Goal: Transaction & Acquisition: Purchase product/service

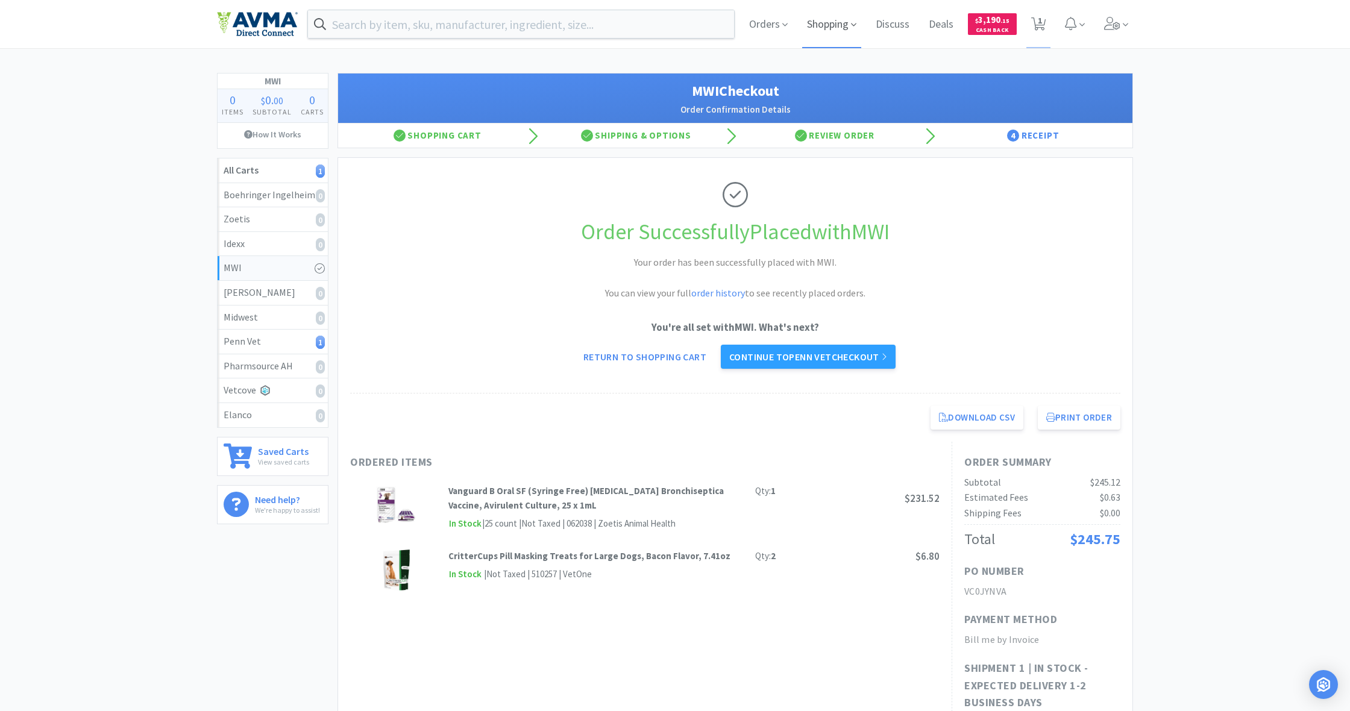
click at [833, 22] on span "Shopping" at bounding box center [831, 24] width 59 height 48
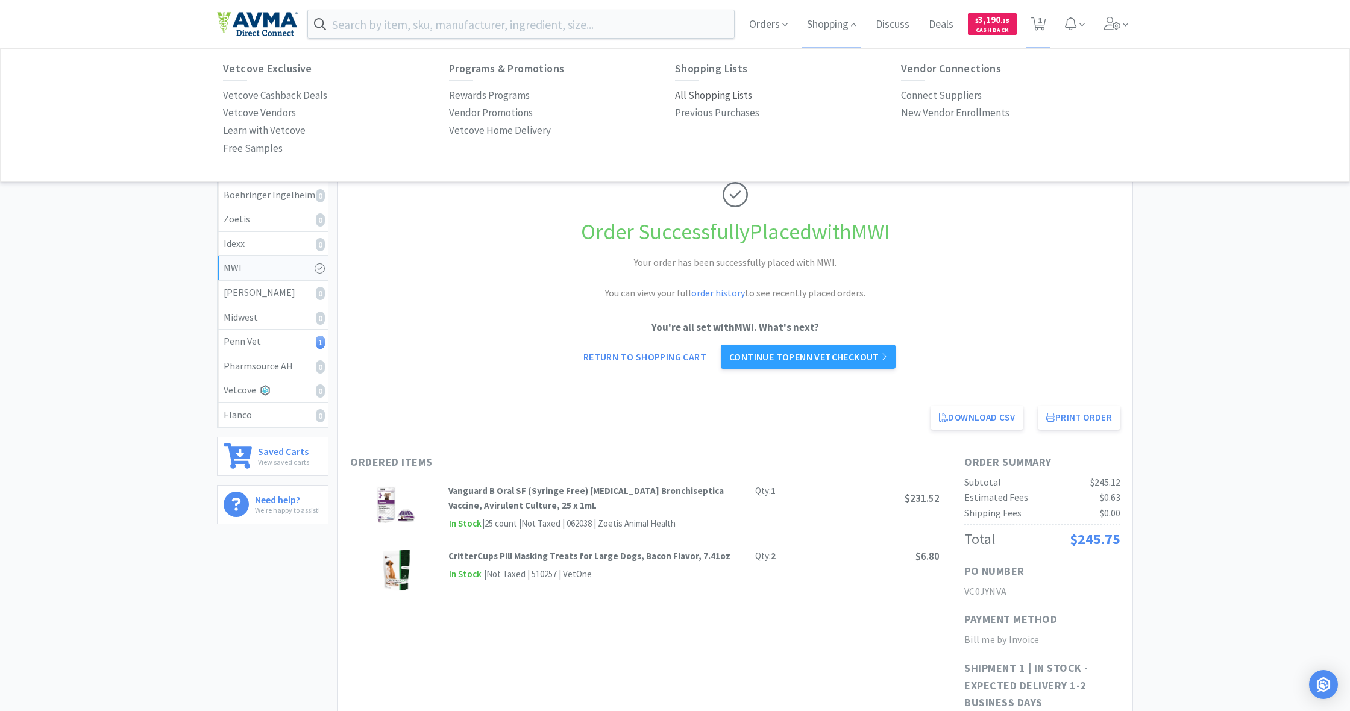
click at [729, 94] on p "All Shopping Lists" at bounding box center [713, 95] width 77 height 16
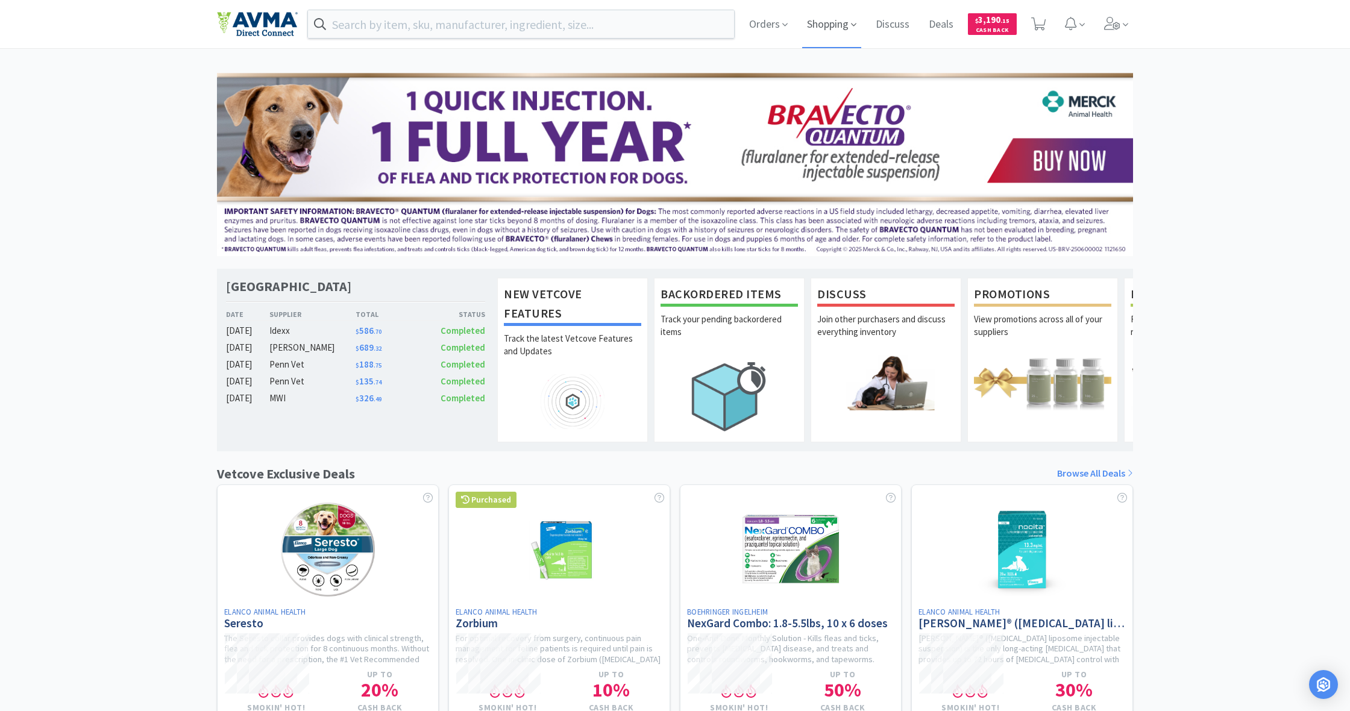
click at [827, 27] on span "Shopping" at bounding box center [831, 24] width 59 height 48
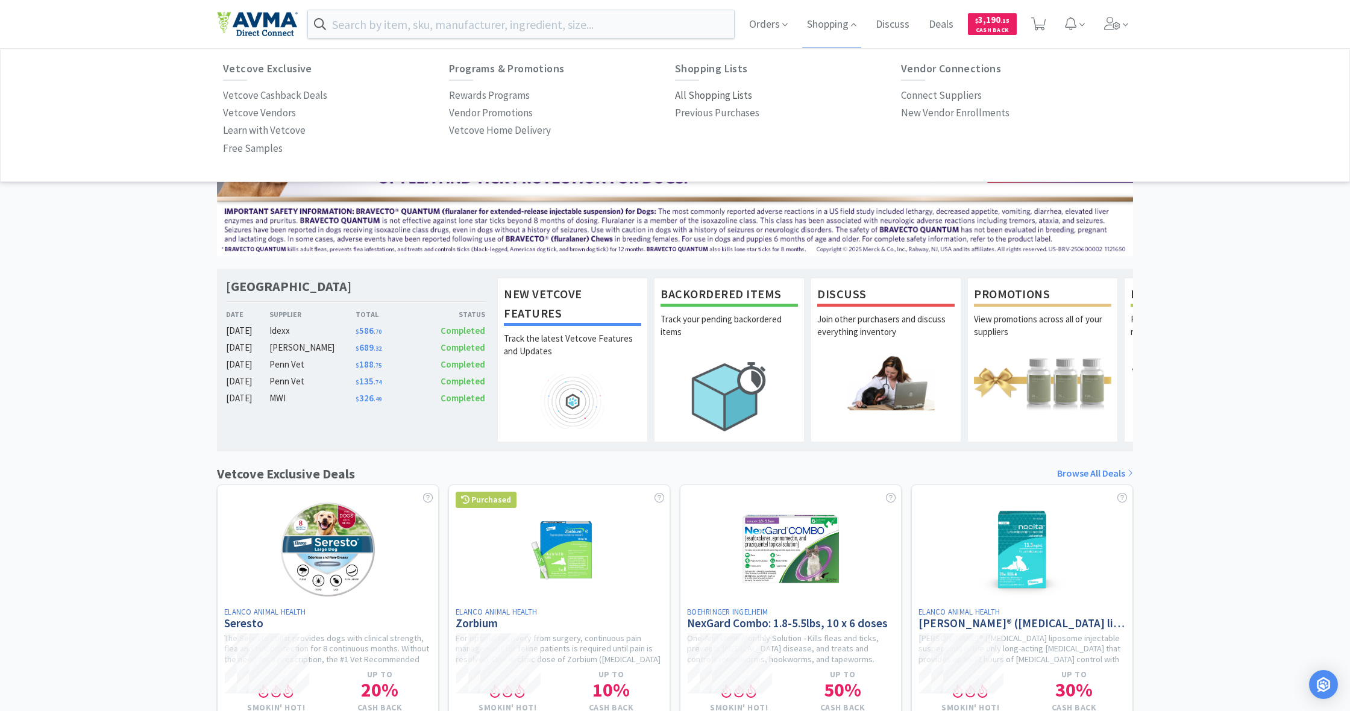
click at [722, 98] on p "All Shopping Lists" at bounding box center [713, 95] width 77 height 16
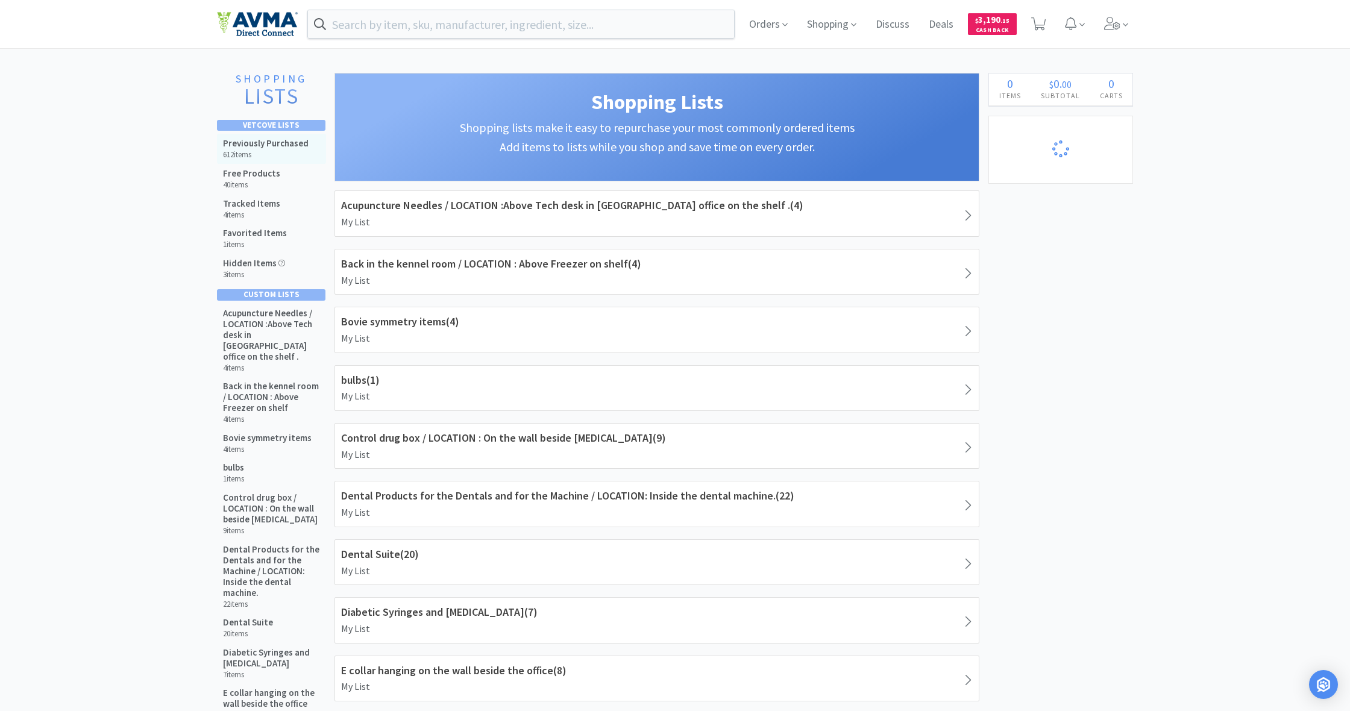
select select "5"
click at [262, 149] on div "Previously Purchased 612 items" at bounding box center [266, 149] width 86 height 22
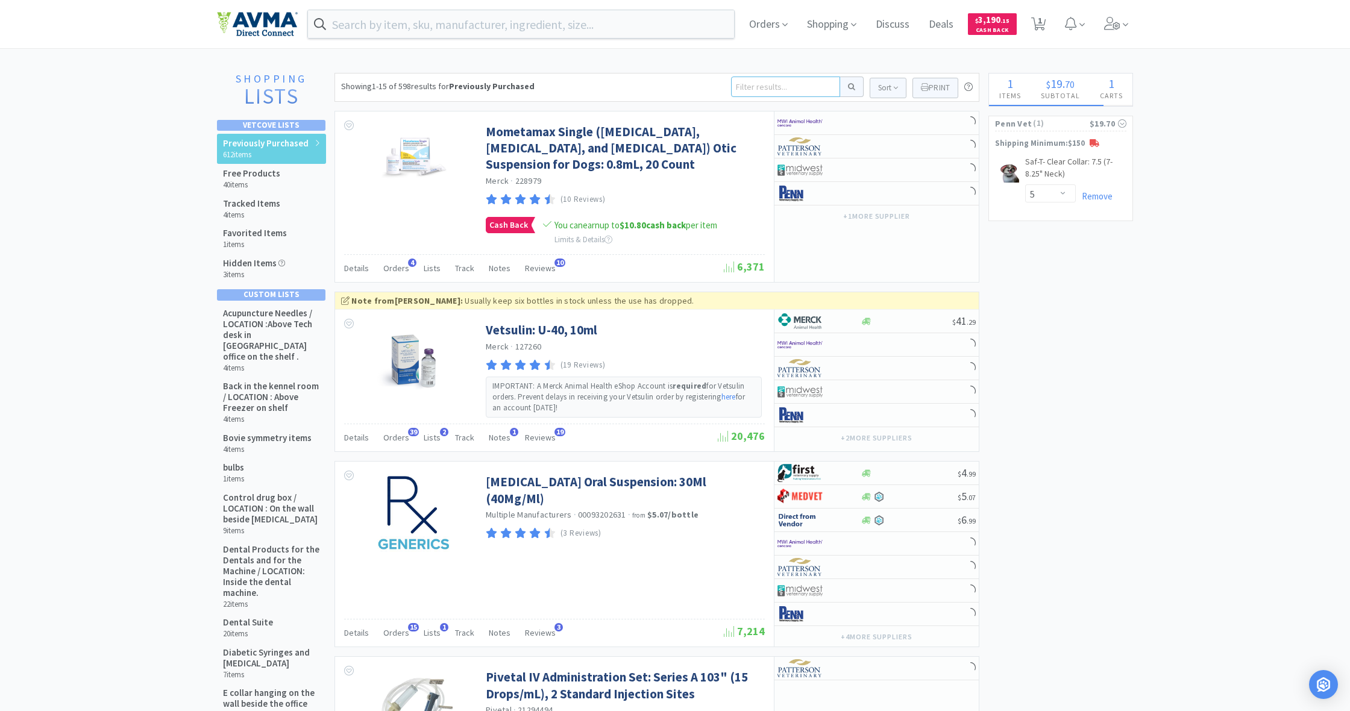
click at [770, 89] on input at bounding box center [785, 87] width 109 height 20
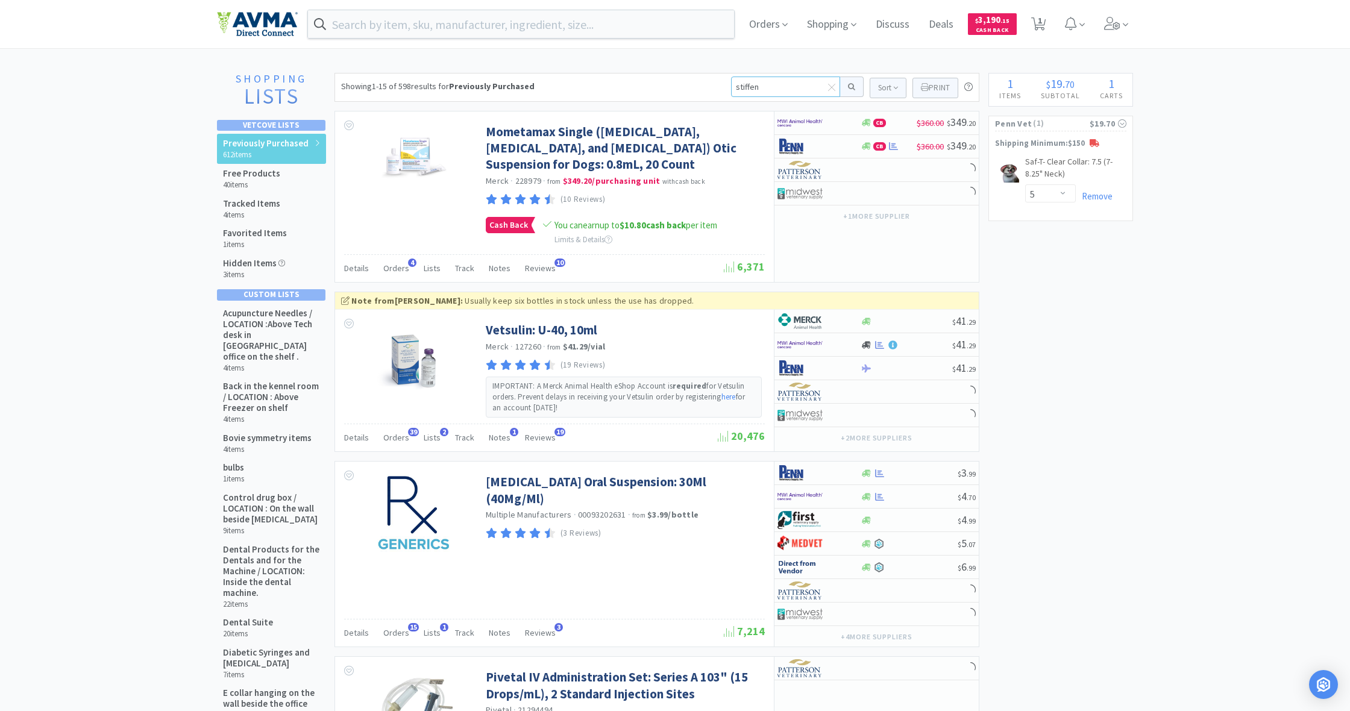
drag, startPoint x: 759, startPoint y: 88, endPoint x: 709, endPoint y: 84, distance: 50.1
click at [709, 84] on div "Showing 1-15 of 598 results for Previously Purchased stiffen Sort Print Previou…" at bounding box center [656, 87] width 645 height 29
type input "ost"
click at [850, 87] on button at bounding box center [852, 87] width 24 height 20
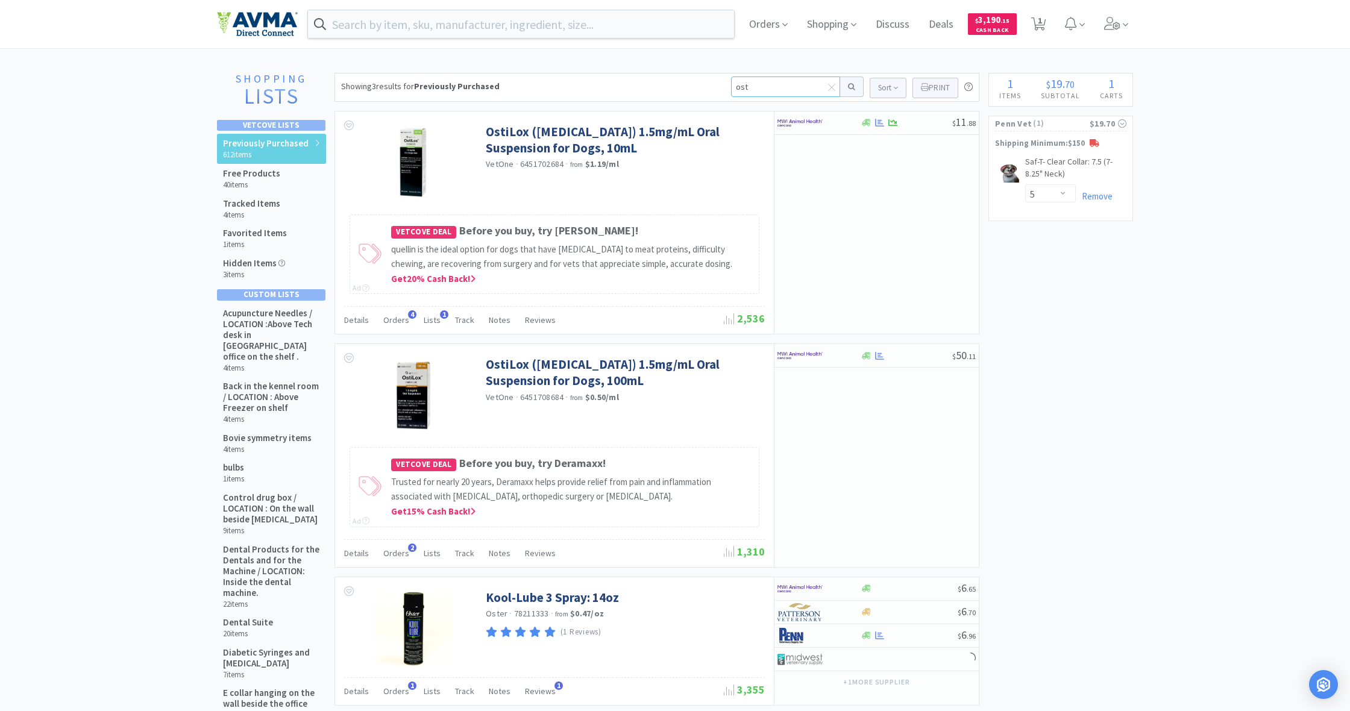
drag, startPoint x: 753, startPoint y: 87, endPoint x: 721, endPoint y: 84, distance: 32.1
click at [721, 84] on div "Showing 3 results for Previously Purchased ost Sort Print Previously Purchased …" at bounding box center [656, 87] width 645 height 29
type input "ostifen"
click at [850, 87] on button at bounding box center [852, 87] width 24 height 20
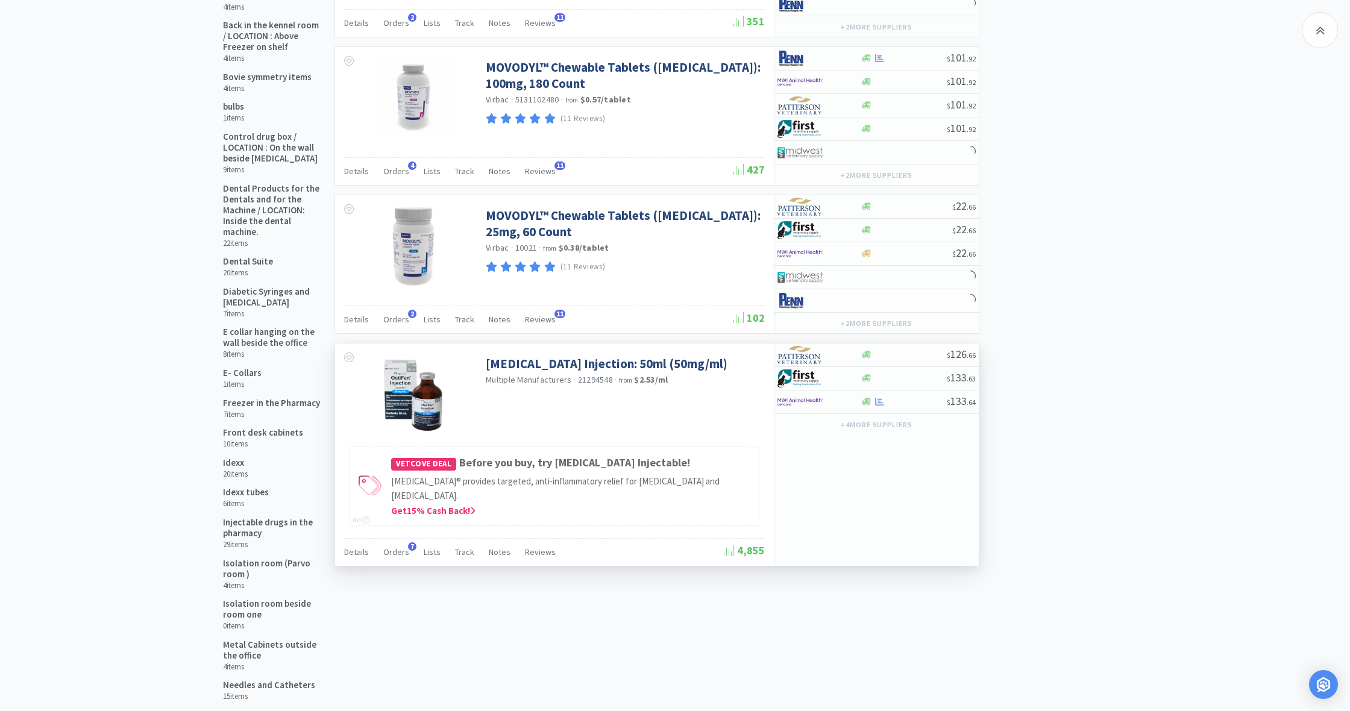
scroll to position [362, 0]
click at [864, 357] on icon at bounding box center [866, 354] width 9 height 7
select select "1"
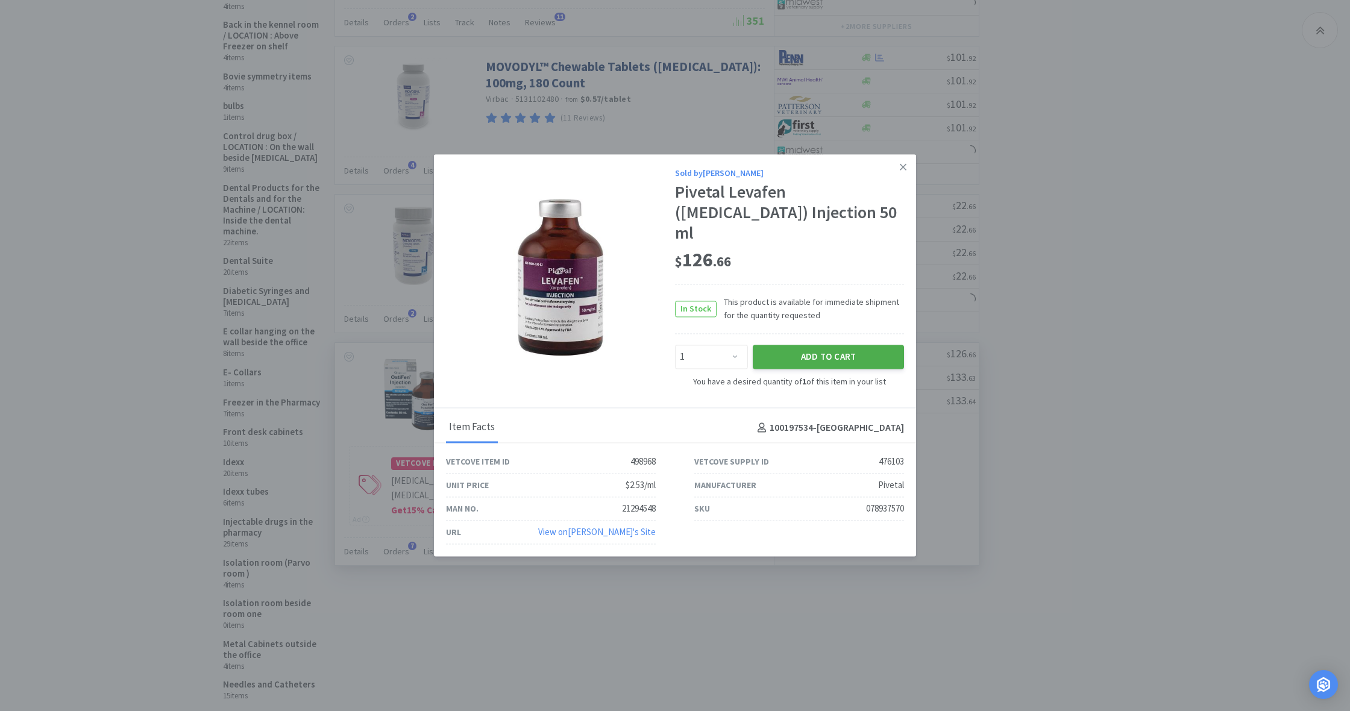
click at [825, 345] on button "Add to Cart" at bounding box center [828, 357] width 151 height 24
select select "1"
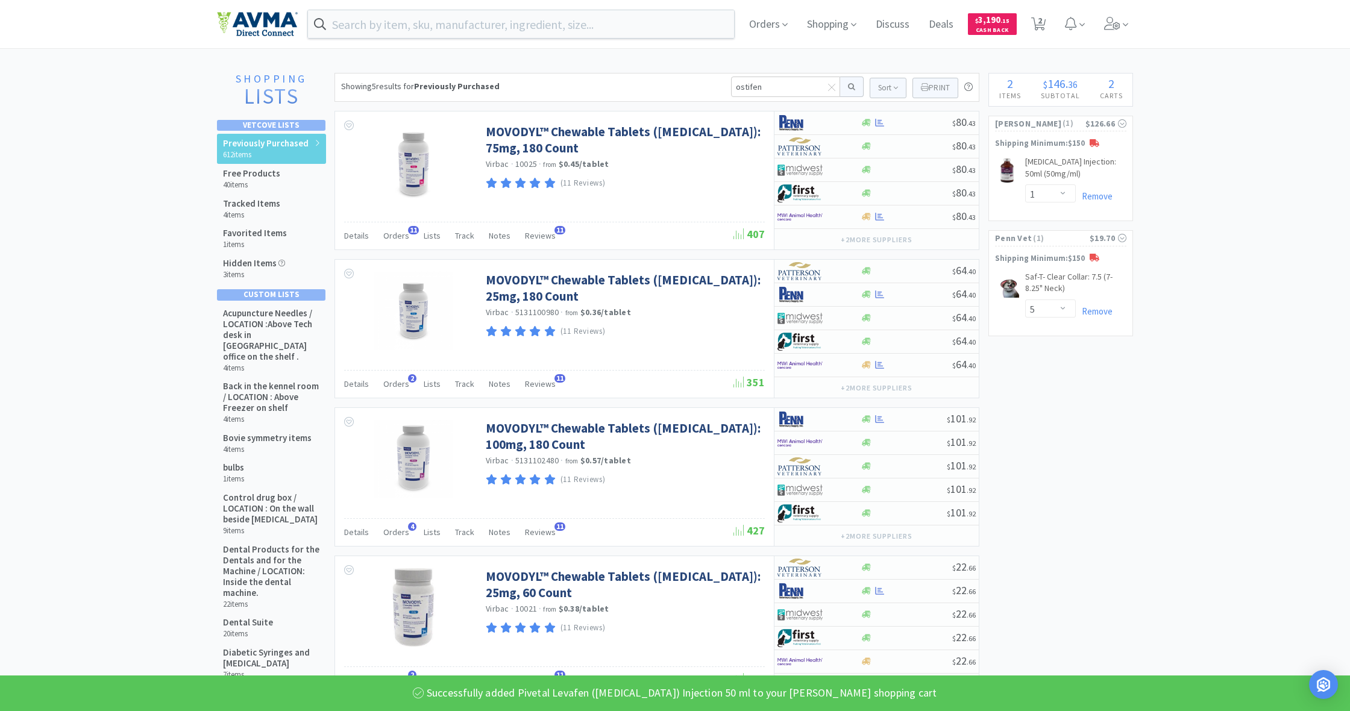
scroll to position [0, 0]
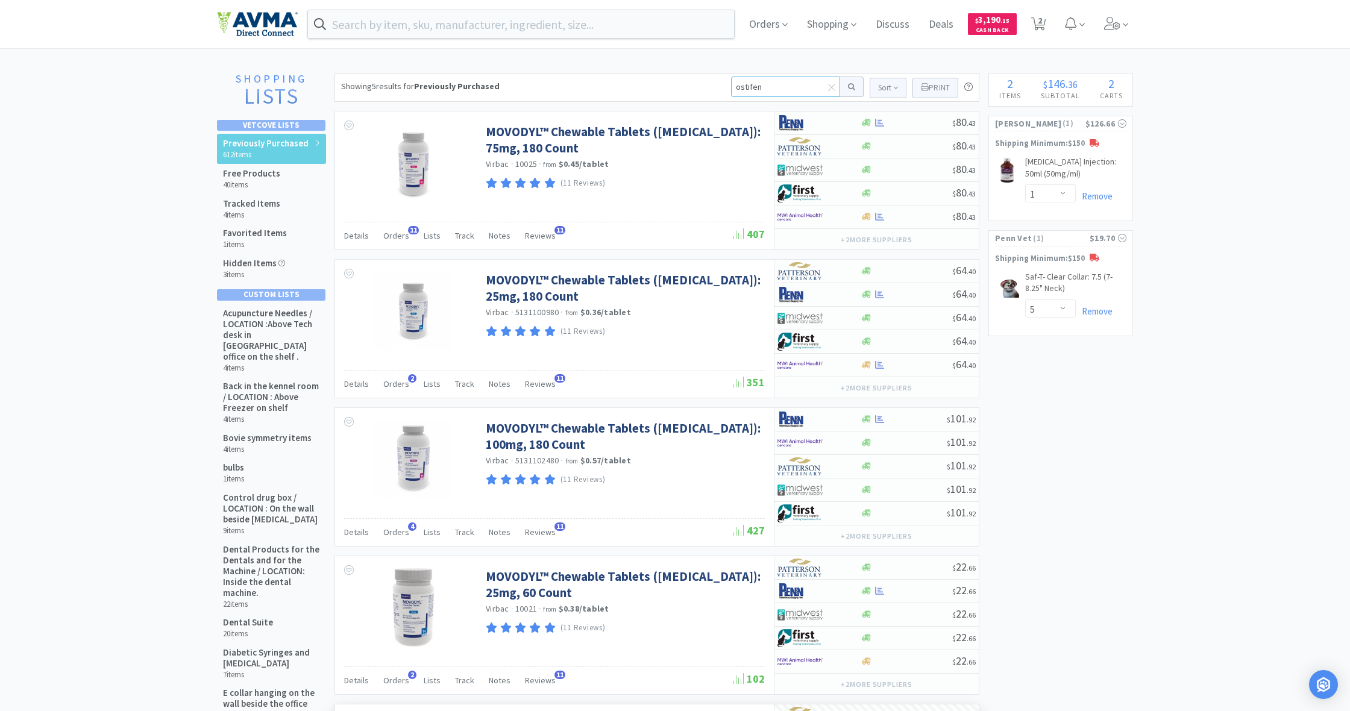
drag, startPoint x: 770, startPoint y: 86, endPoint x: 699, endPoint y: 83, distance: 71.2
click at [697, 81] on div "Showing 5 results for Previously Purchased ostifen Sort Print Previously Purcha…" at bounding box center [656, 87] width 645 height 29
type input "enrofloxcin"
click at [850, 87] on button at bounding box center [852, 87] width 24 height 20
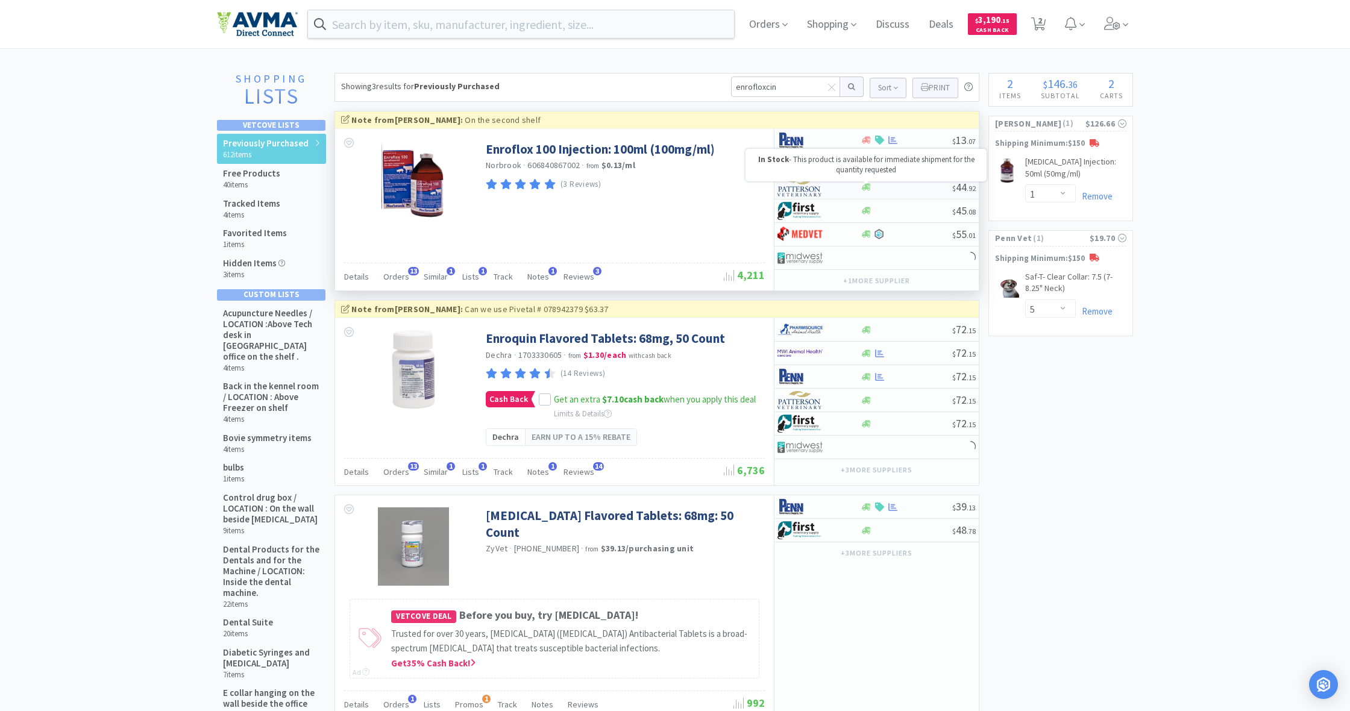
click at [867, 190] on icon at bounding box center [866, 187] width 9 height 7
select select "1"
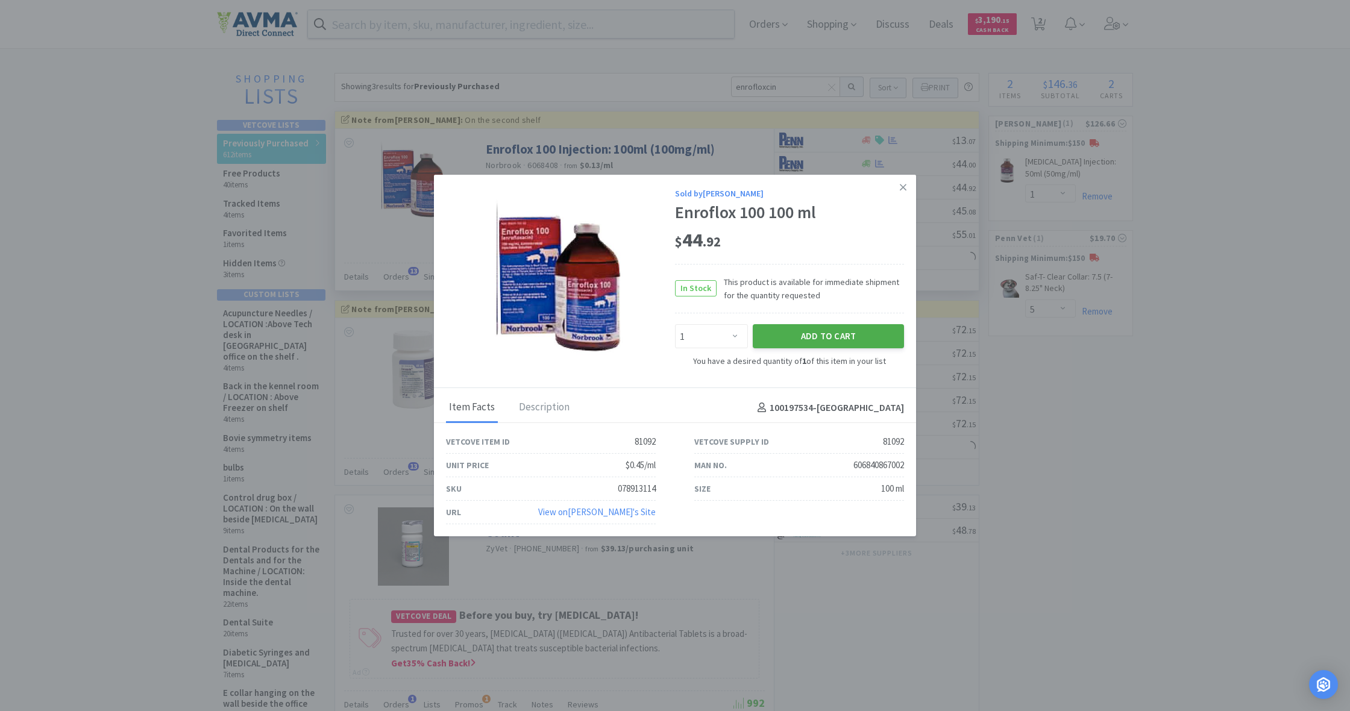
click at [824, 335] on button "Add to Cart" at bounding box center [828, 336] width 151 height 24
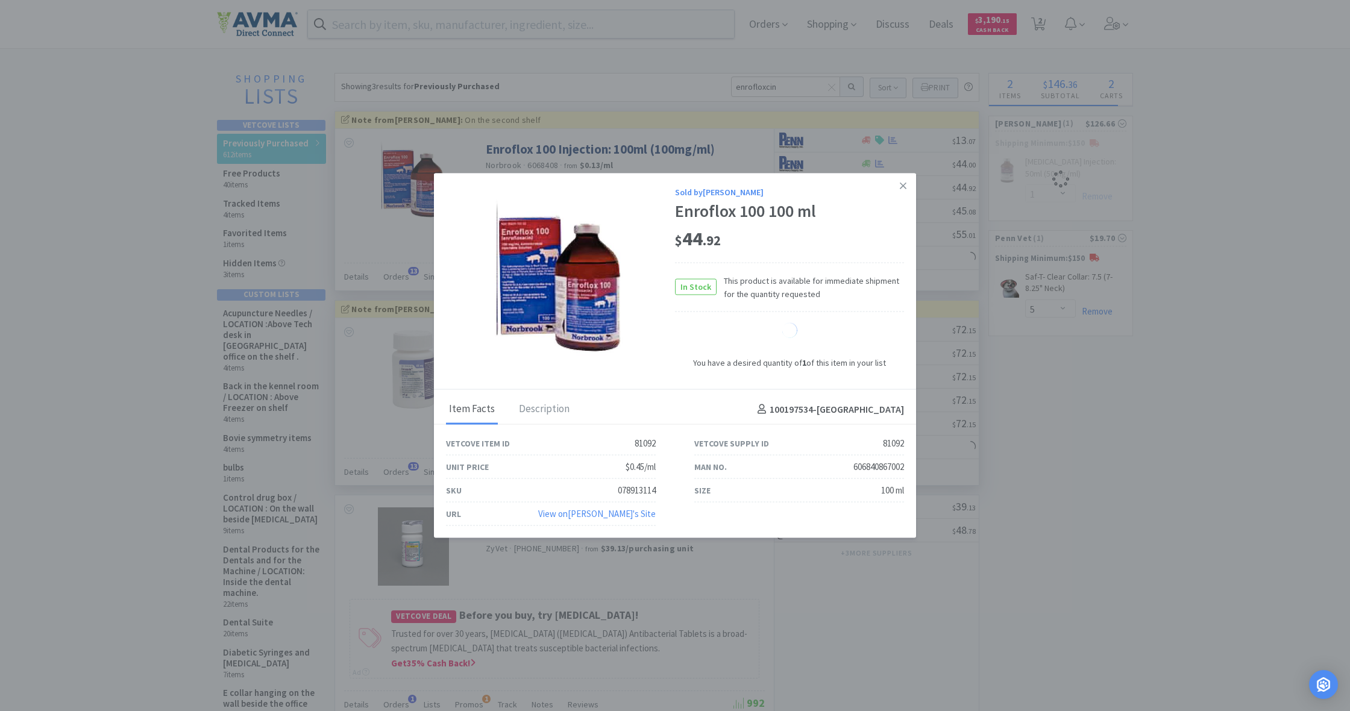
select select "1"
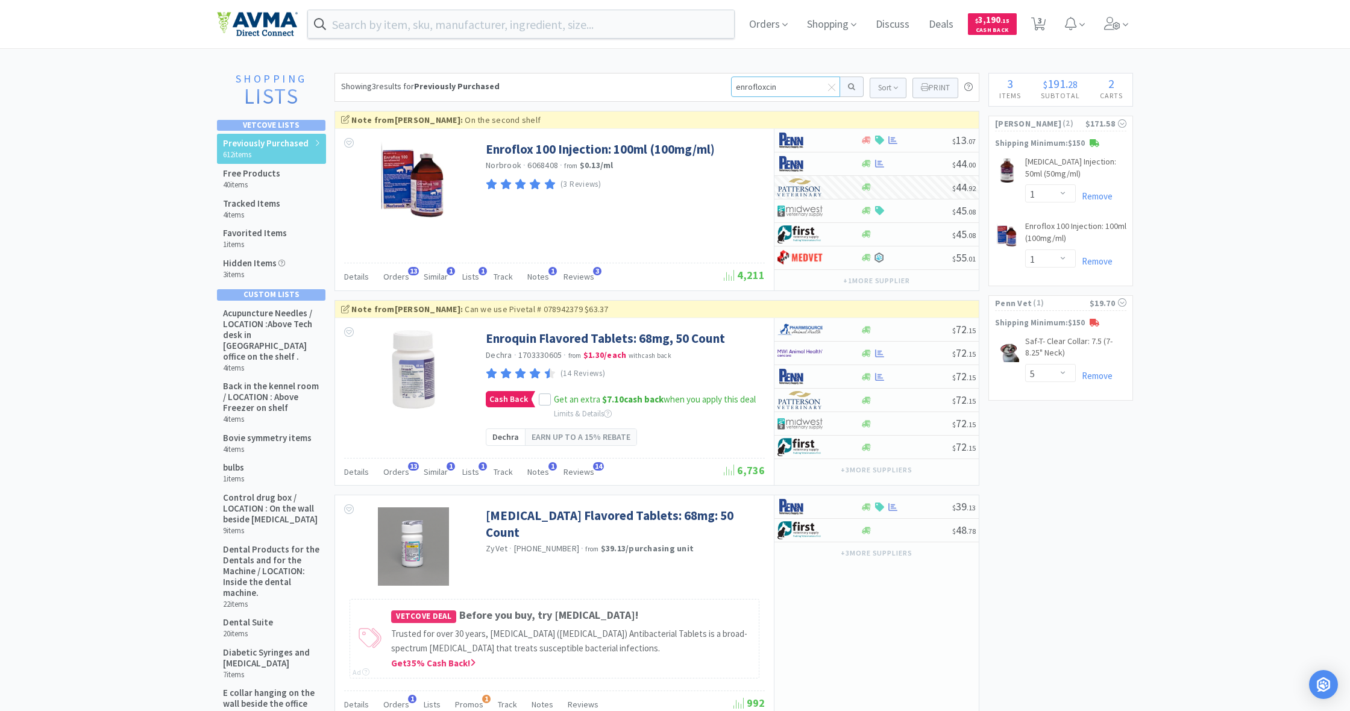
drag, startPoint x: 782, startPoint y: 85, endPoint x: 720, endPoint y: 80, distance: 61.7
click at [720, 80] on div "Showing 3 results for Previously Purchased enrofloxcin Sort Print Previously Pu…" at bounding box center [656, 87] width 645 height 29
type input "3 ml syringes"
click at [850, 87] on button at bounding box center [852, 87] width 24 height 20
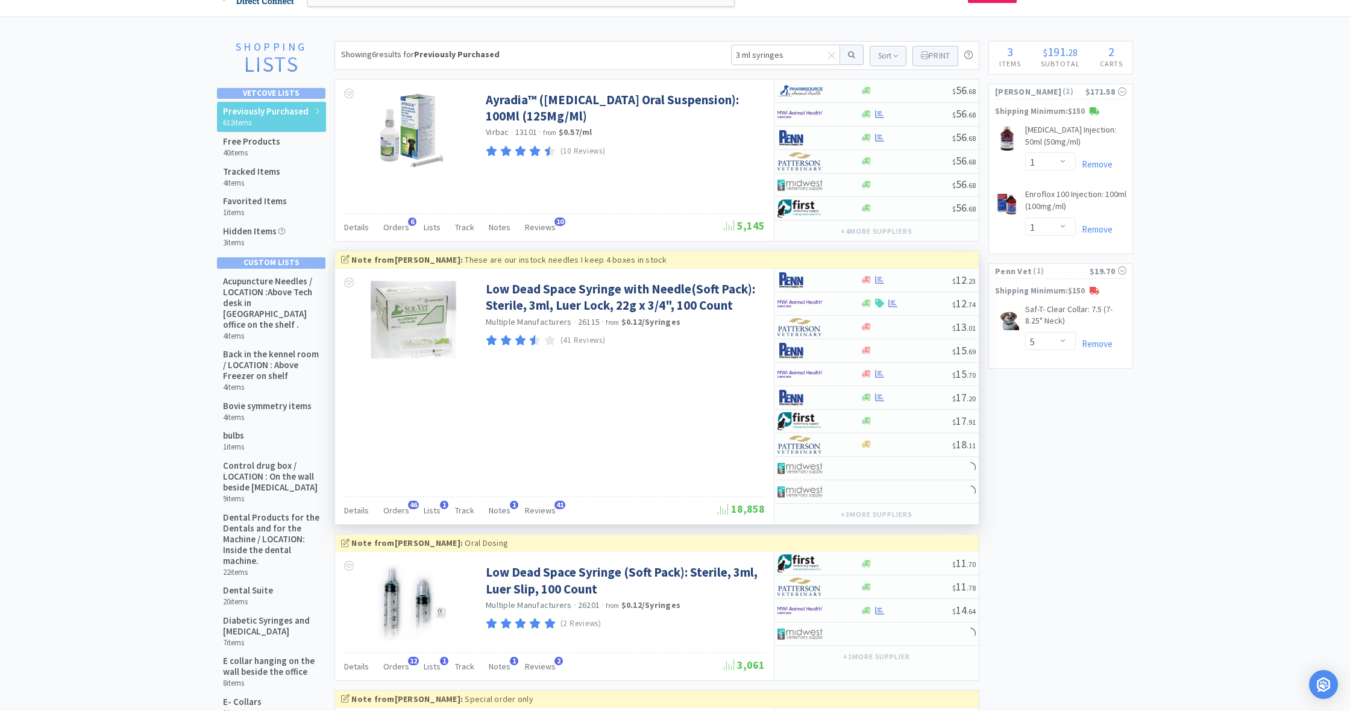
scroll to position [35, 0]
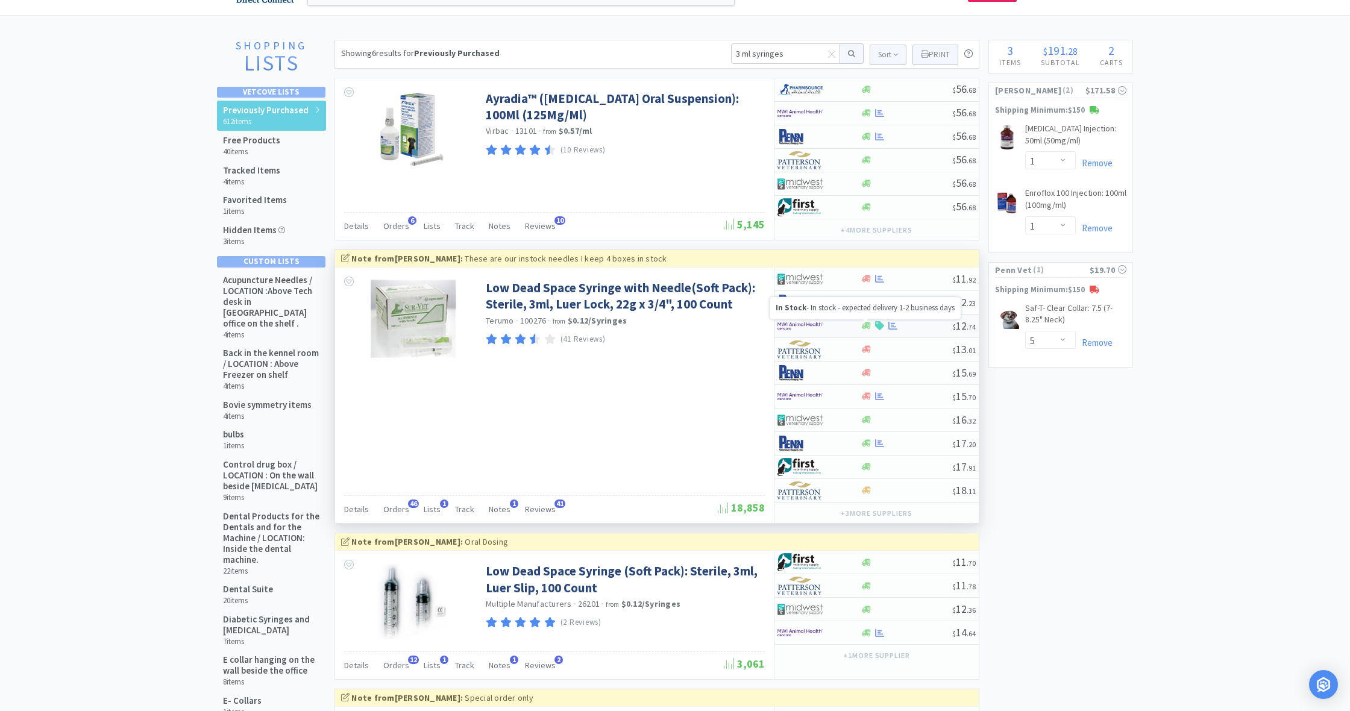
click at [867, 325] on icon at bounding box center [866, 325] width 9 height 7
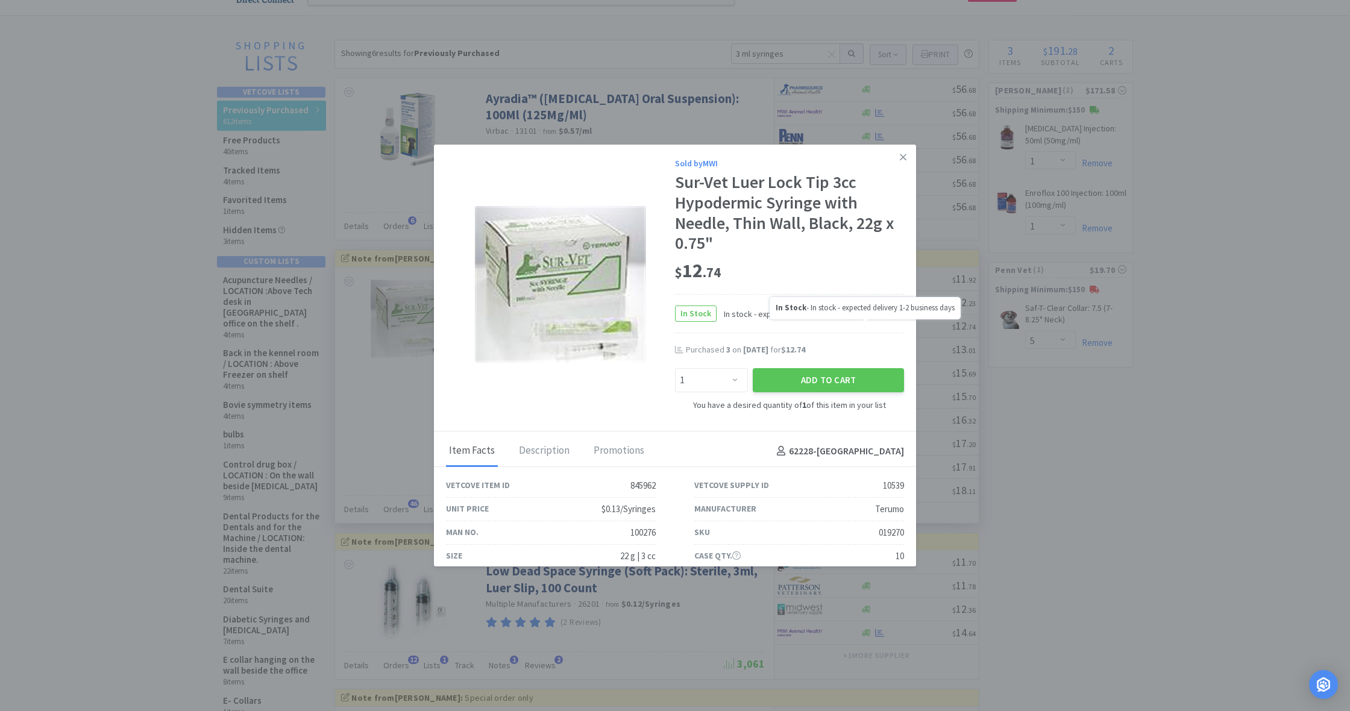
scroll to position [37, 0]
select select "3"
click at [838, 381] on button "Add to Cart" at bounding box center [828, 380] width 151 height 24
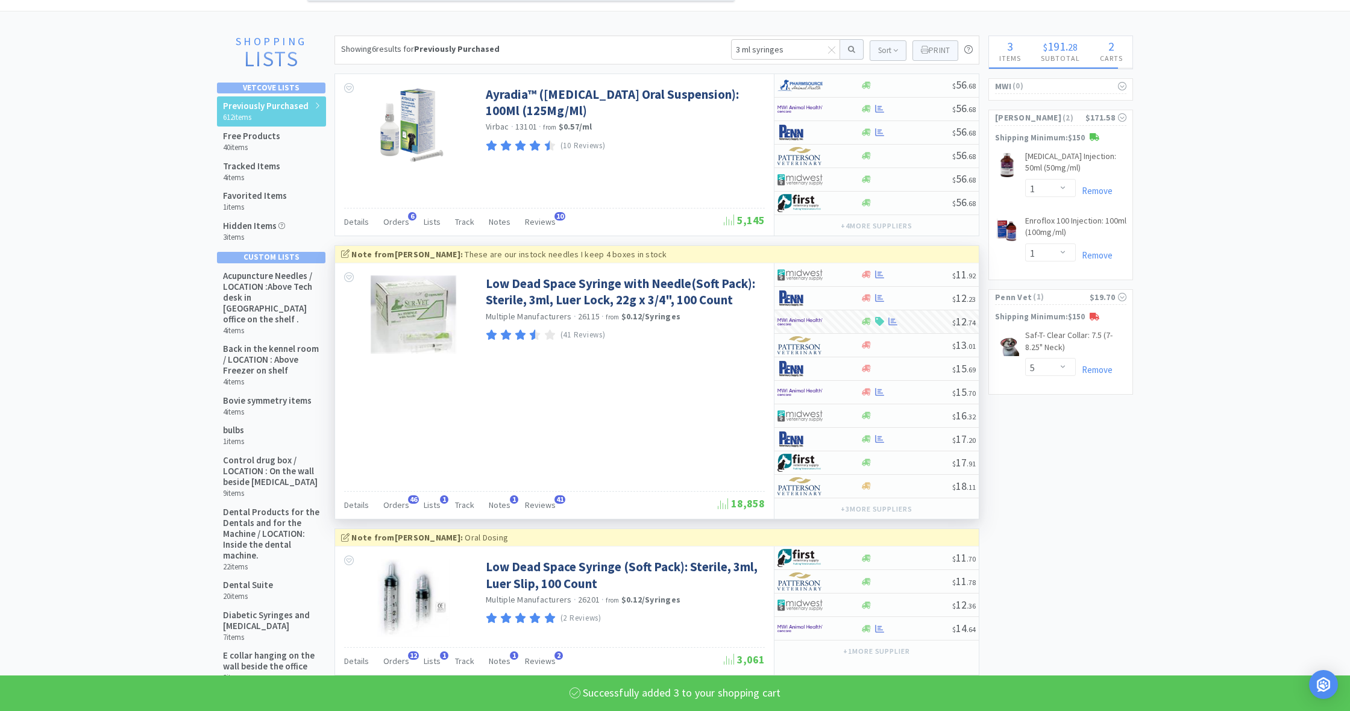
select select "3"
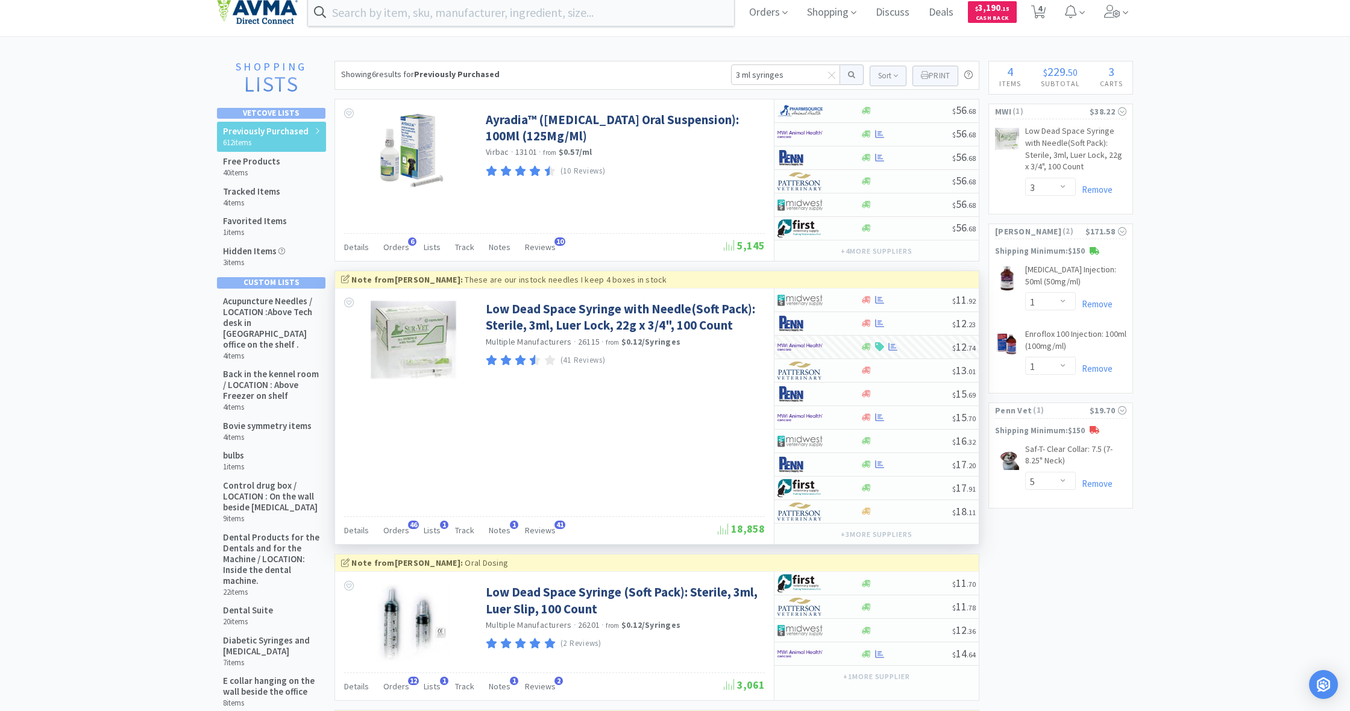
scroll to position [2, 0]
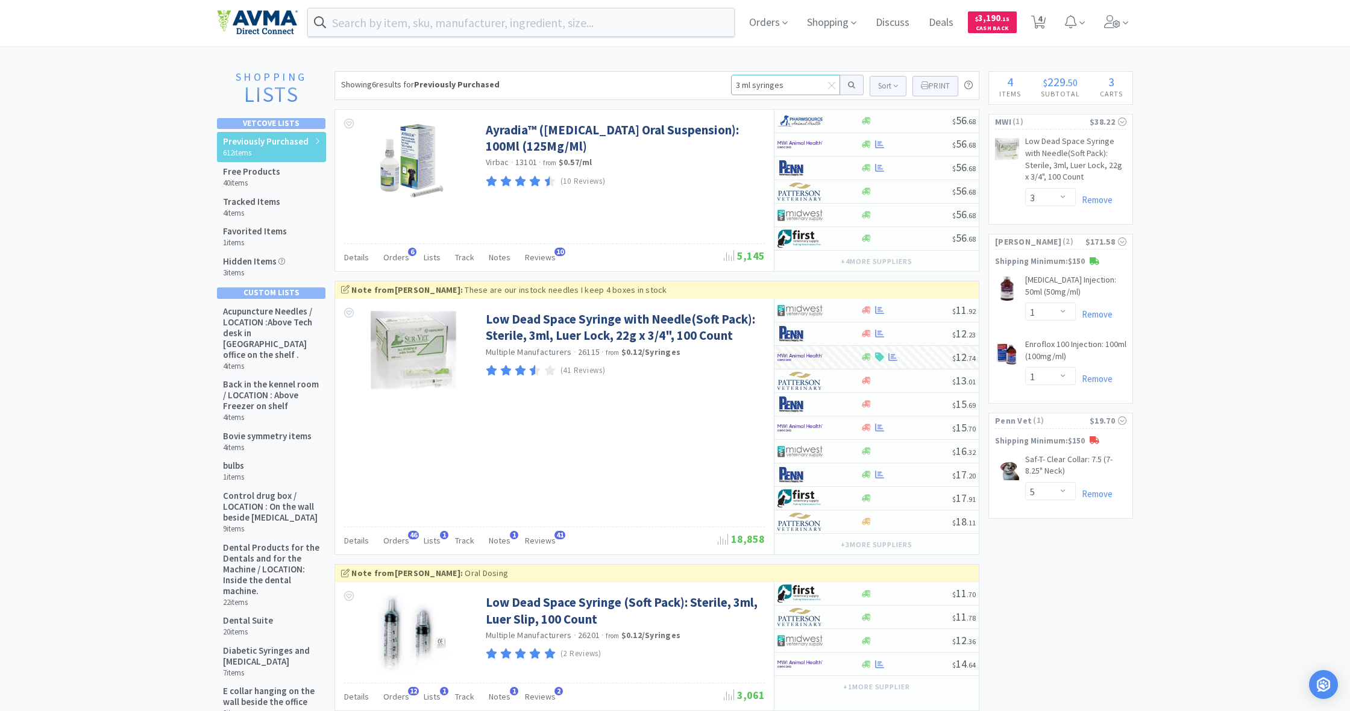
drag, startPoint x: 790, startPoint y: 86, endPoint x: 712, endPoint y: 81, distance: 77.9
click at [712, 81] on div "Showing 6 results for Previously Purchased 3 ml syringes Sort Print Previously …" at bounding box center [656, 85] width 645 height 29
type input "ez"
click at [850, 85] on button at bounding box center [852, 85] width 24 height 20
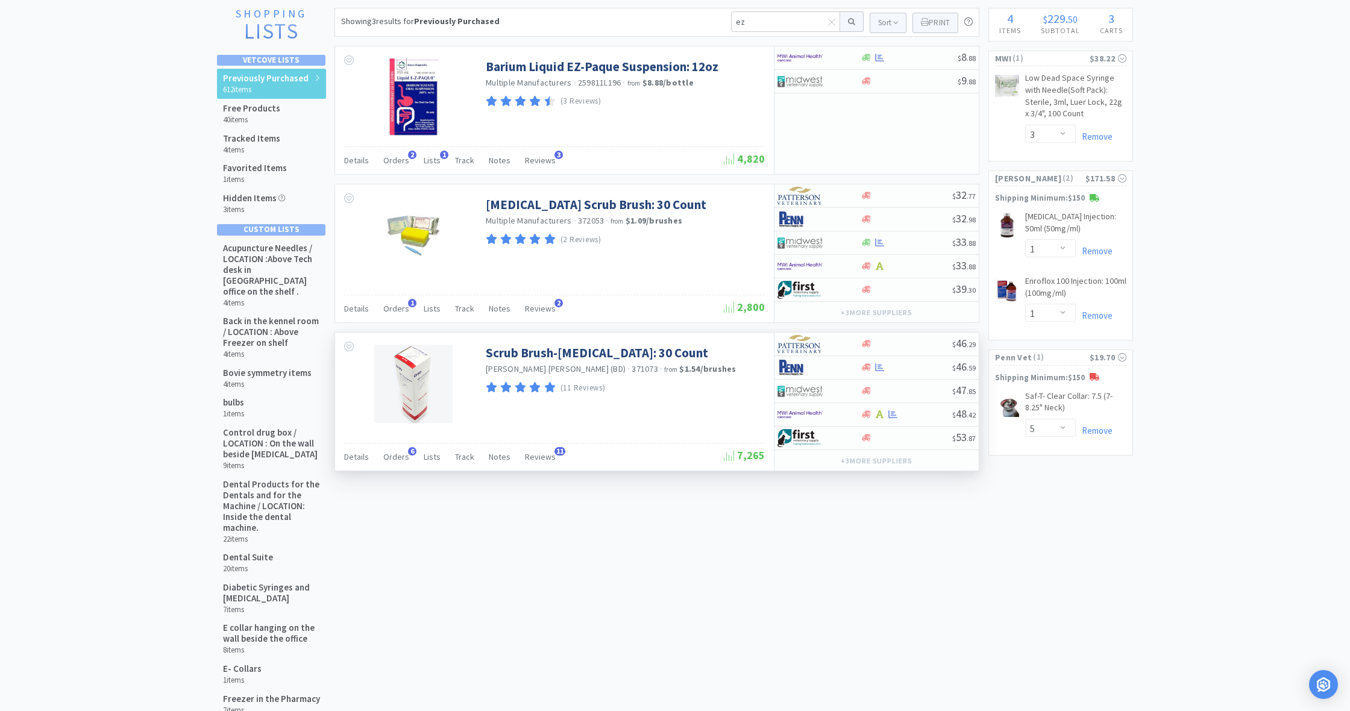
scroll to position [69, 0]
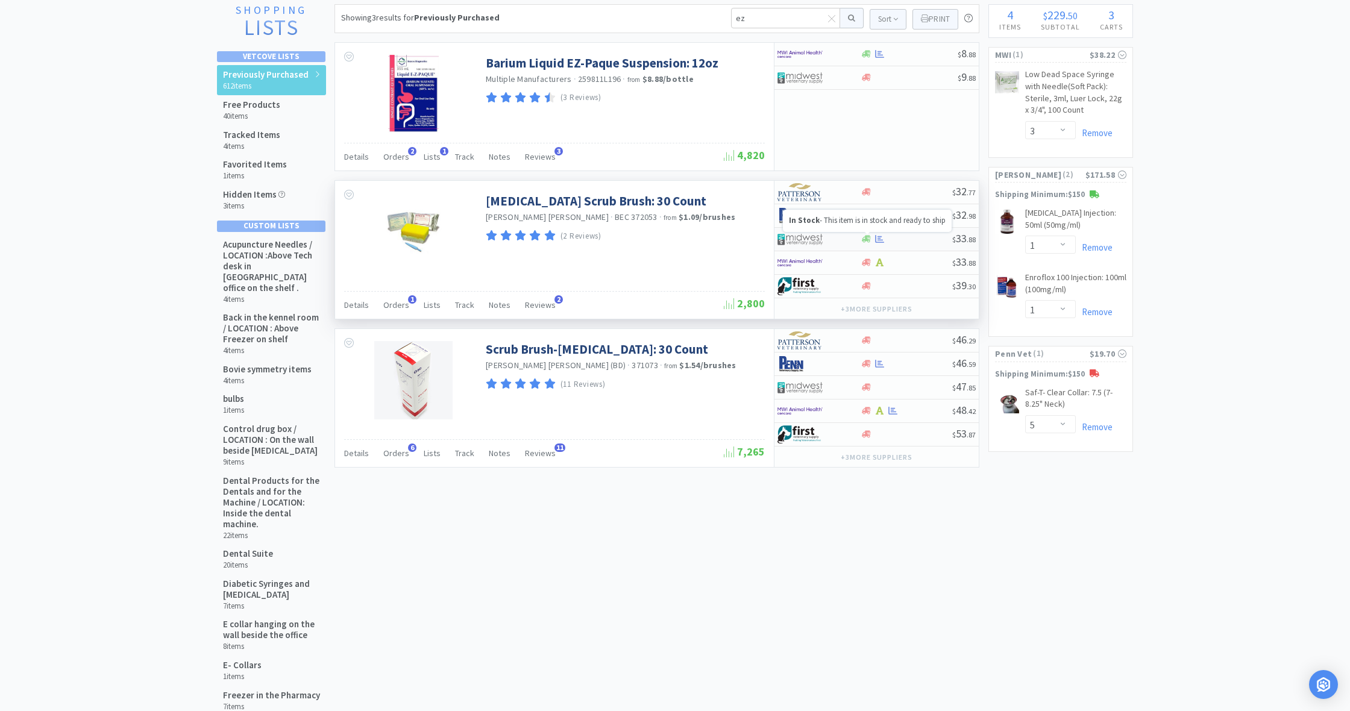
click at [866, 237] on icon at bounding box center [866, 239] width 9 height 7
select select "1"
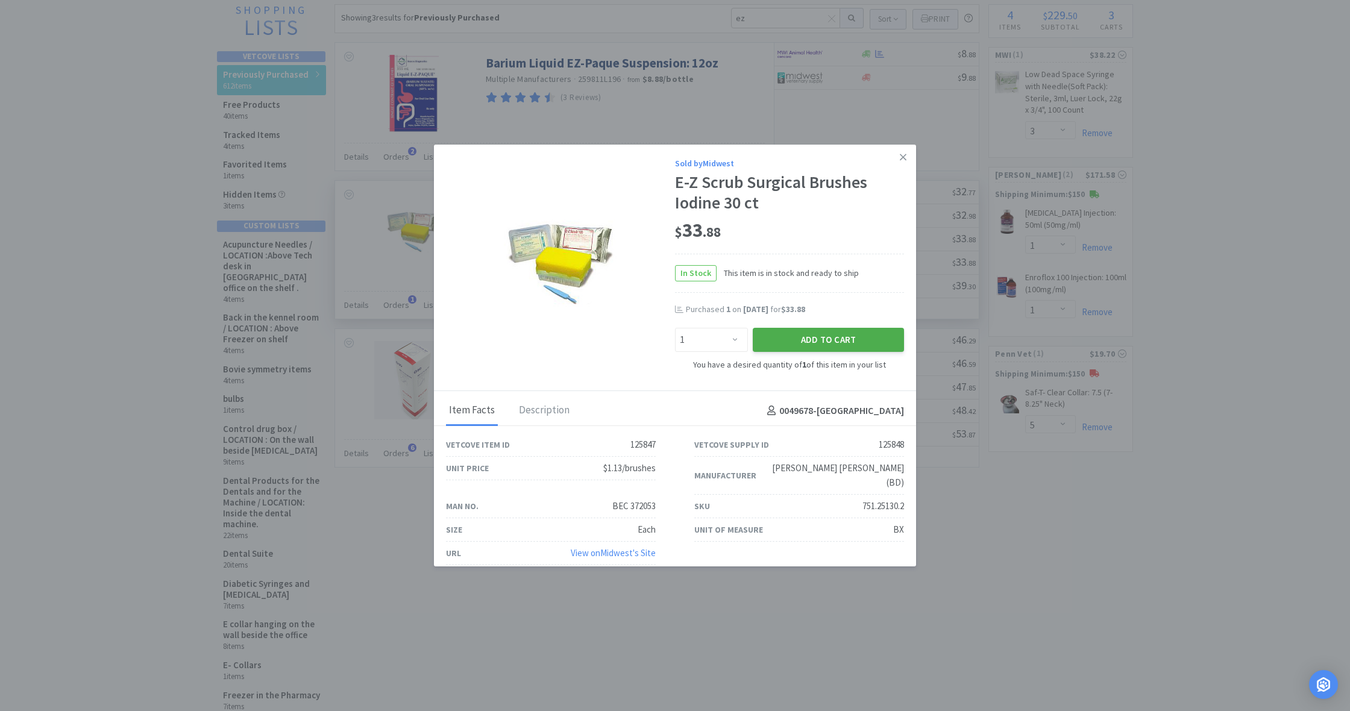
click at [832, 337] on button "Add to Cart" at bounding box center [828, 340] width 151 height 24
select select "1"
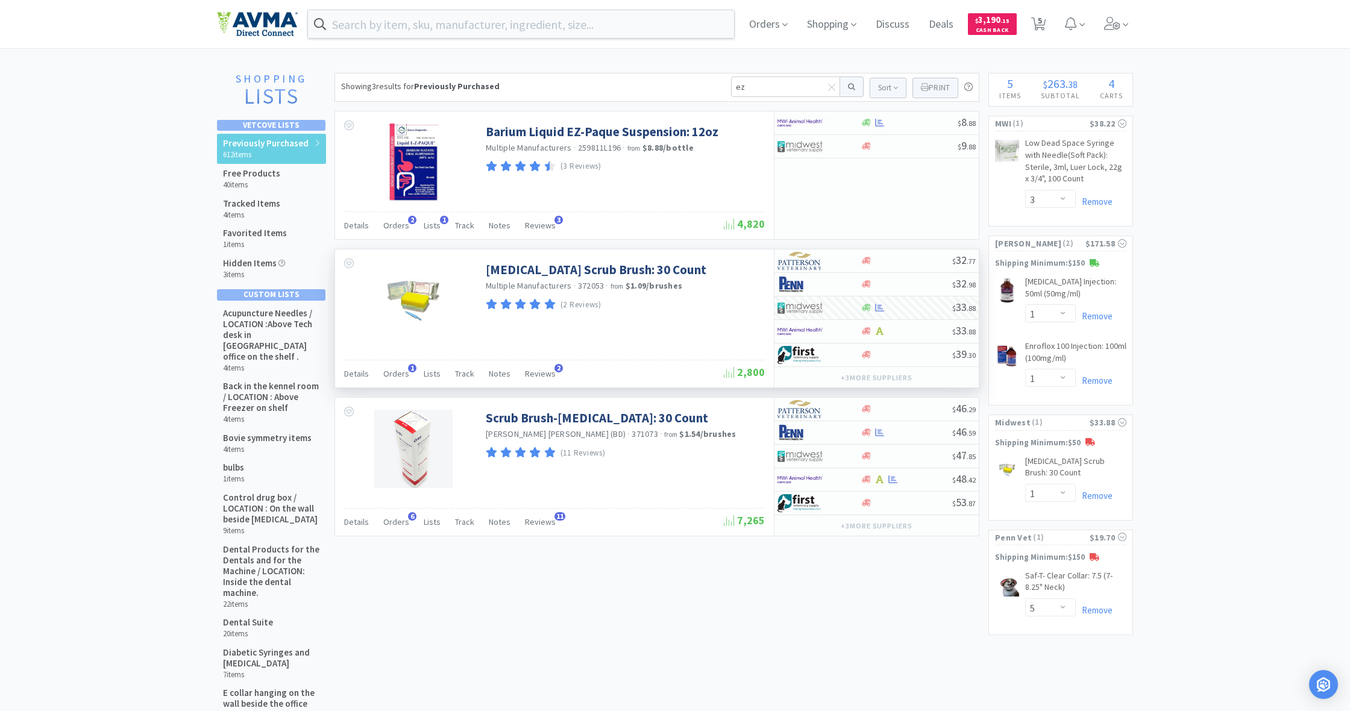
scroll to position [0, 0]
drag, startPoint x: 751, startPoint y: 86, endPoint x: 710, endPoint y: 83, distance: 41.7
click at [710, 83] on div "Showing 3 results for Previously Purchased ez Sort Print Previously Purchased -…" at bounding box center [656, 87] width 645 height 29
drag, startPoint x: 732, startPoint y: 87, endPoint x: 769, endPoint y: 89, distance: 36.8
click at [769, 89] on input "ez" at bounding box center [785, 87] width 109 height 20
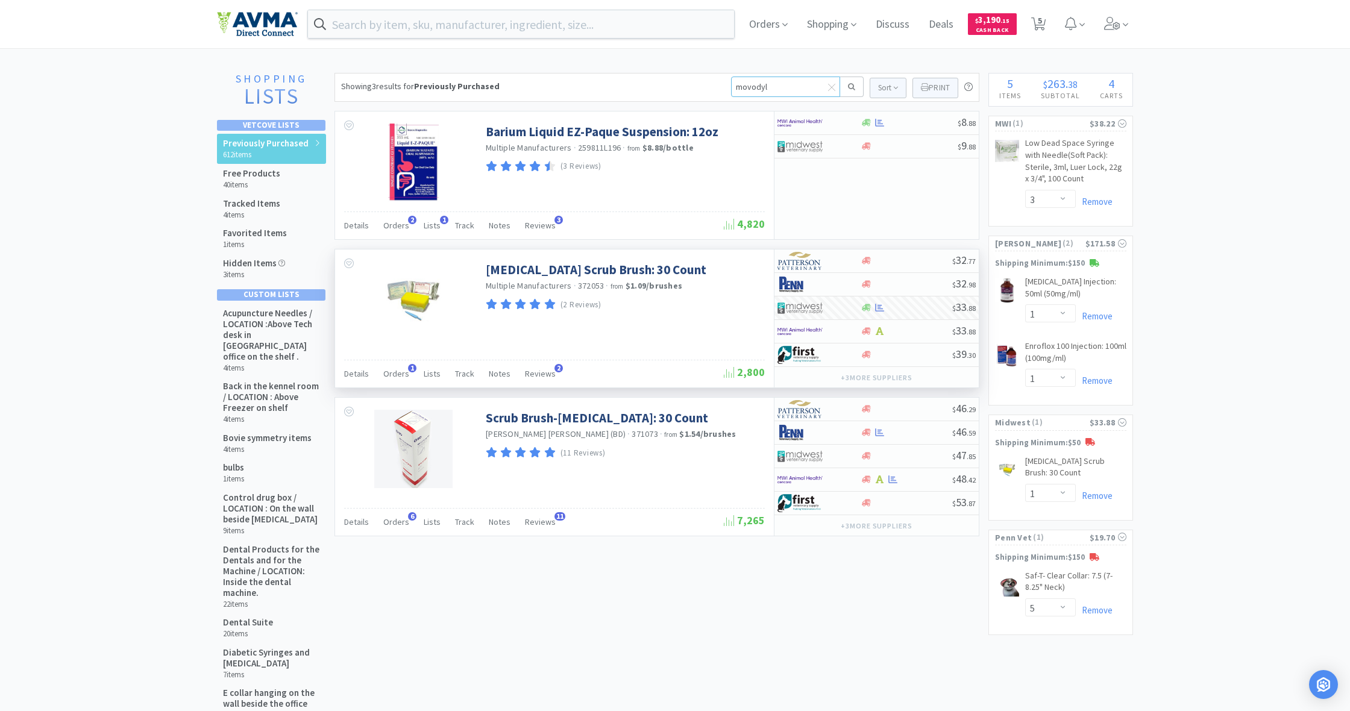
type input "movodyl"
click at [848, 86] on icon at bounding box center [851, 87] width 7 height 8
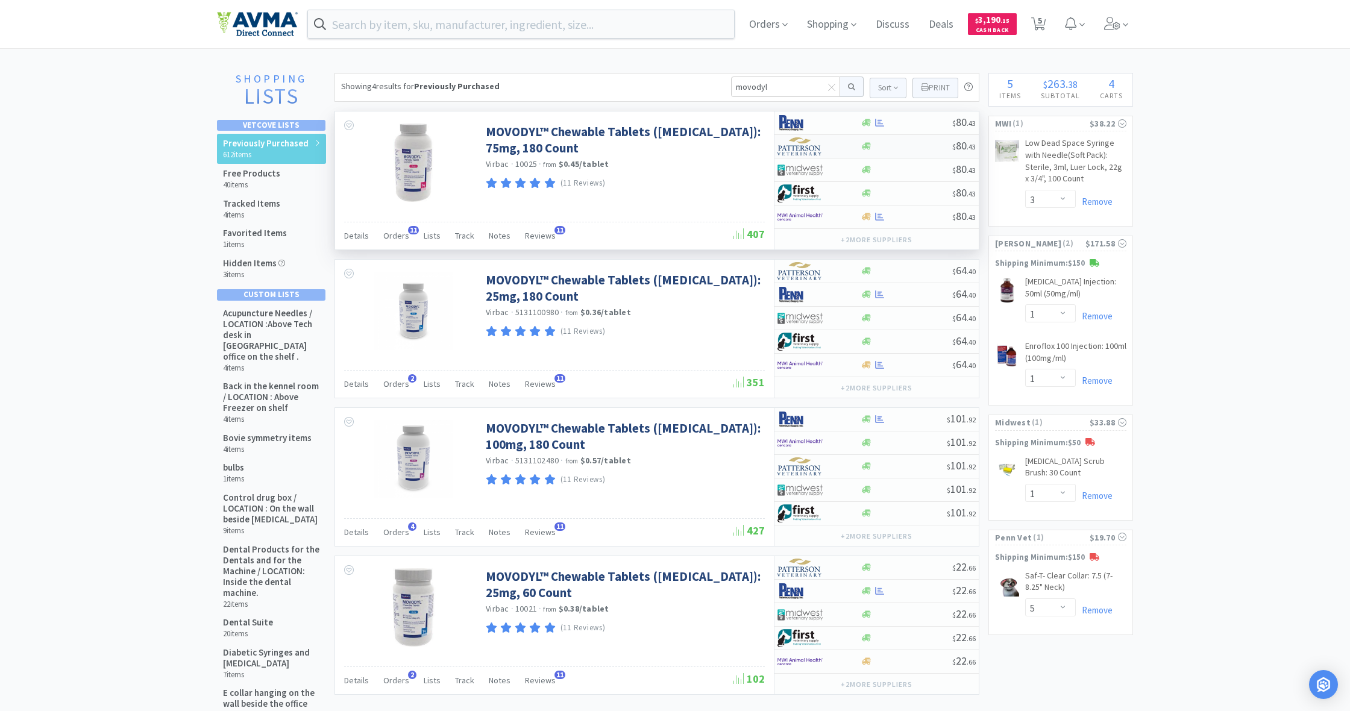
click at [874, 145] on div at bounding box center [906, 146] width 92 height 9
select select "1"
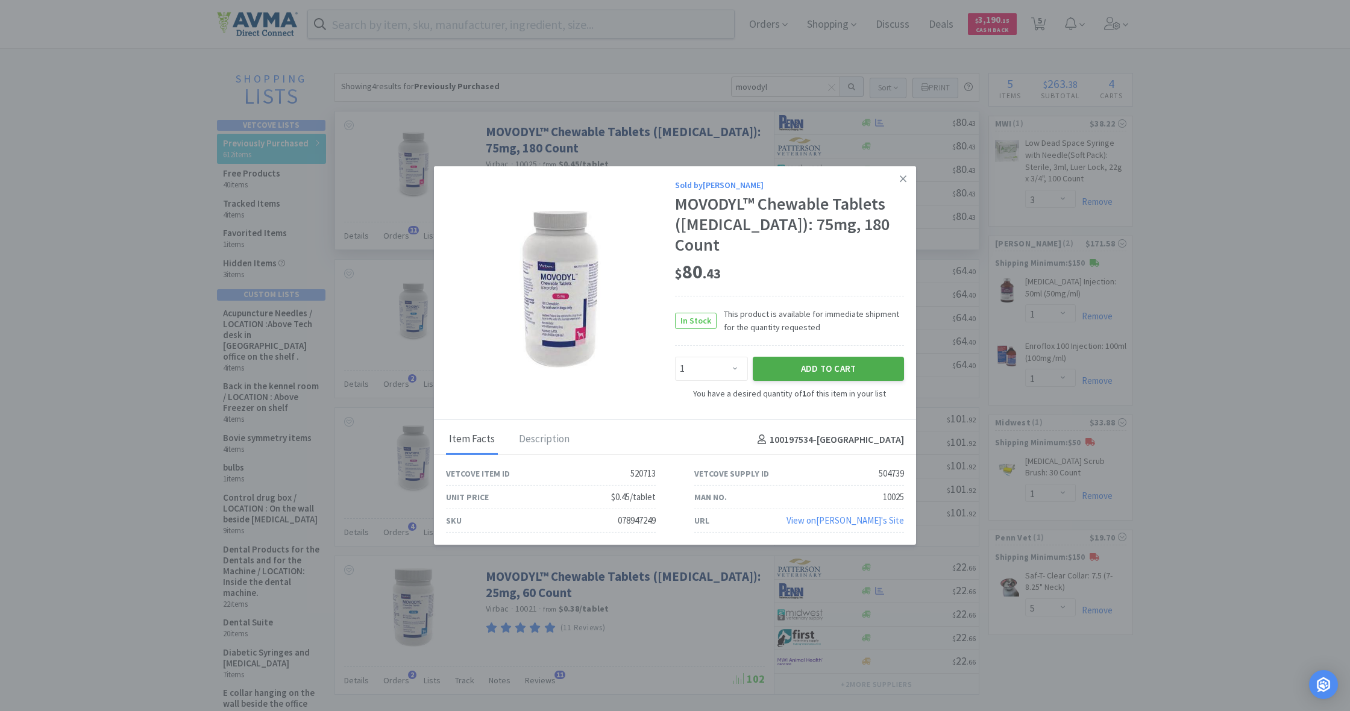
click at [839, 356] on button "Add to Cart" at bounding box center [828, 368] width 151 height 24
select select "1"
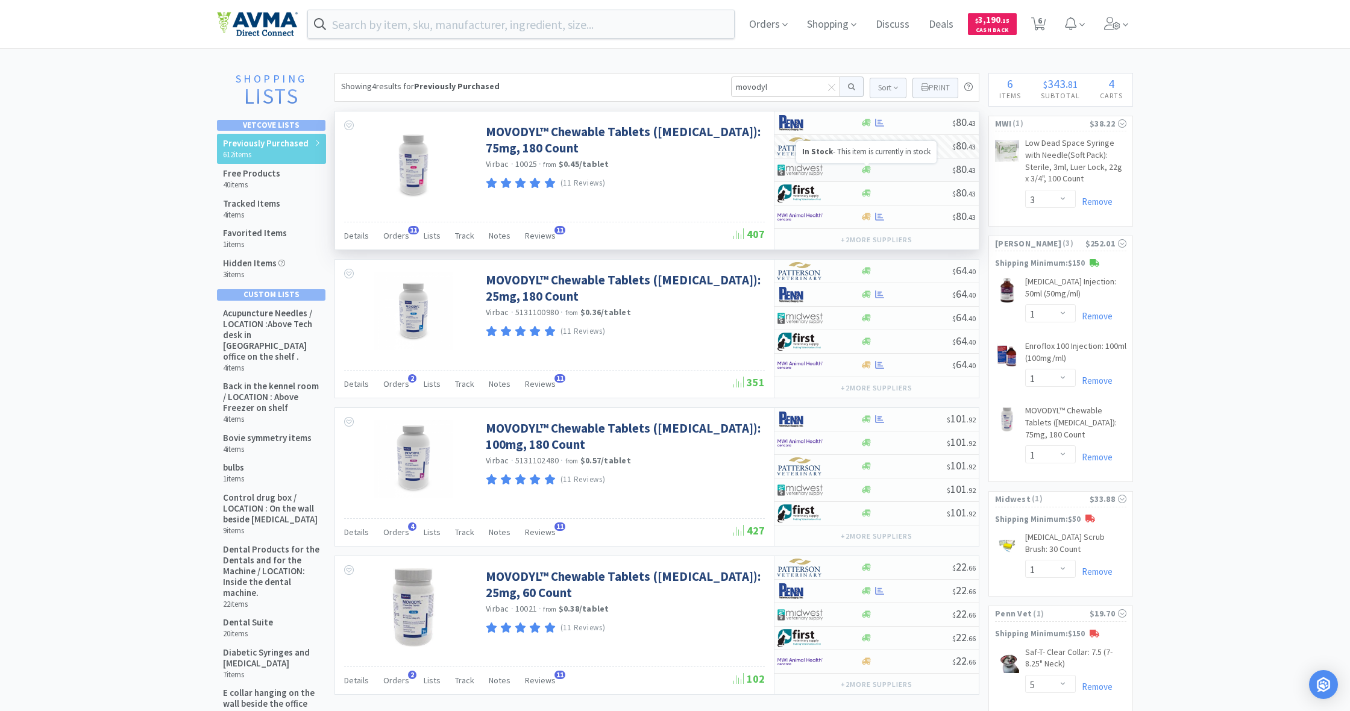
click at [865, 172] on icon at bounding box center [866, 169] width 9 height 9
select select "1"
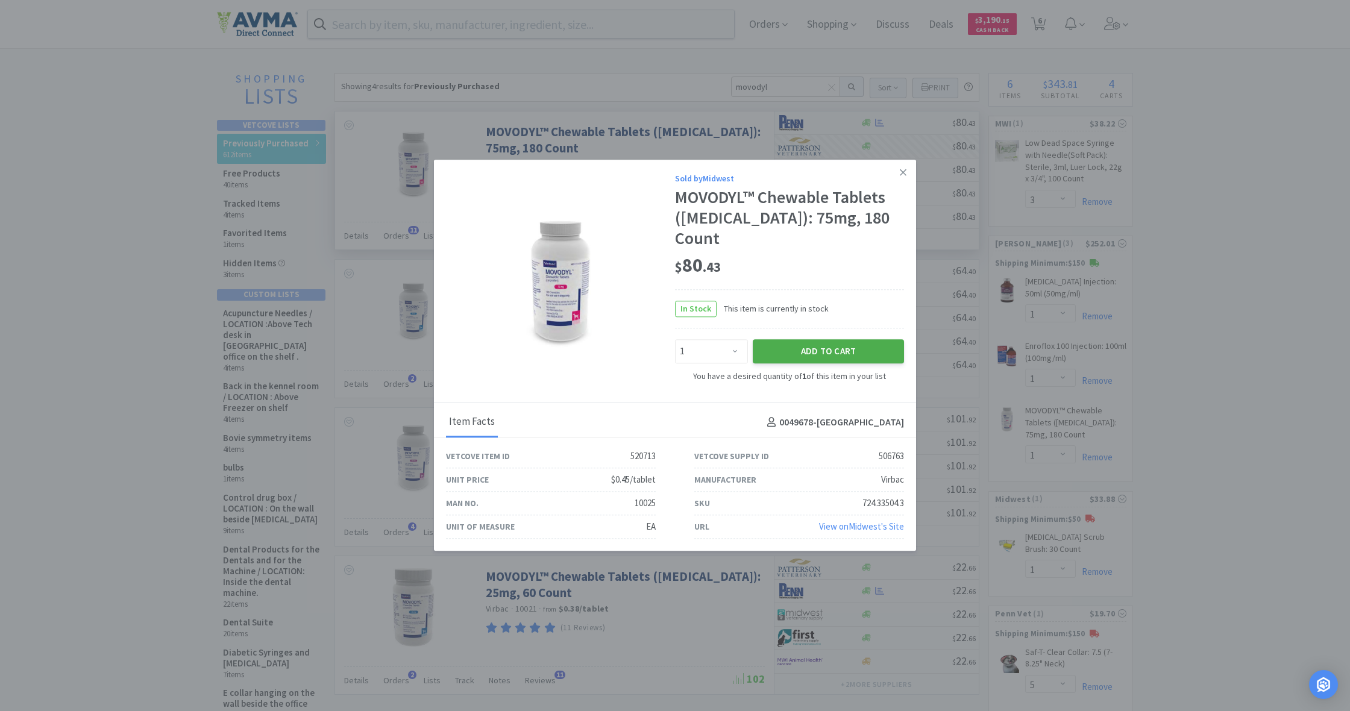
click at [820, 339] on button "Add to Cart" at bounding box center [828, 351] width 151 height 24
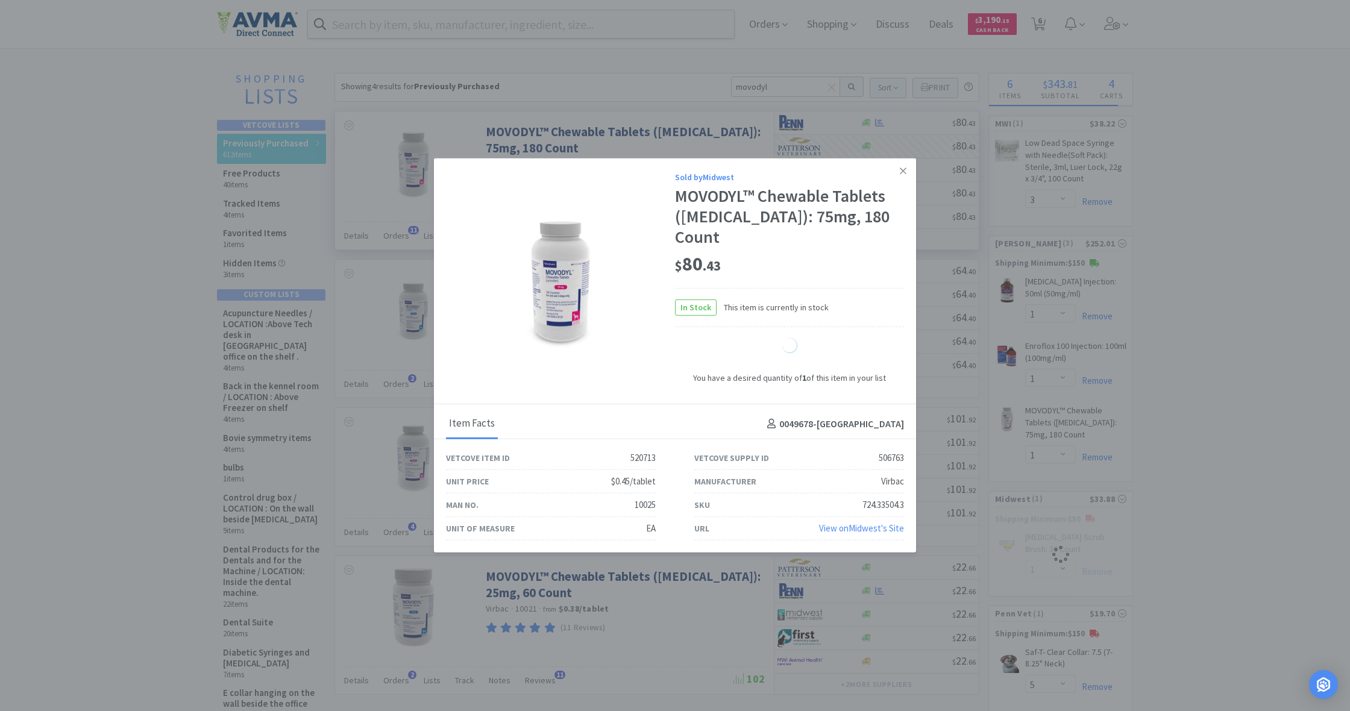
select select "1"
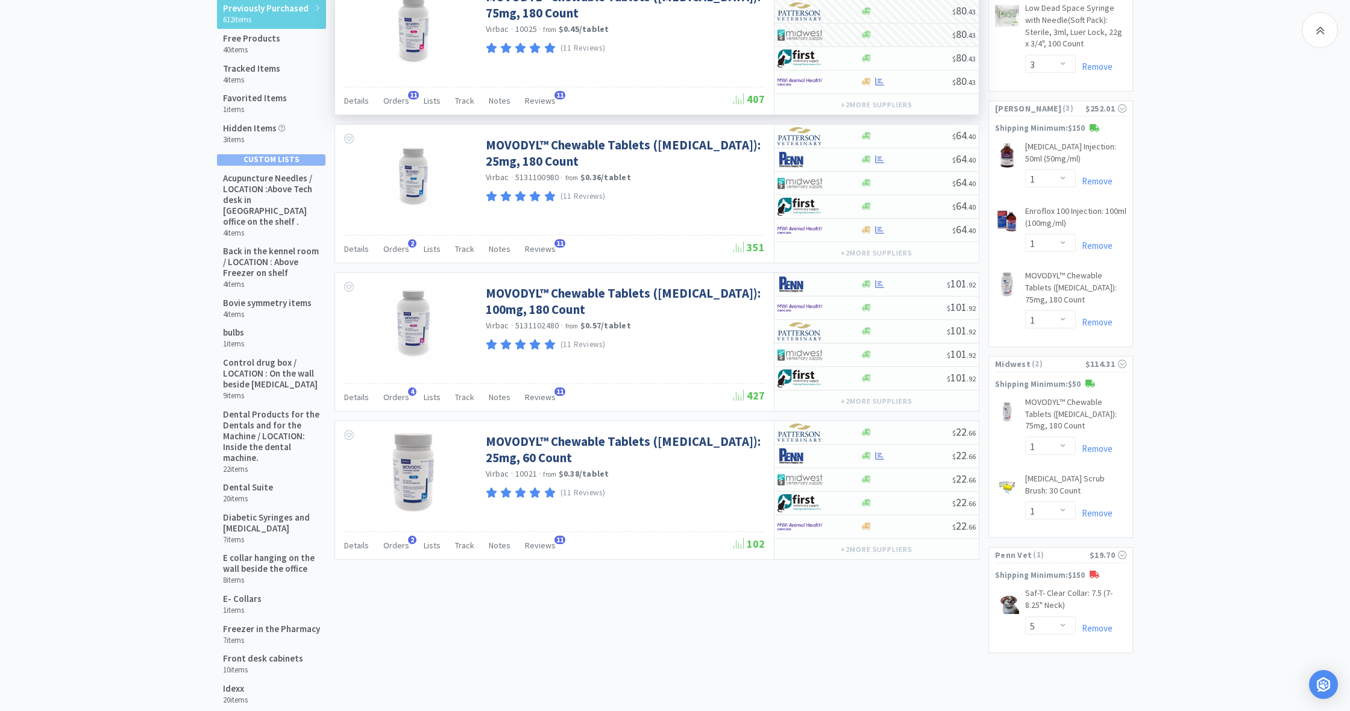
scroll to position [140, 0]
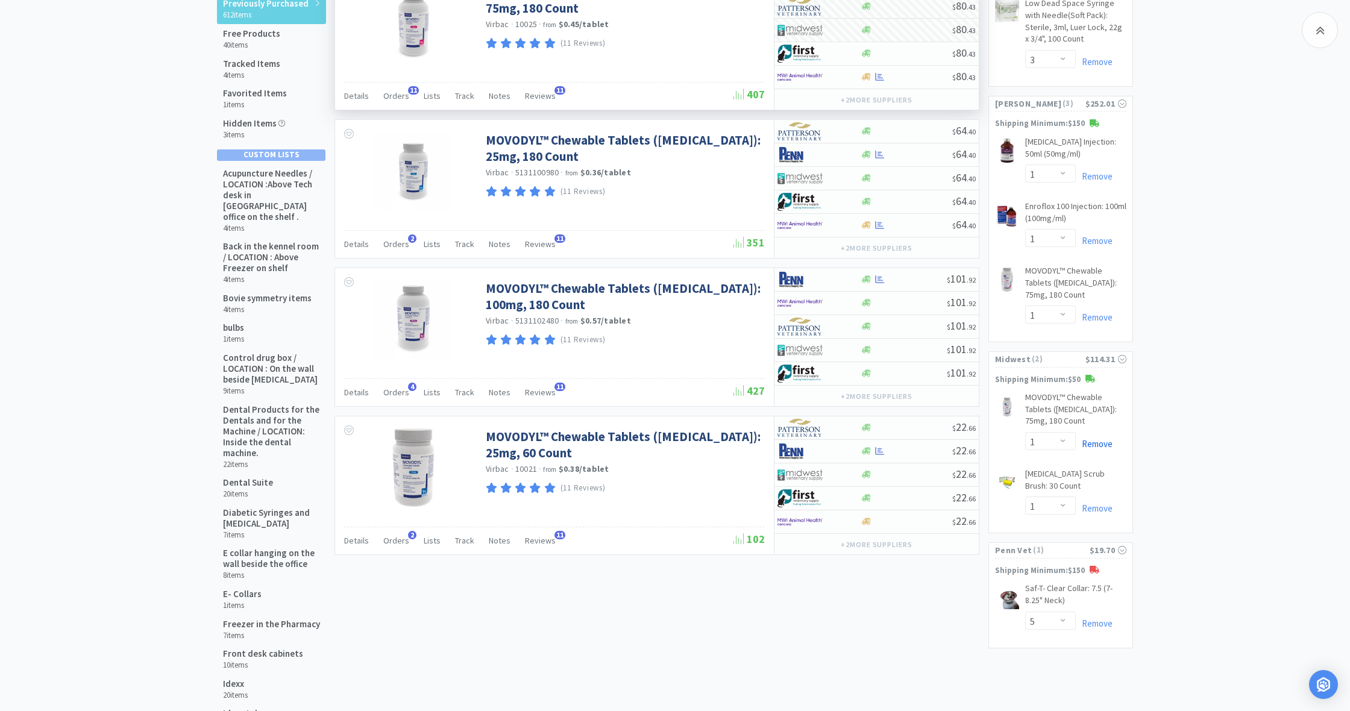
click at [1094, 438] on link "Remove" at bounding box center [1094, 443] width 37 height 11
select select "1"
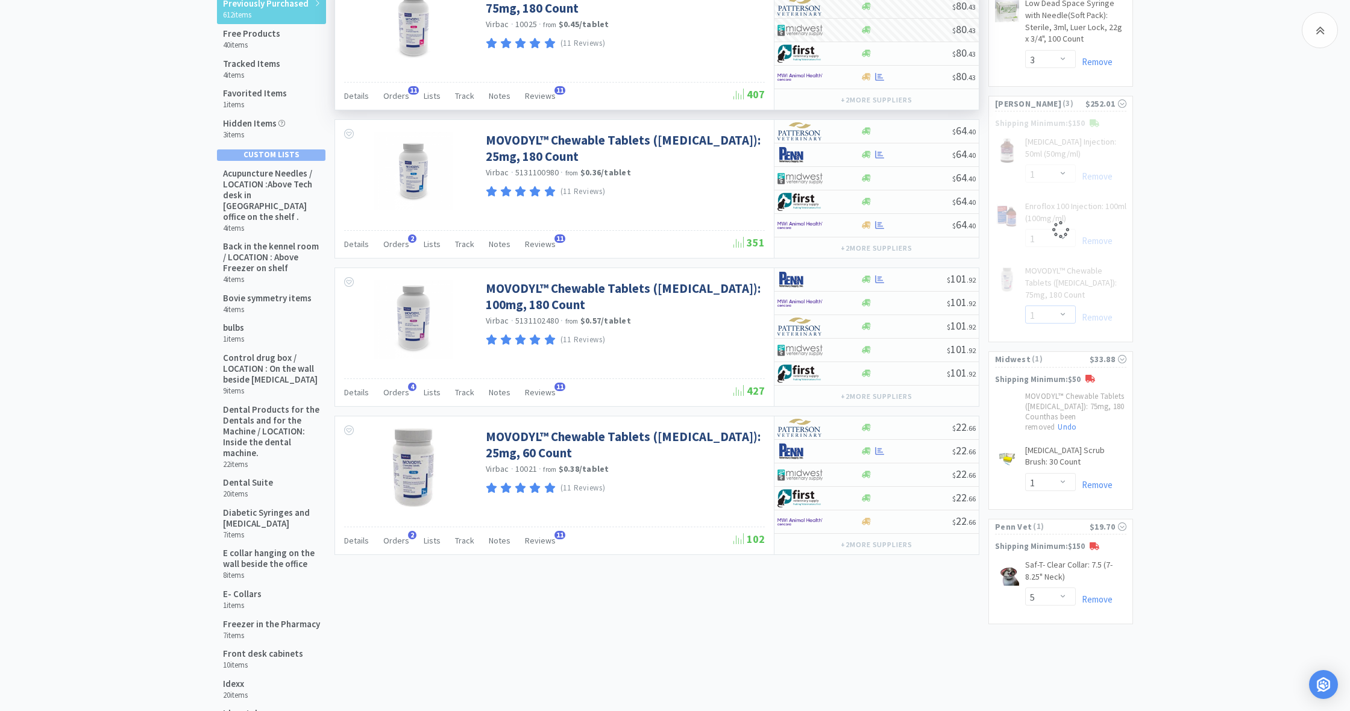
select select "2"
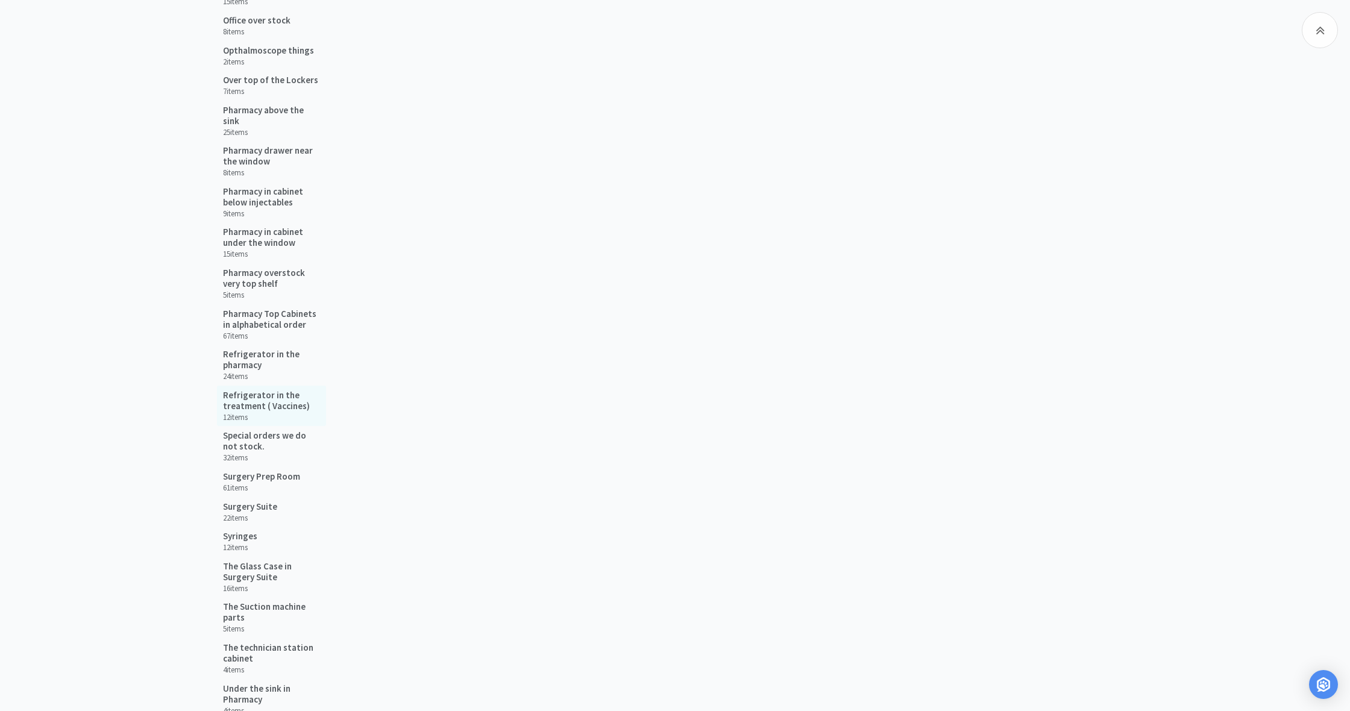
scroll to position [1055, 0]
click at [254, 392] on h5 "Refrigerator in the treatment ( Vaccines)" at bounding box center [271, 402] width 97 height 22
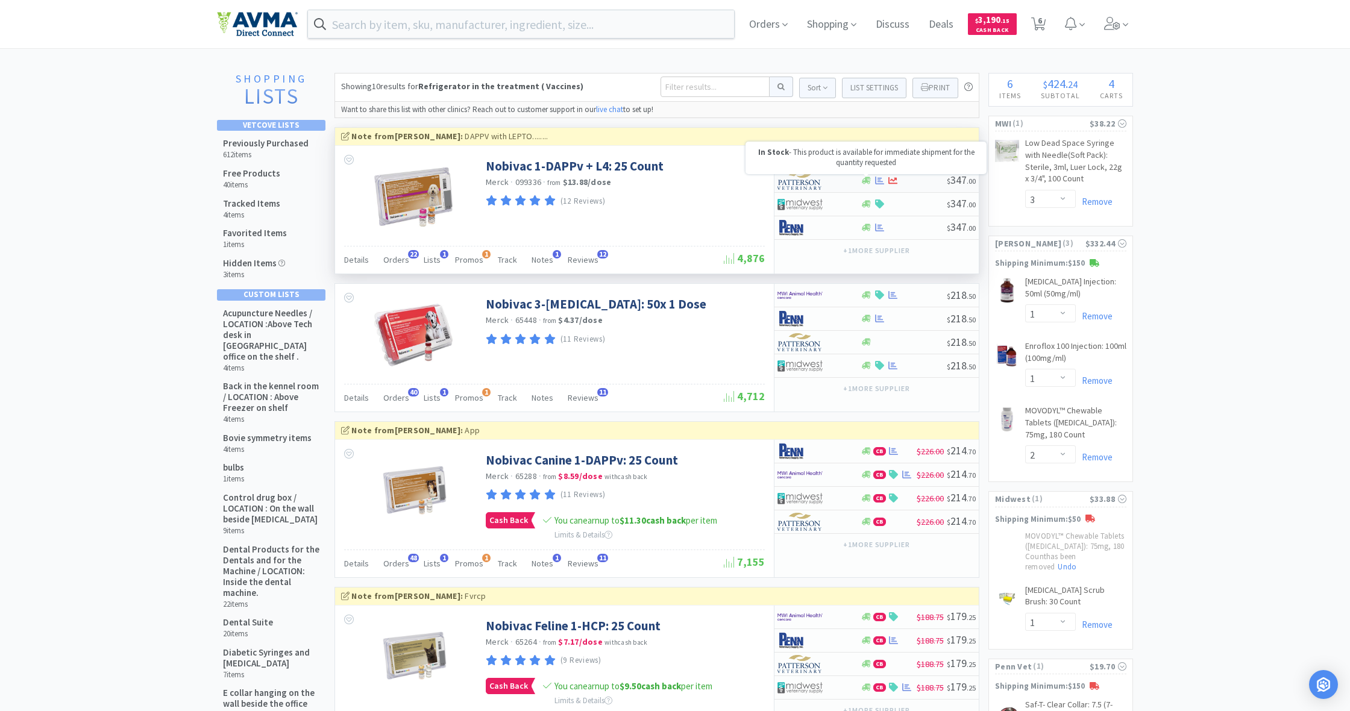
click at [867, 181] on icon at bounding box center [866, 180] width 9 height 7
select select "1"
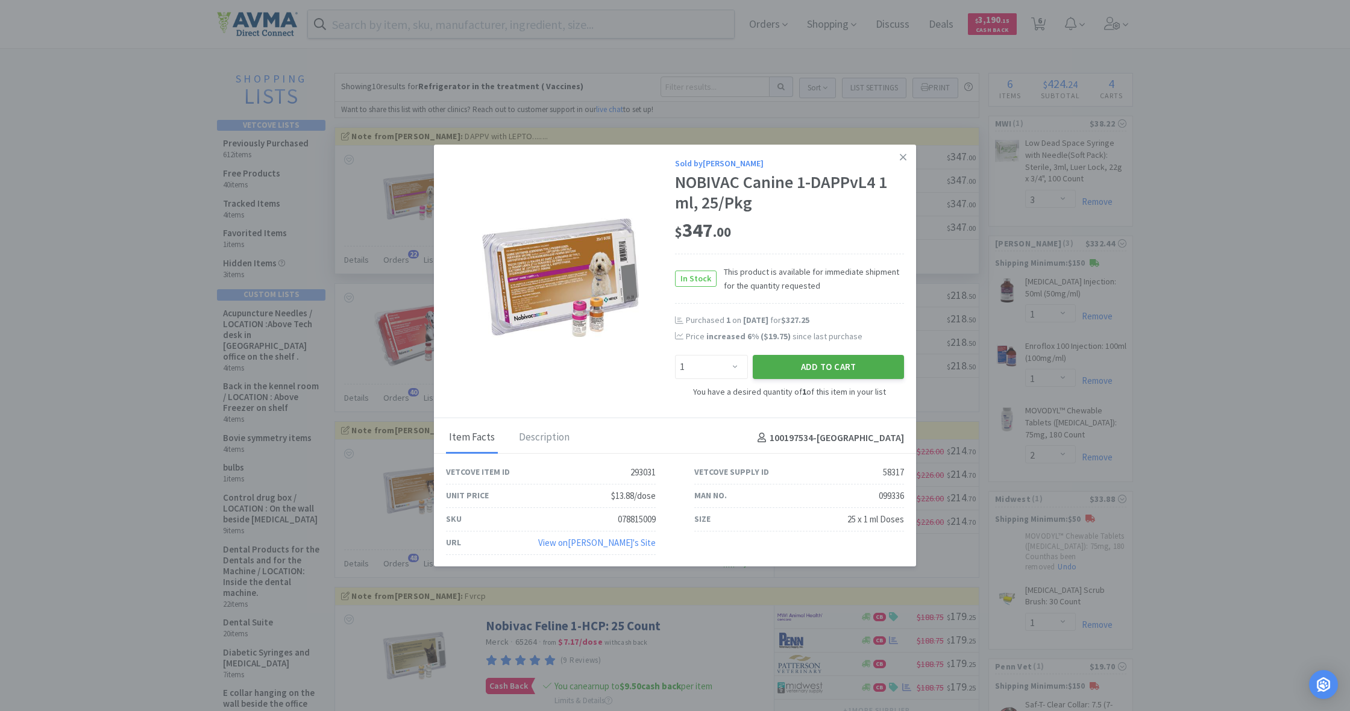
click at [835, 365] on button "Add to Cart" at bounding box center [828, 367] width 151 height 24
select select "1"
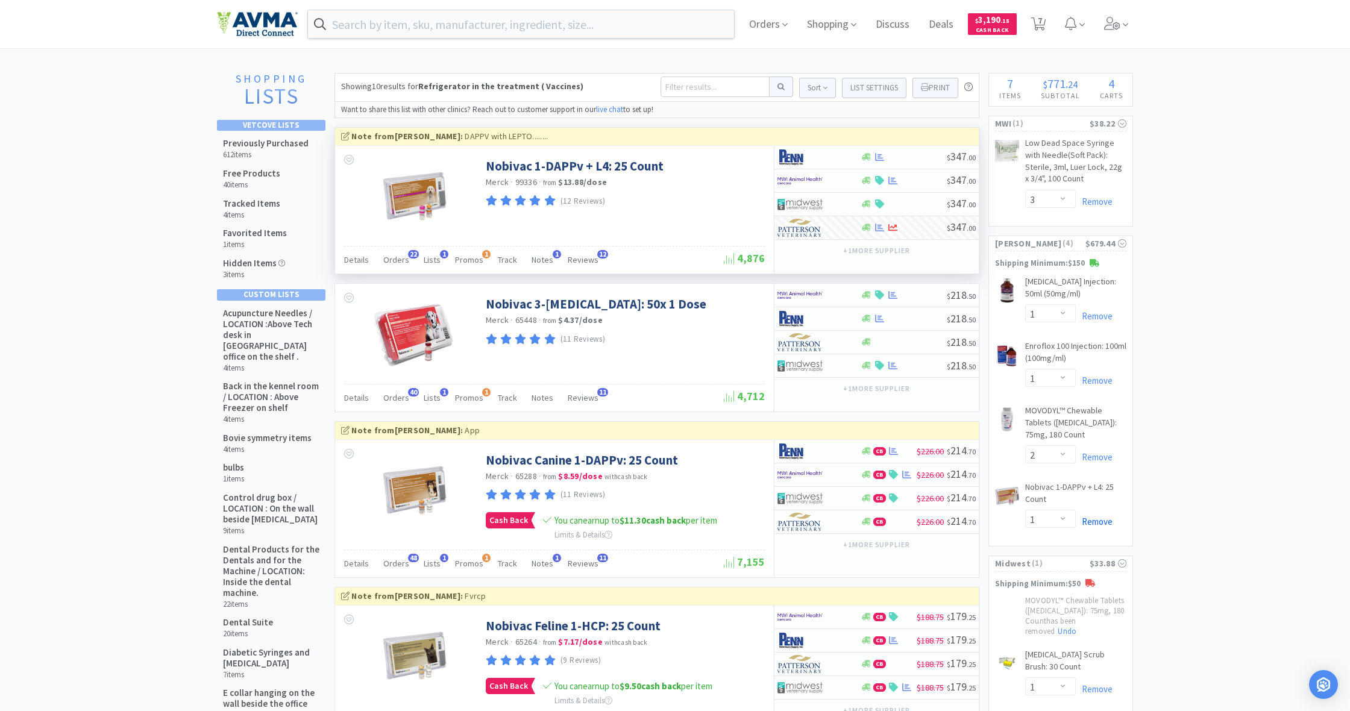
click at [1100, 517] on link "Remove" at bounding box center [1094, 521] width 37 height 11
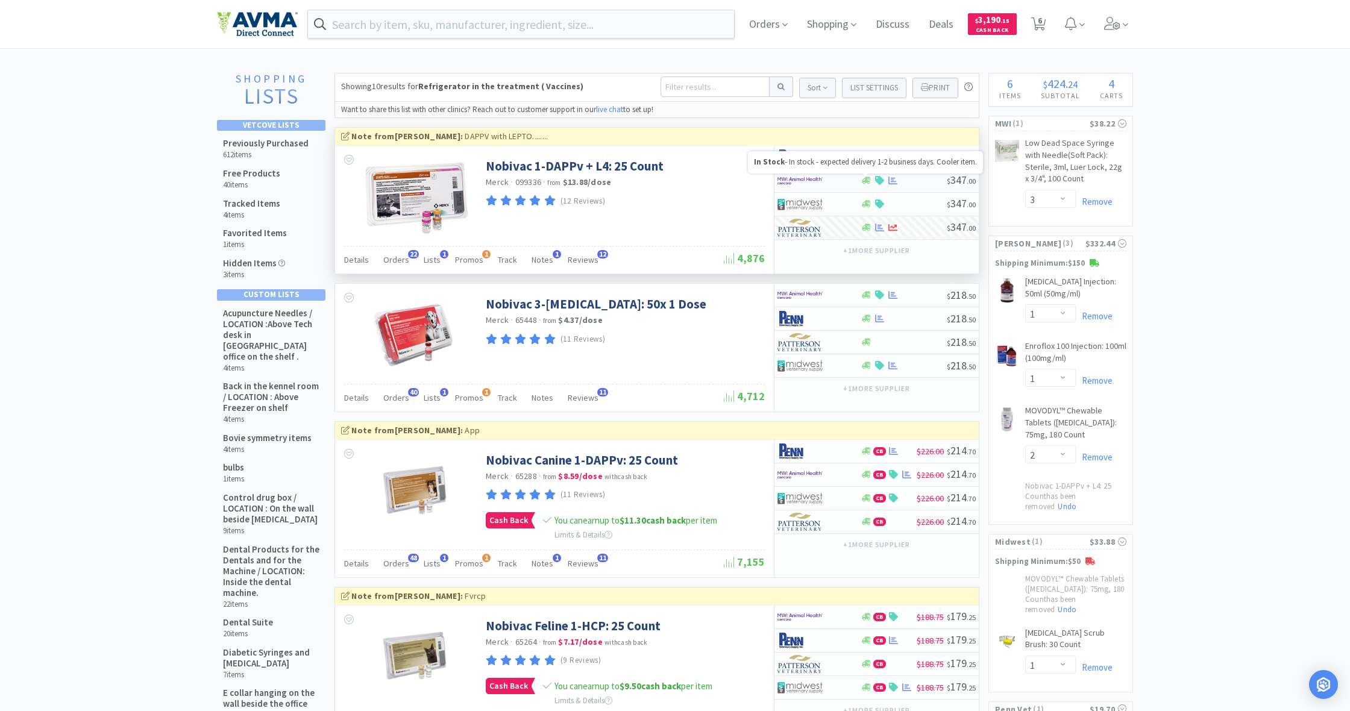
click at [867, 180] on icon at bounding box center [866, 180] width 9 height 7
select select "1"
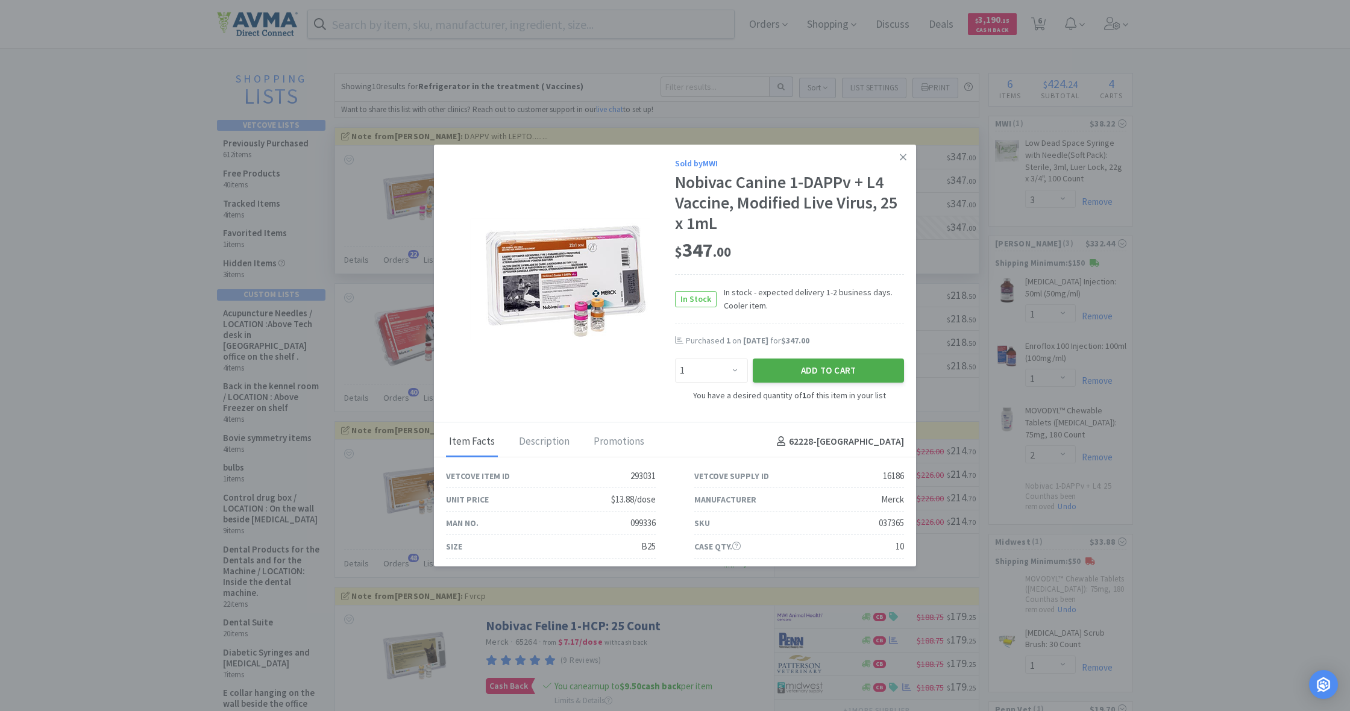
click at [838, 366] on button "Add to Cart" at bounding box center [828, 371] width 151 height 24
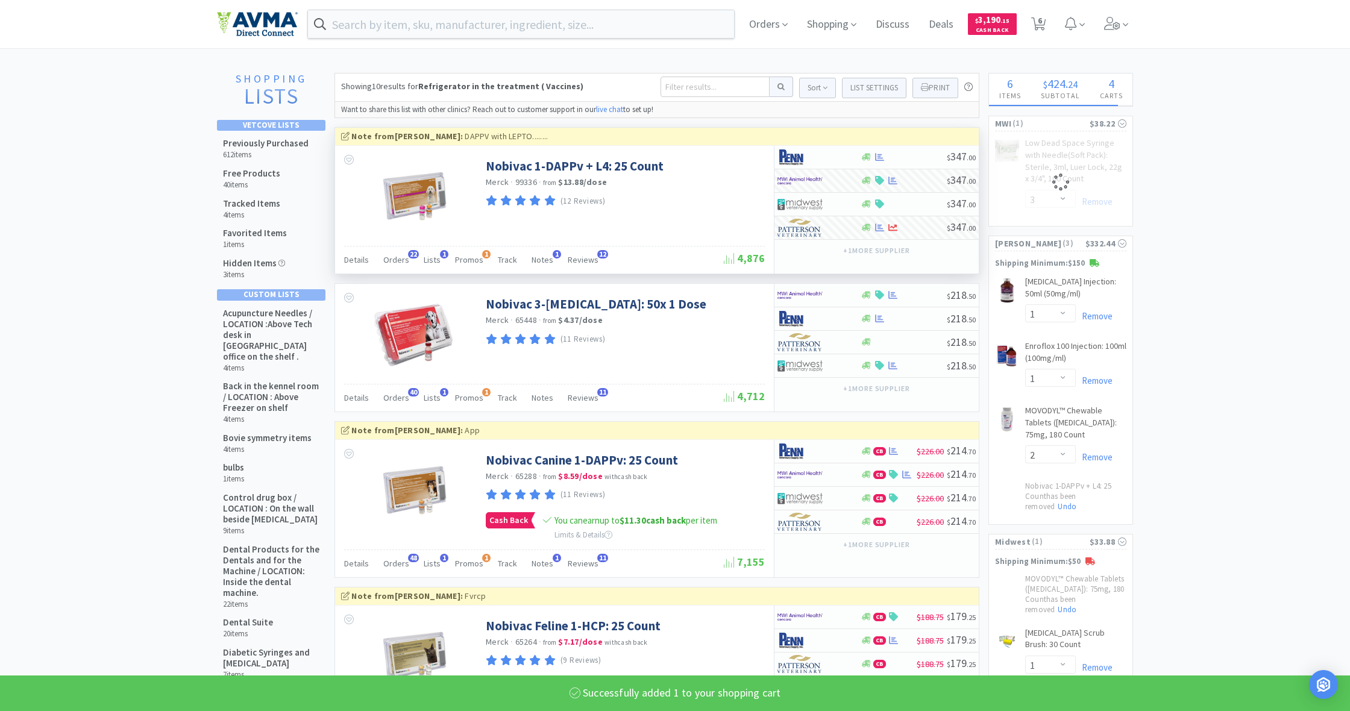
select select "1"
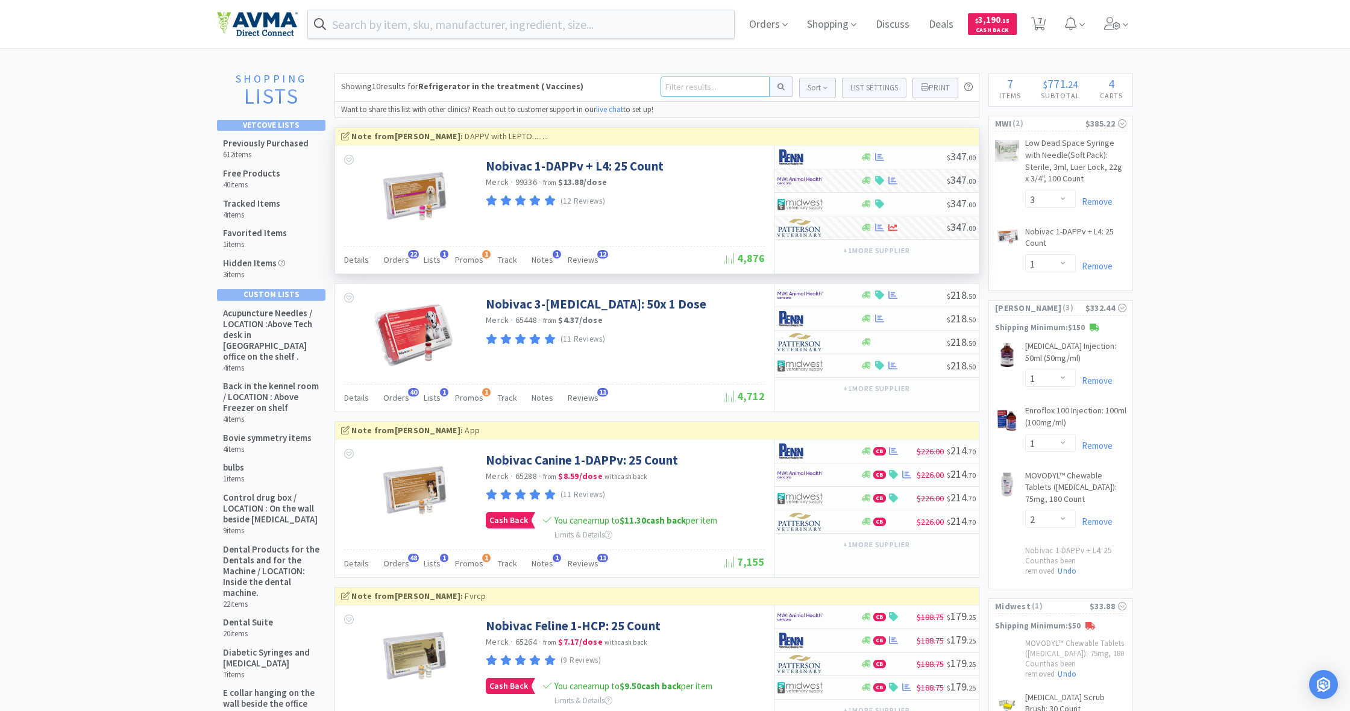
click at [667, 83] on input at bounding box center [714, 87] width 109 height 20
type input "pred"
click at [777, 87] on button at bounding box center [782, 87] width 24 height 20
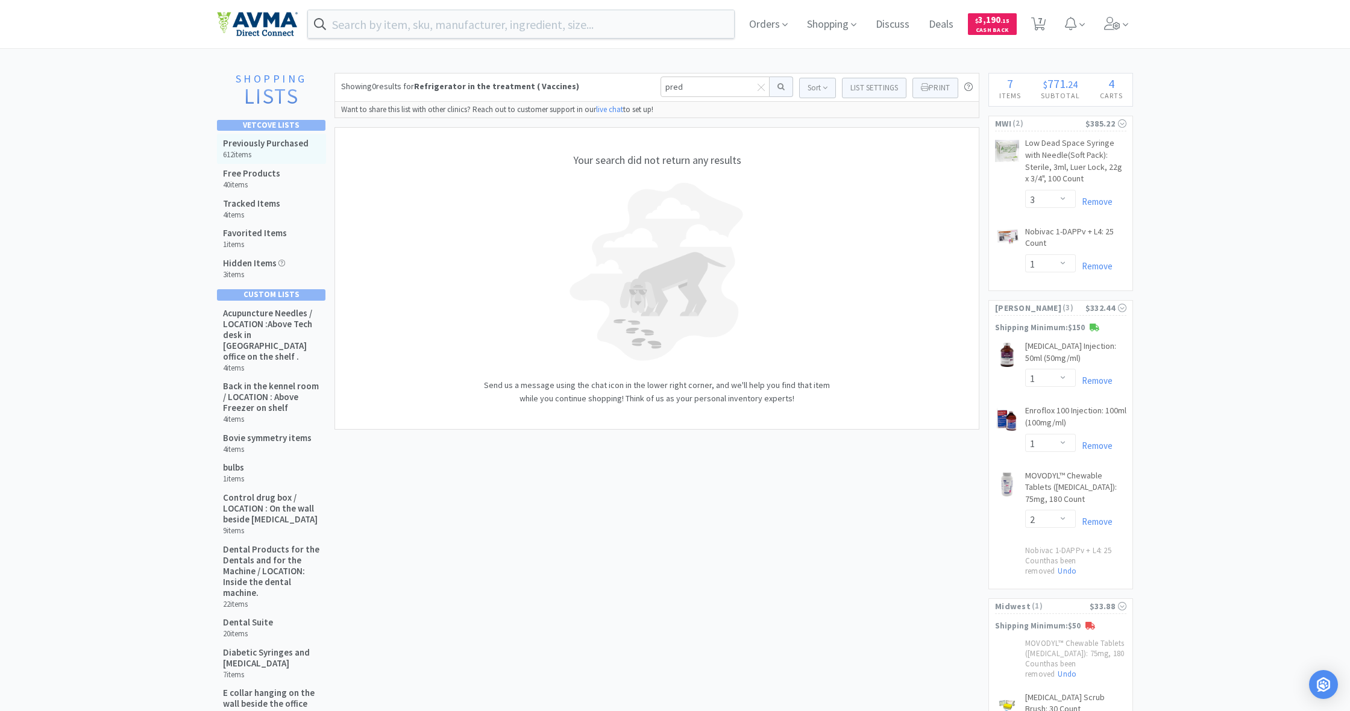
click at [281, 144] on h5 "Previously Purchased" at bounding box center [266, 143] width 86 height 11
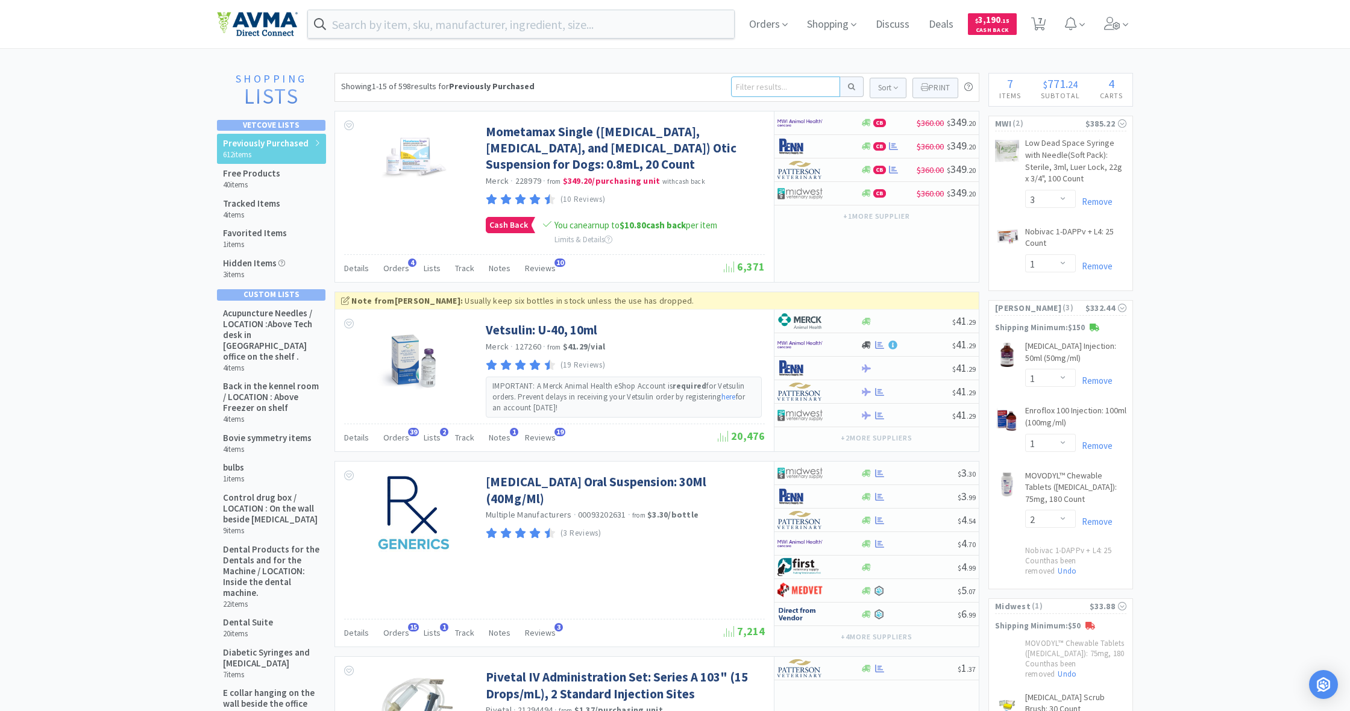
click at [745, 89] on input at bounding box center [785, 87] width 109 height 20
type input "pred"
click at [850, 87] on button at bounding box center [852, 87] width 24 height 20
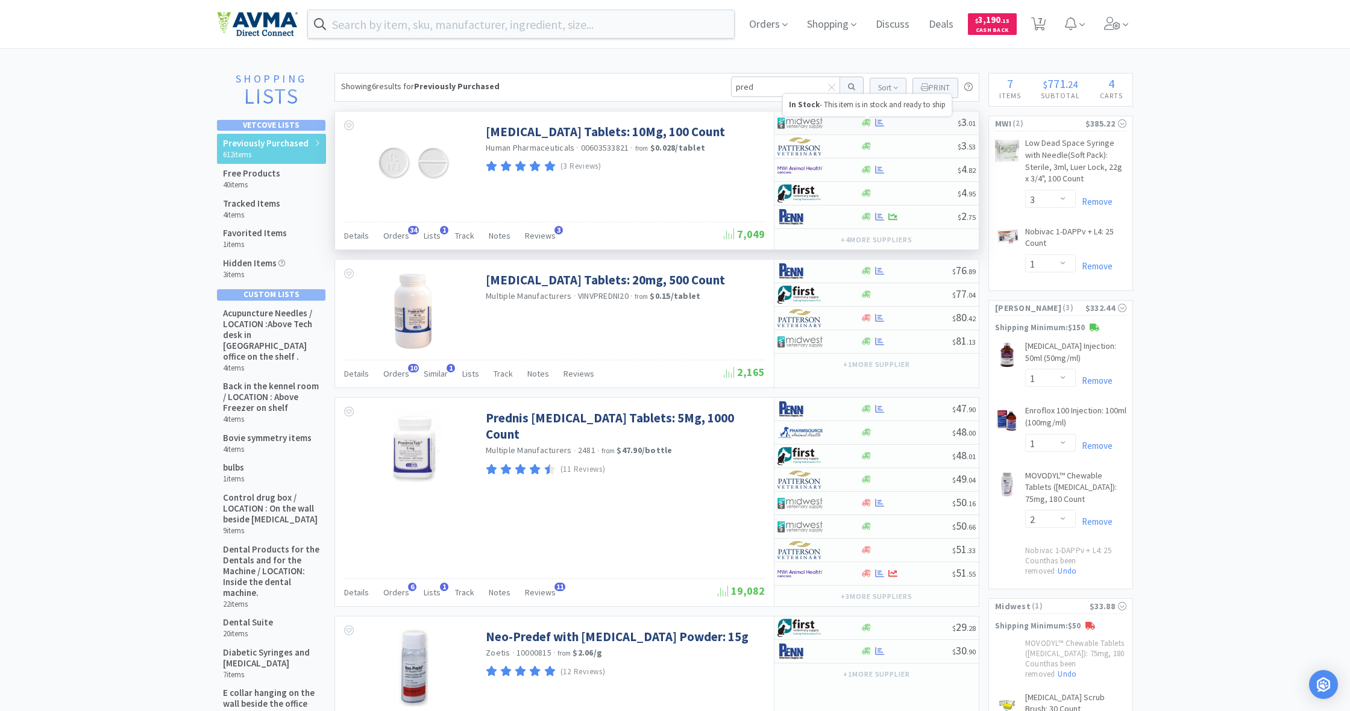
click at [862, 122] on icon at bounding box center [866, 122] width 9 height 7
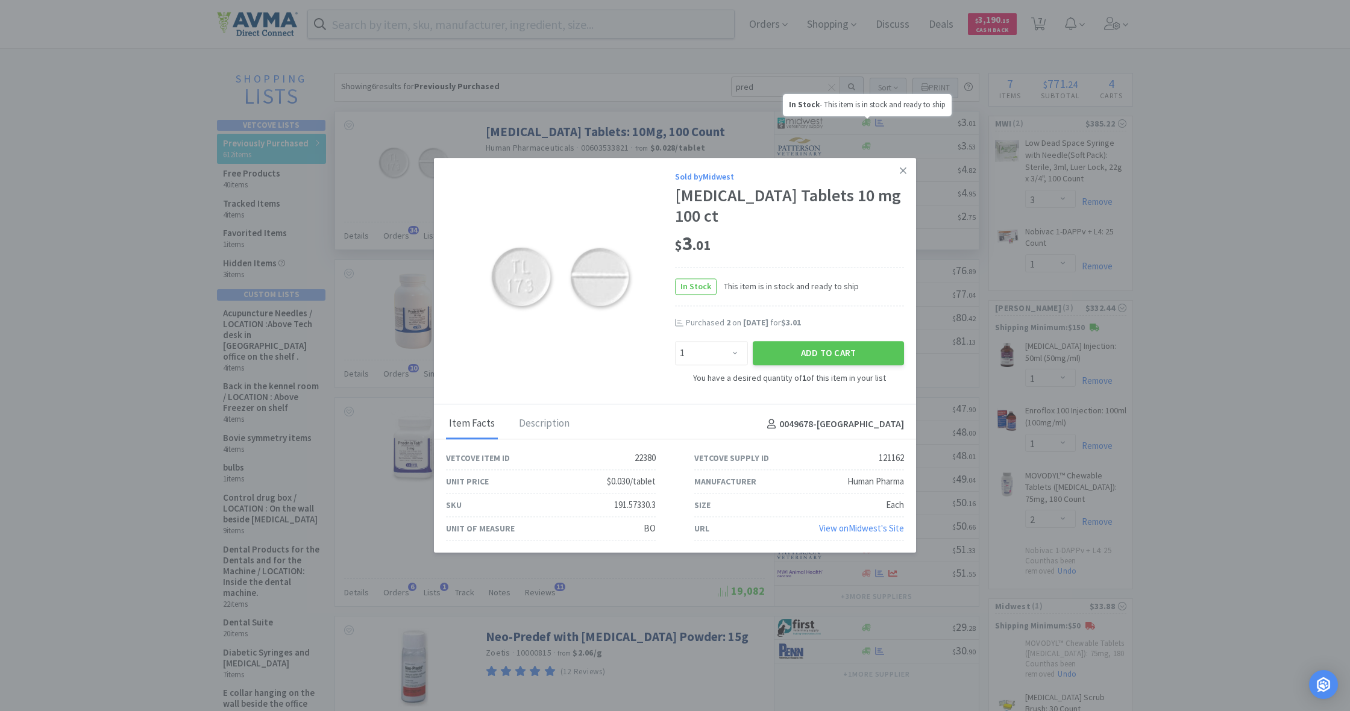
scroll to position [1, 0]
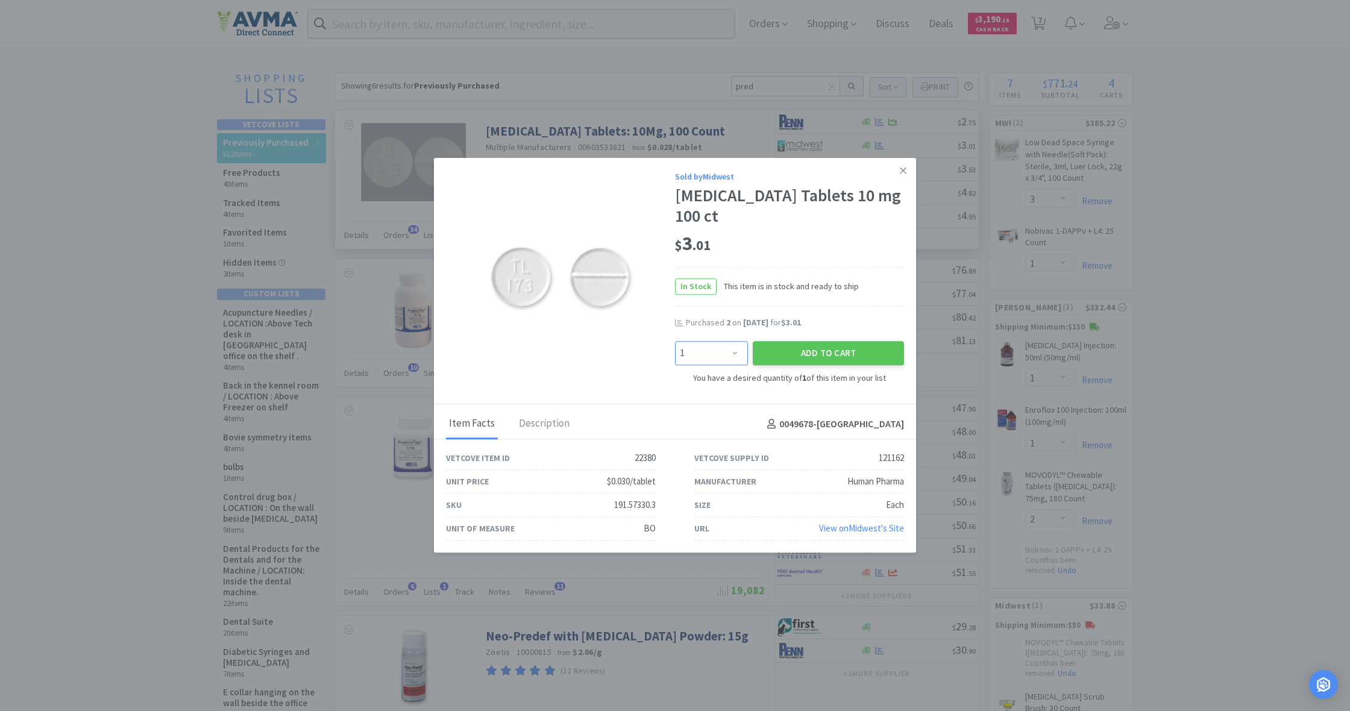
select select "2"
click at [833, 349] on button "Add to Cart" at bounding box center [828, 353] width 151 height 24
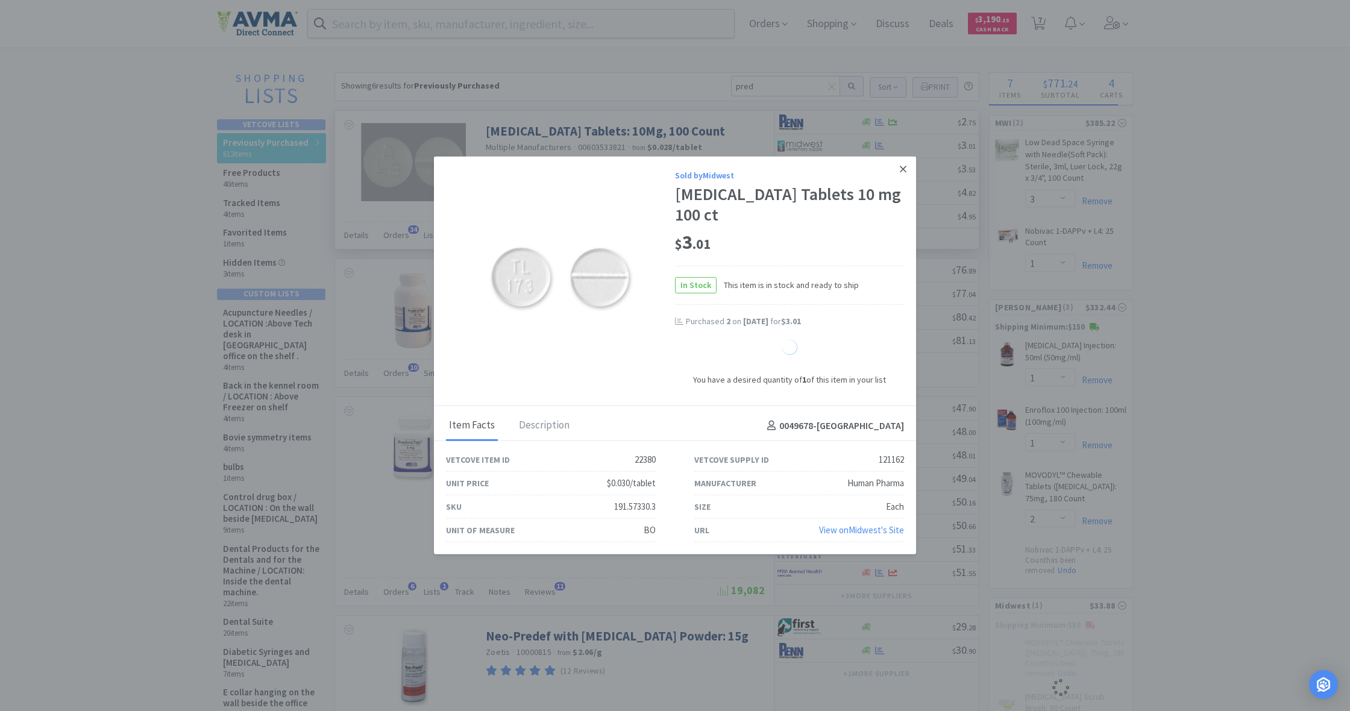
click at [902, 170] on icon at bounding box center [903, 169] width 7 height 11
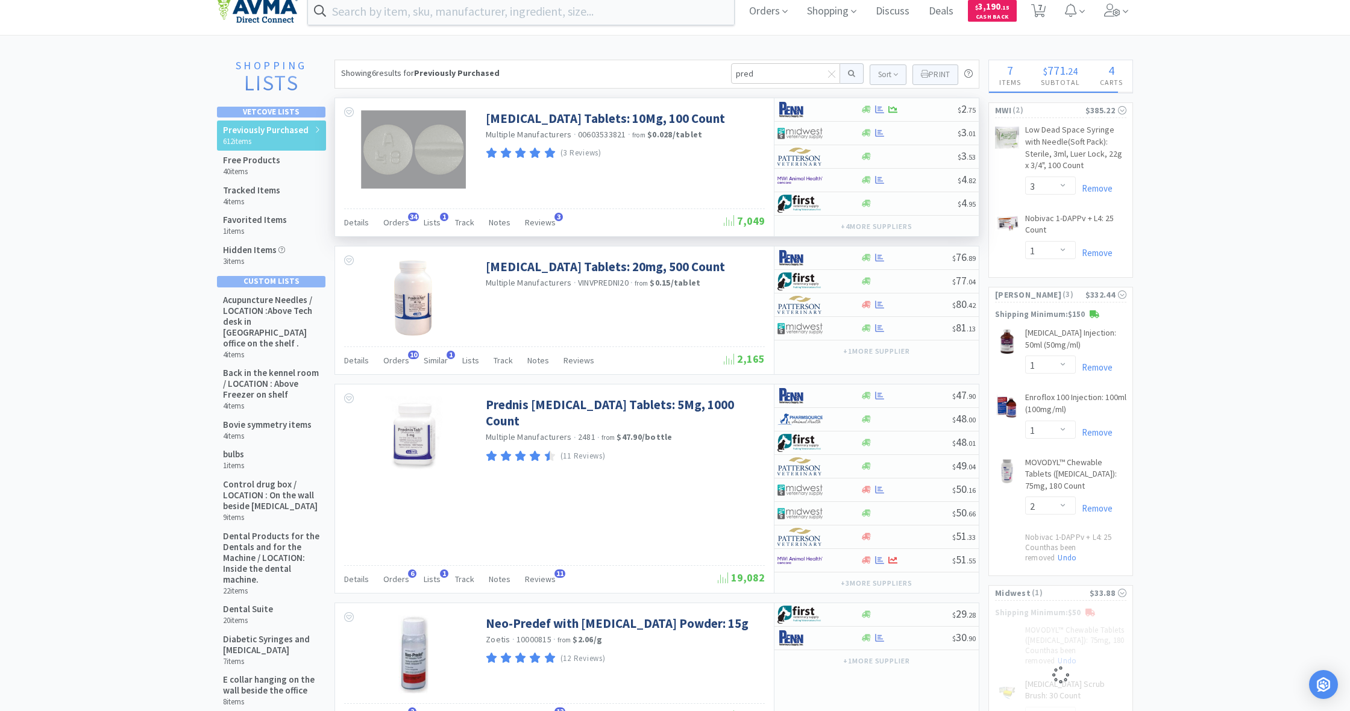
select select "2"
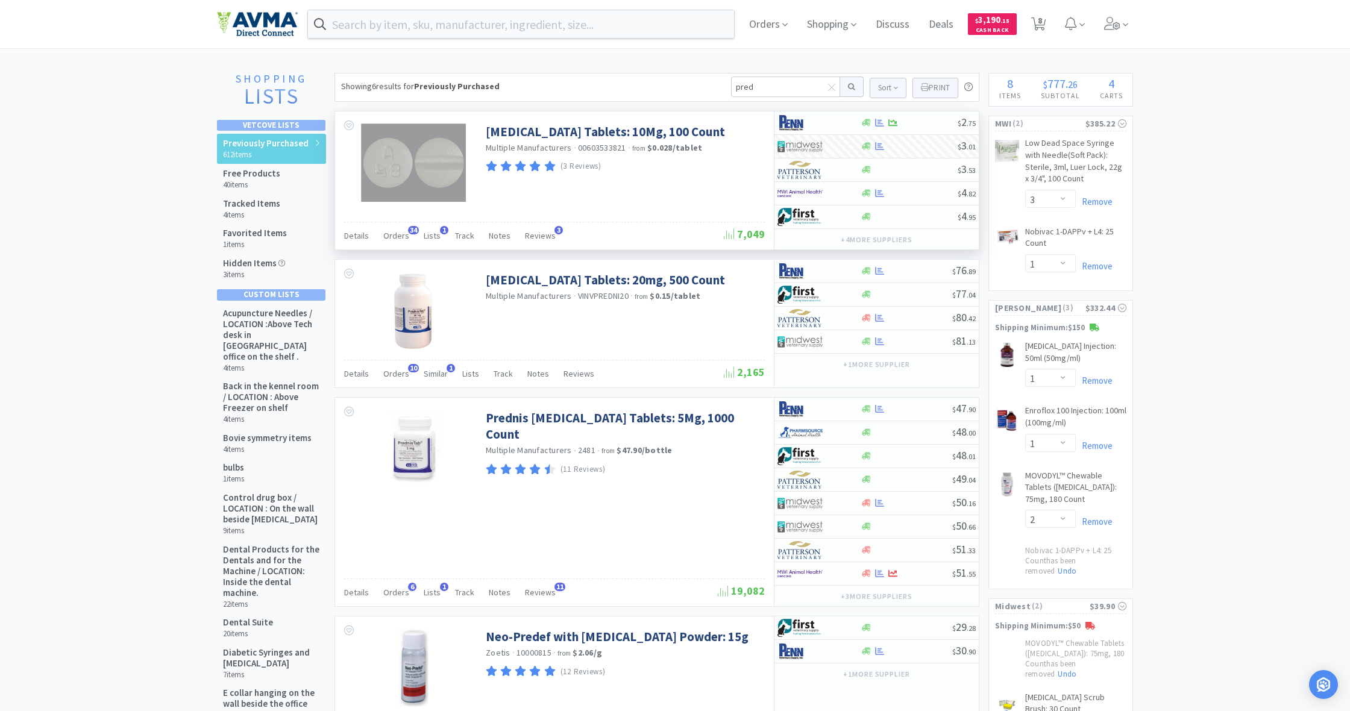
scroll to position [0, 0]
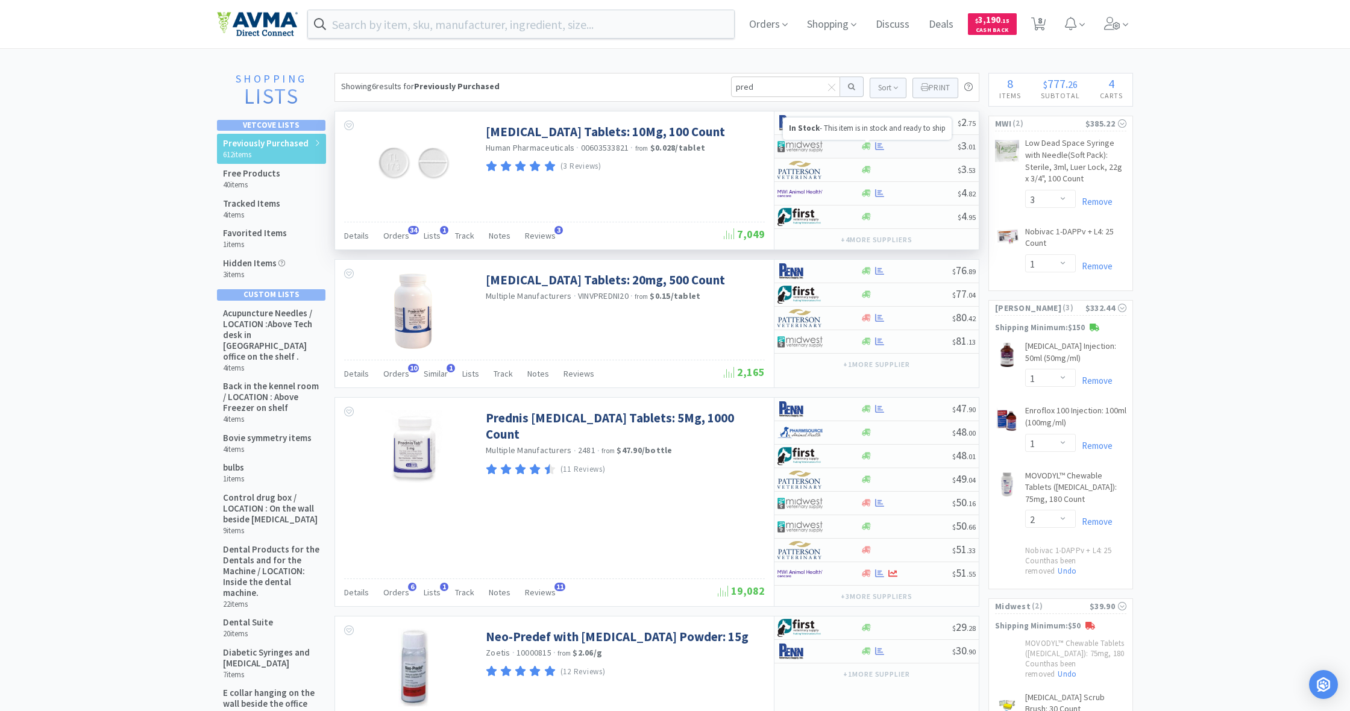
click at [867, 146] on icon at bounding box center [866, 146] width 9 height 7
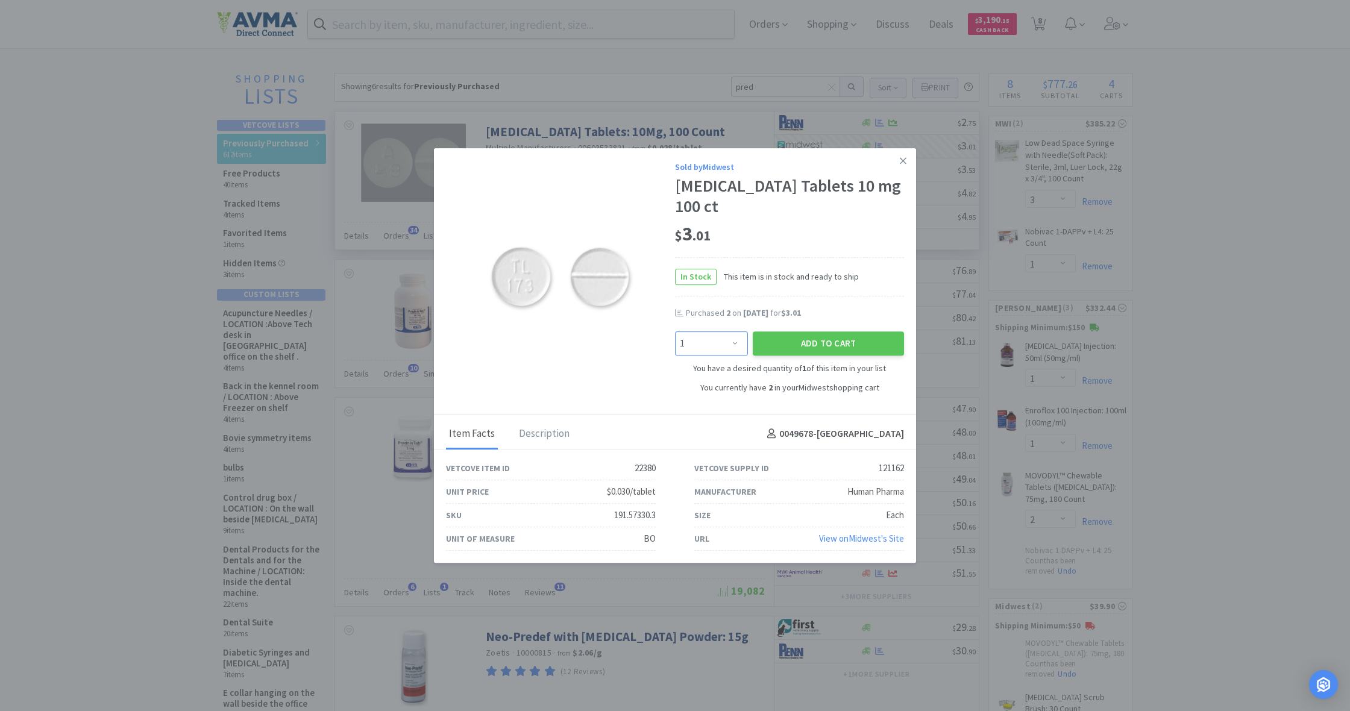
select select "2"
click at [804, 342] on button "Add to Cart" at bounding box center [828, 343] width 151 height 24
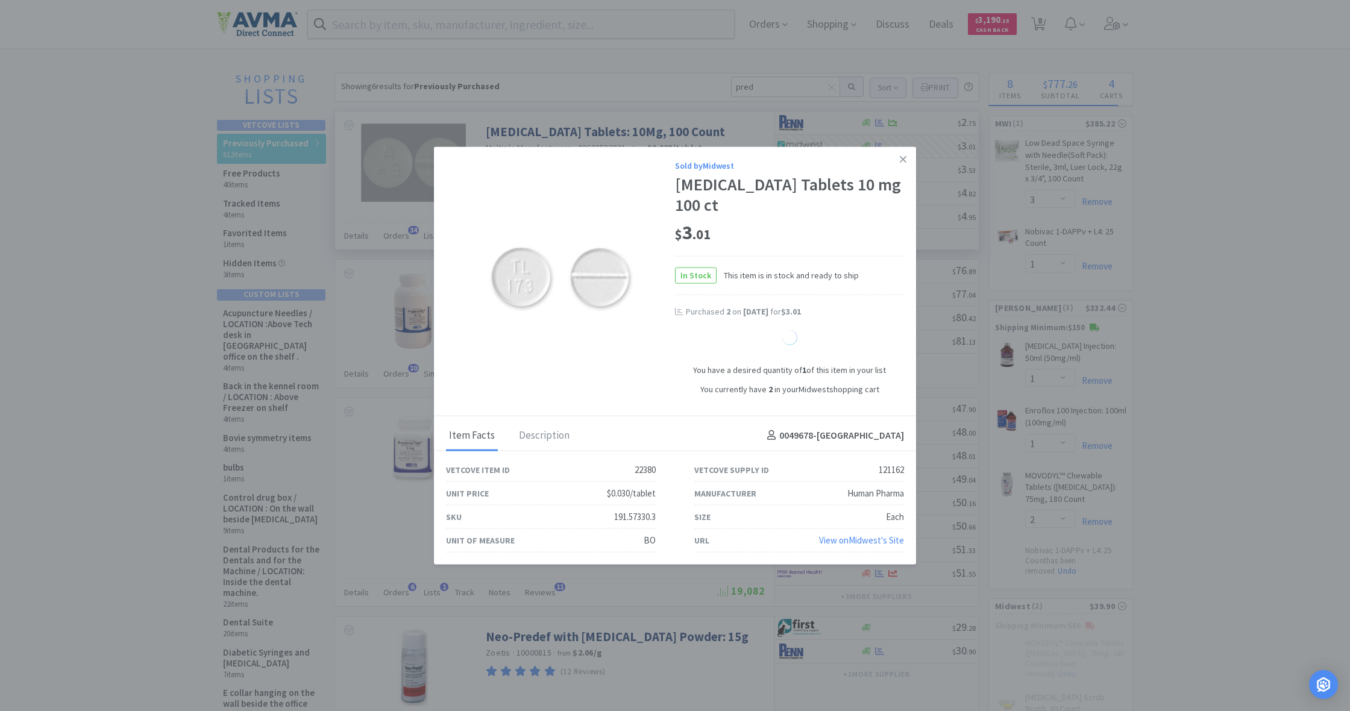
select select "4"
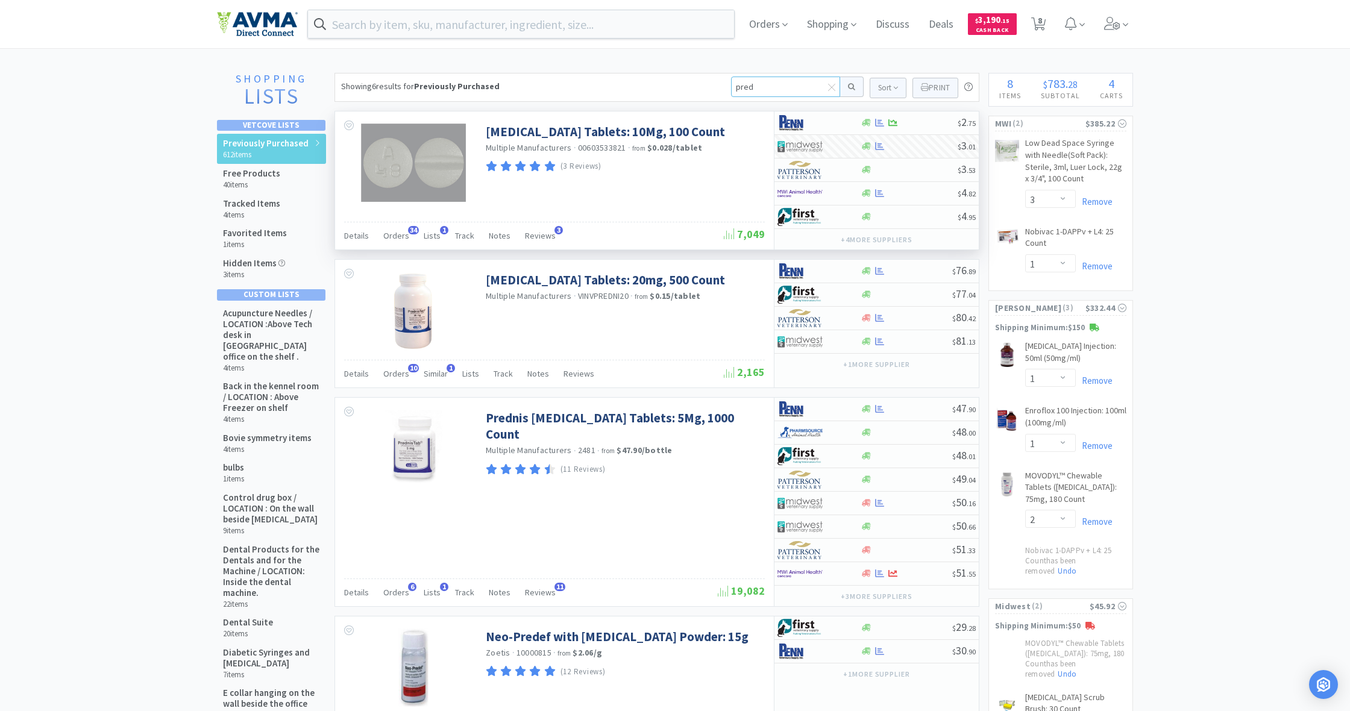
drag, startPoint x: 763, startPoint y: 87, endPoint x: 707, endPoint y: 86, distance: 55.5
click at [707, 86] on div "Showing 6 results for Previously Purchased pred Sort Print Previously Purchased…" at bounding box center [656, 87] width 645 height 29
type input "apoquel"
click at [850, 87] on button at bounding box center [852, 87] width 24 height 20
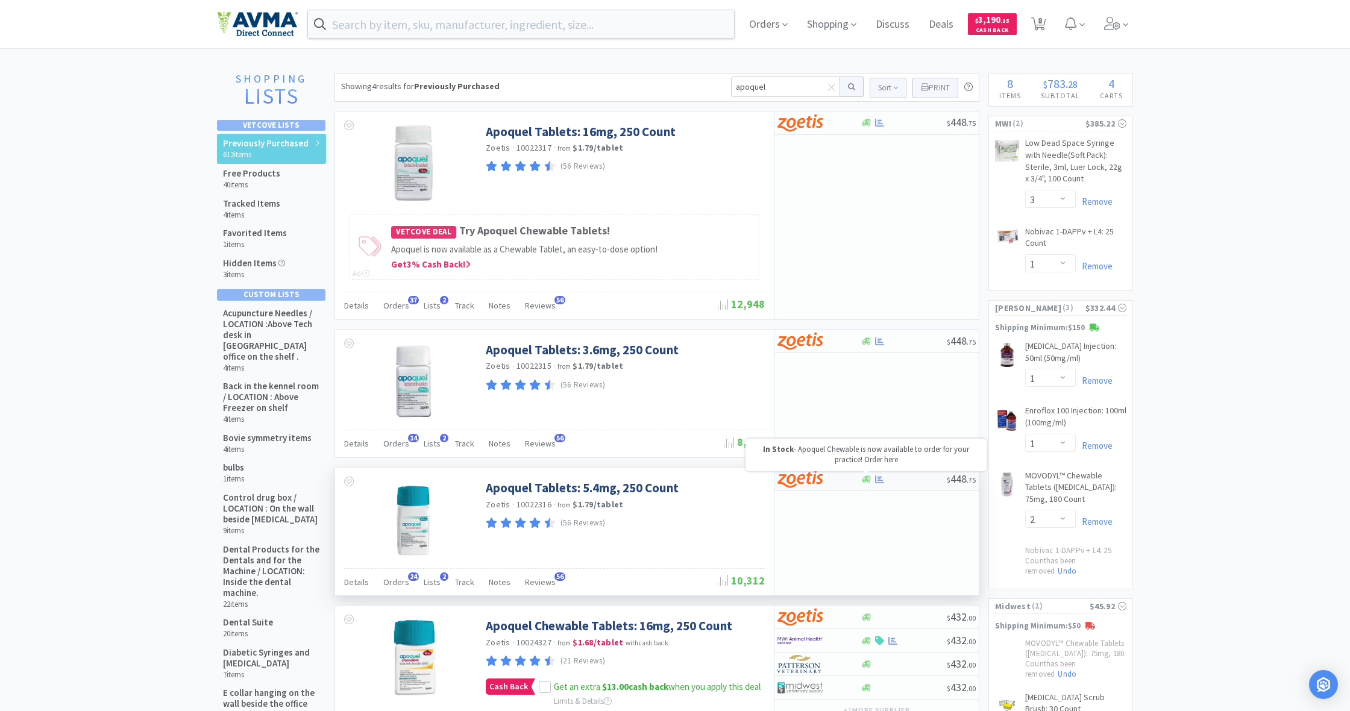
scroll to position [0, 1]
click at [867, 478] on icon at bounding box center [866, 478] width 9 height 7
select select "1"
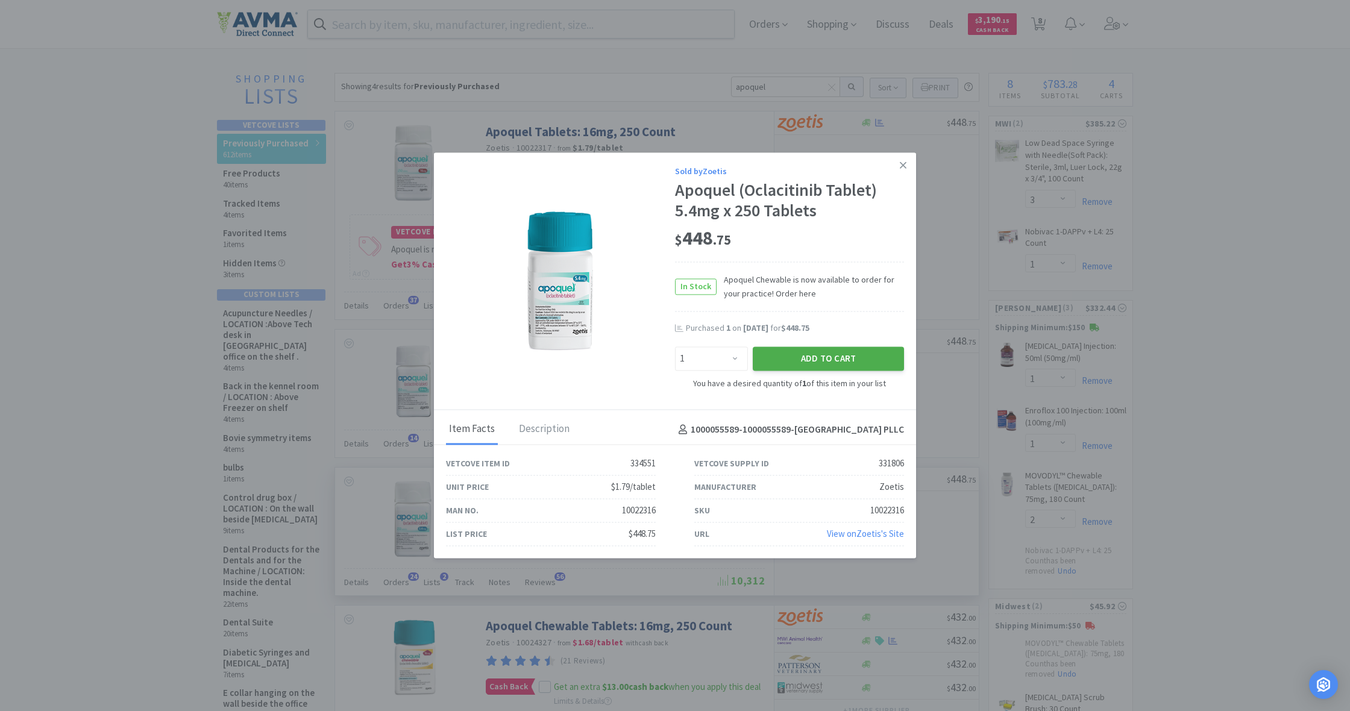
click at [828, 360] on button "Add to Cart" at bounding box center [828, 359] width 151 height 24
select select "1"
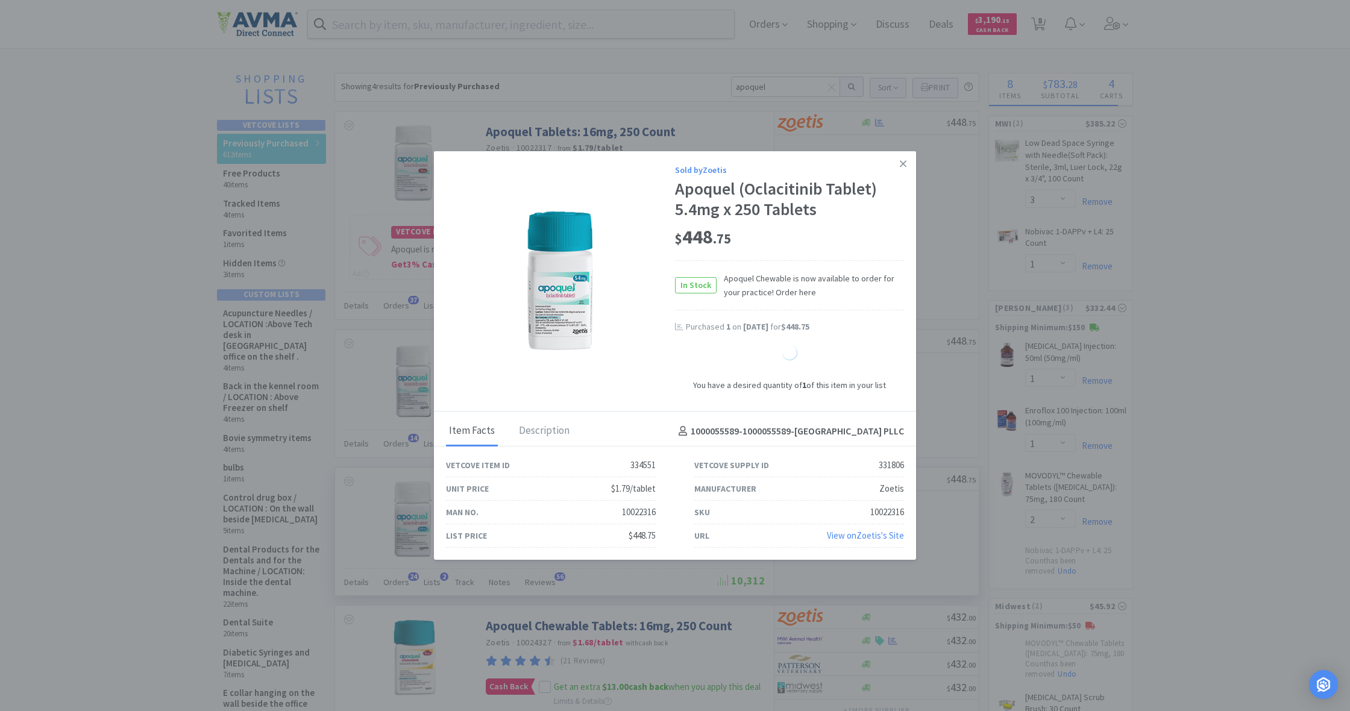
select select "1"
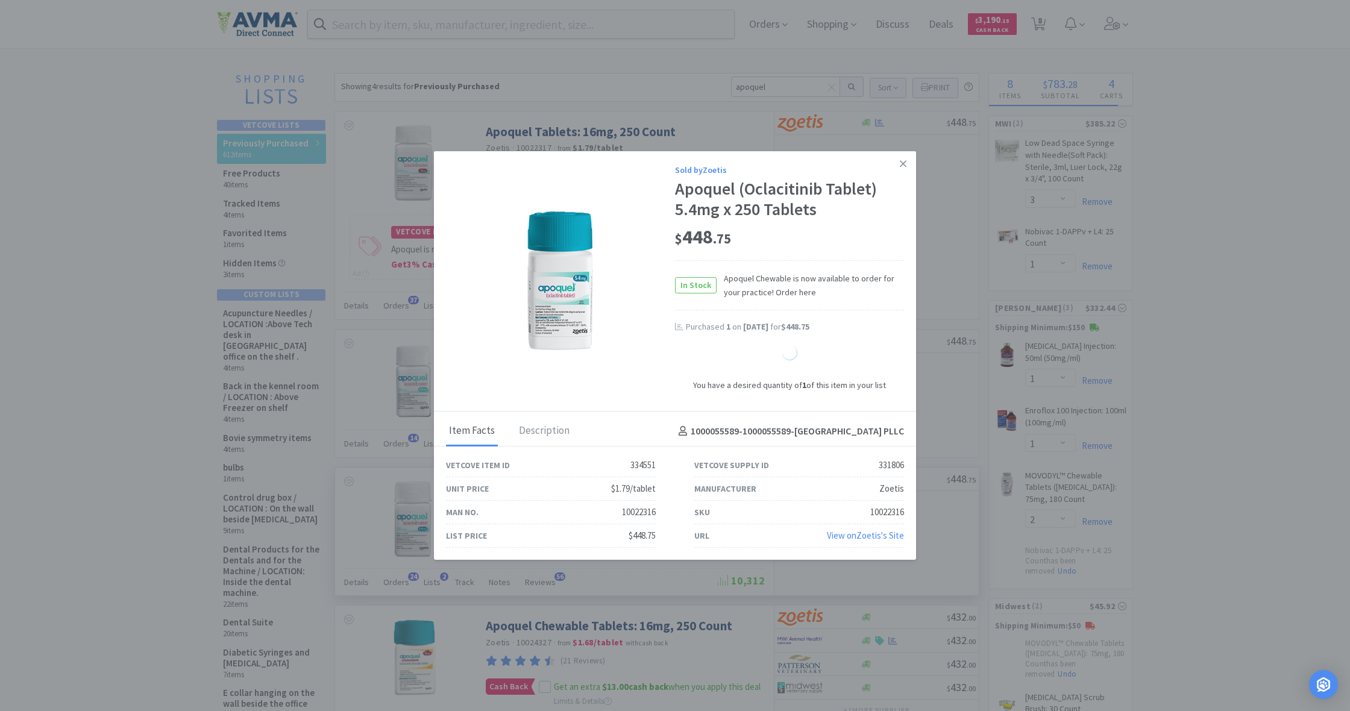
select select "1"
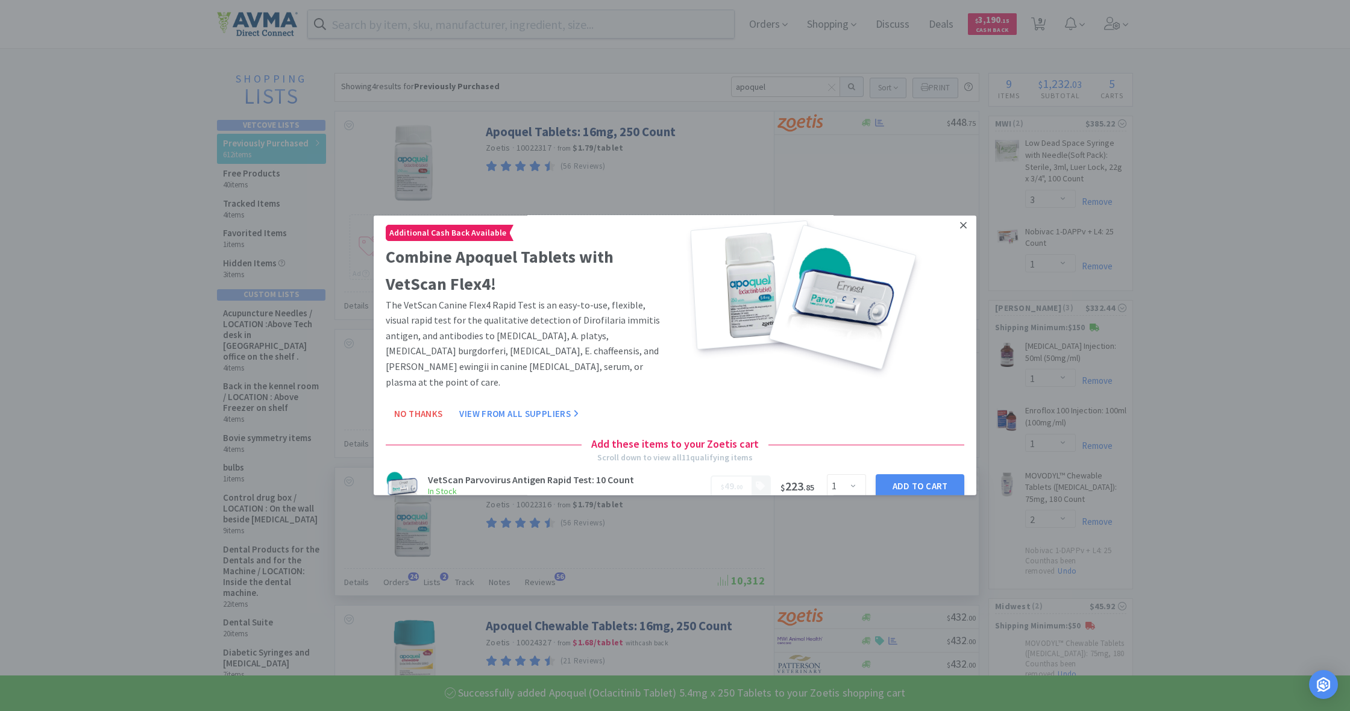
scroll to position [4, 0]
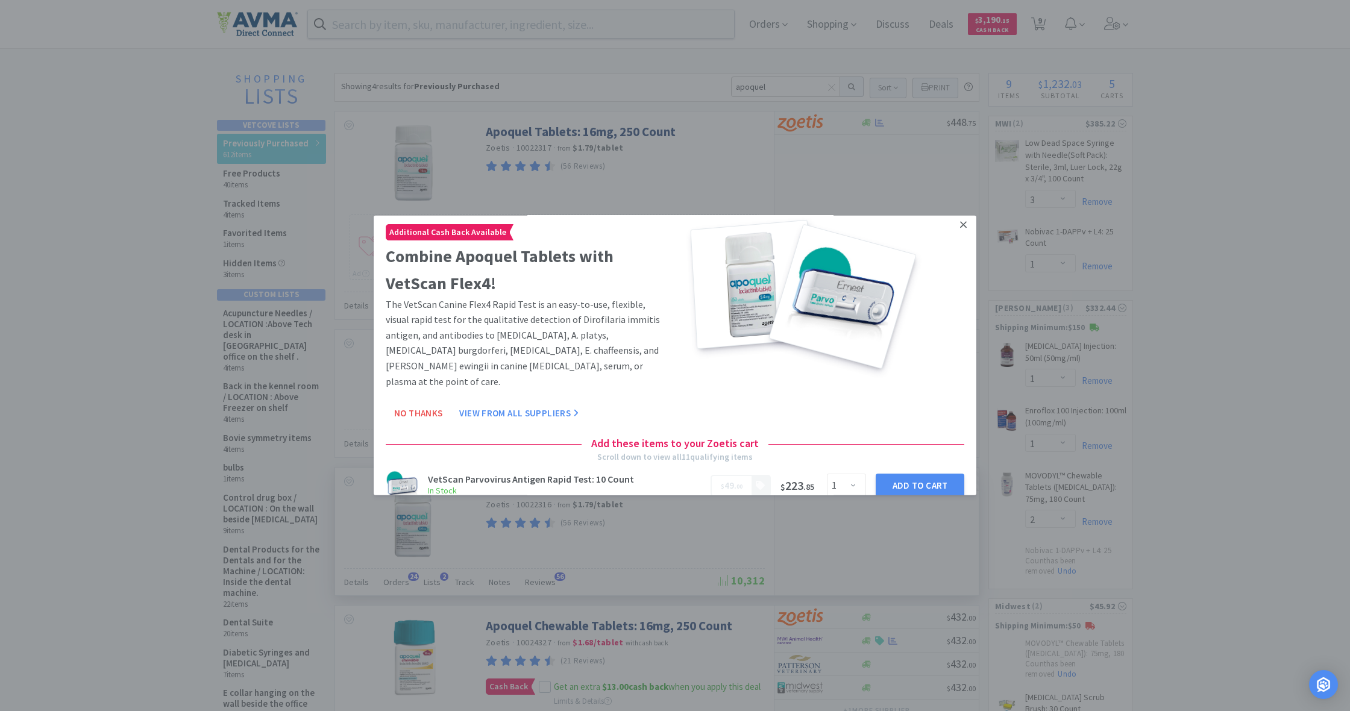
click at [962, 226] on icon at bounding box center [963, 224] width 7 height 11
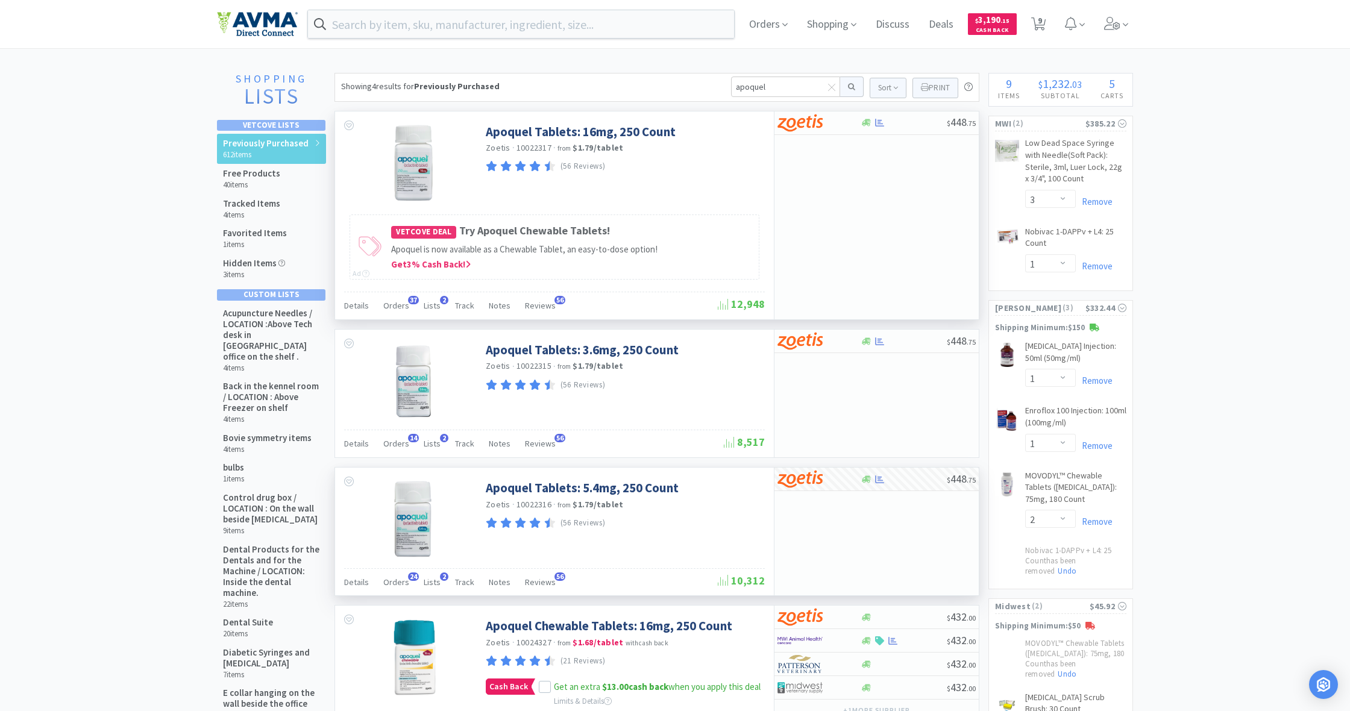
scroll to position [0, 0]
click at [867, 123] on icon at bounding box center [866, 122] width 9 height 7
select select "1"
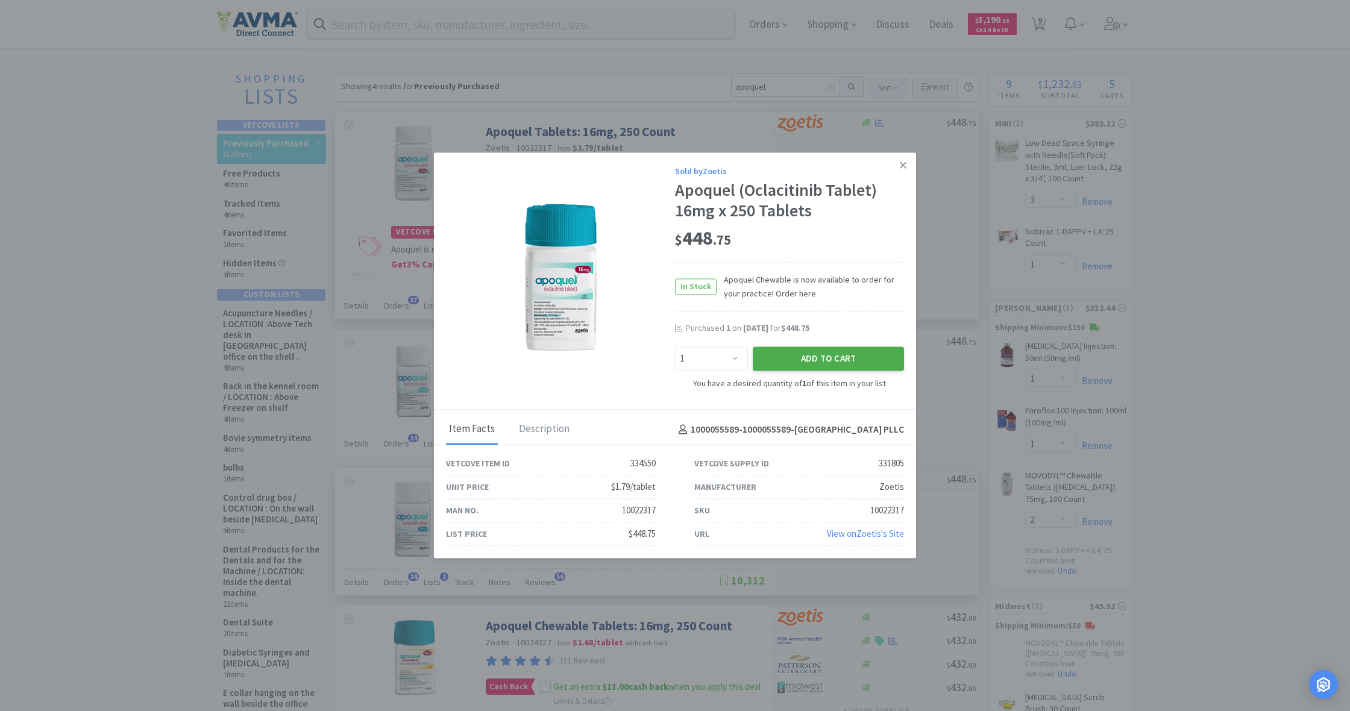
click at [827, 356] on button "Add to Cart" at bounding box center [828, 359] width 151 height 24
select select "1"
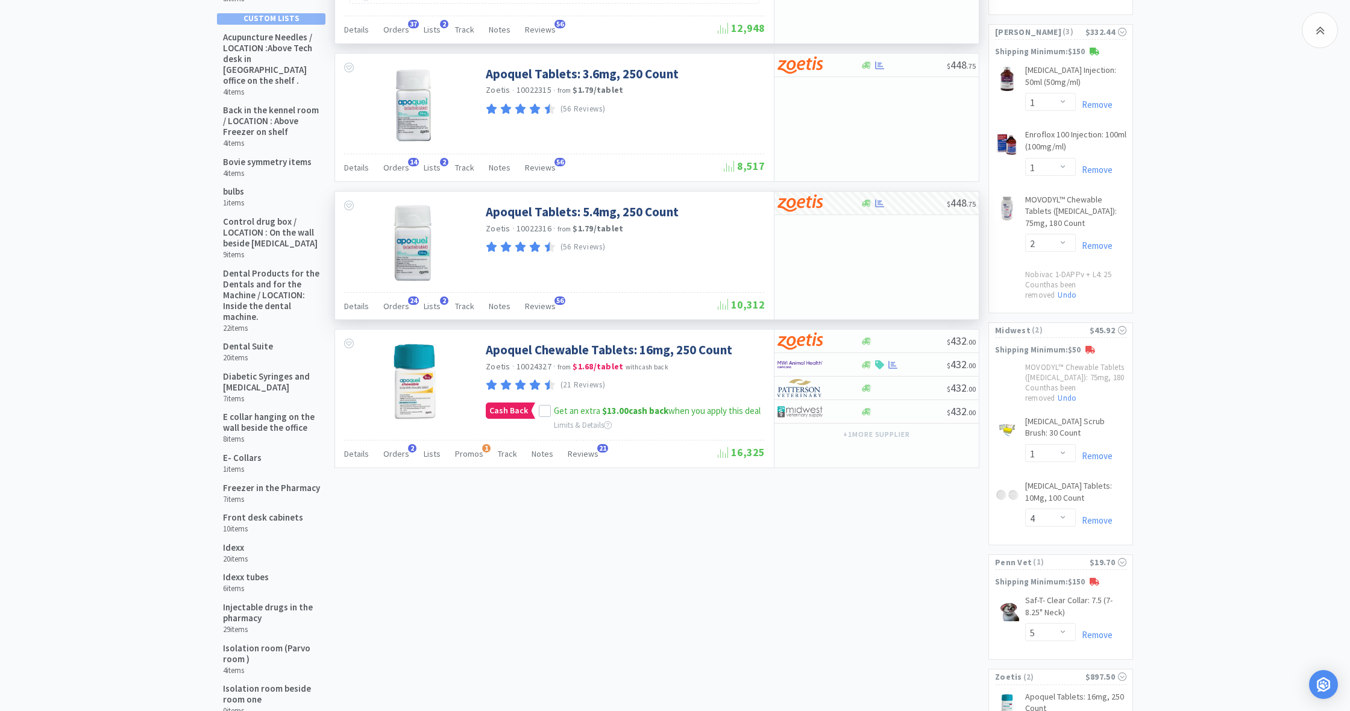
scroll to position [276, 0]
select select "2"
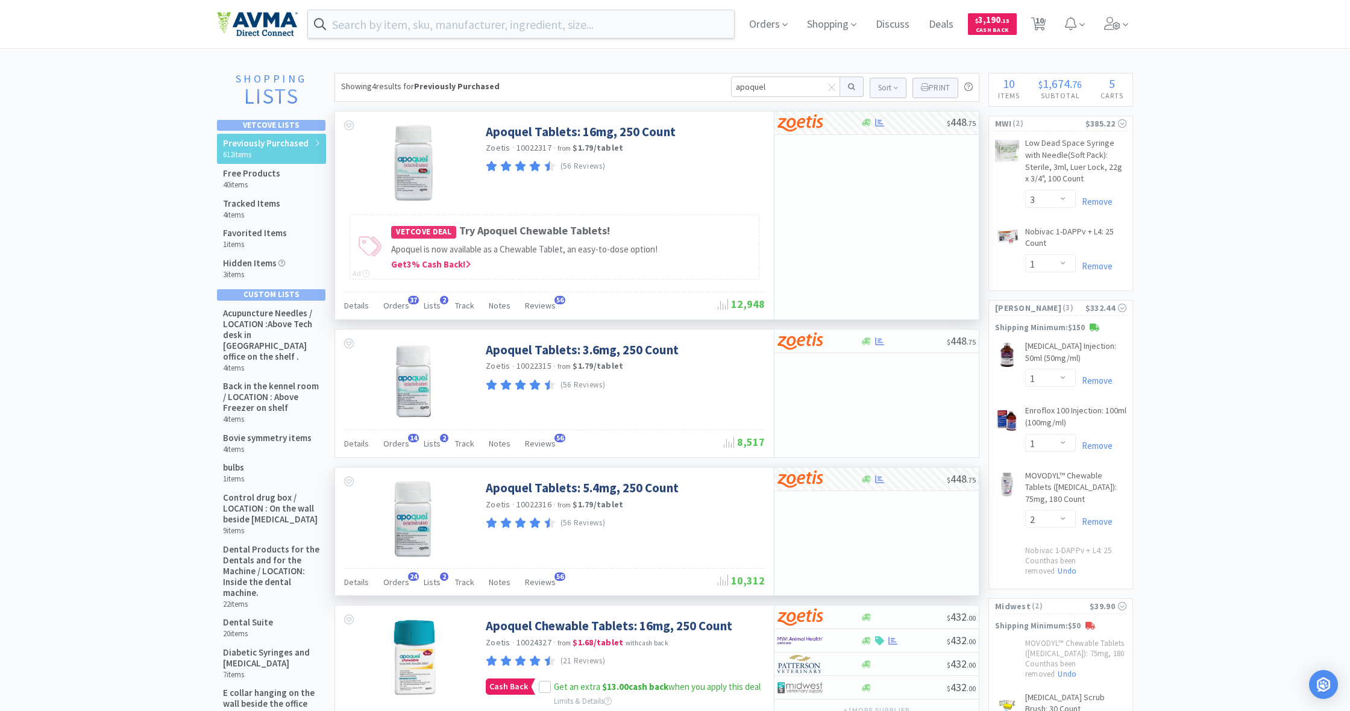
scroll to position [0, 0]
drag, startPoint x: 768, startPoint y: 83, endPoint x: 726, endPoint y: 82, distance: 41.6
click at [726, 82] on div "Showing 4 results for Previously Purchased apoquel Sort Print Previously Purcha…" at bounding box center [656, 87] width 645 height 29
type input "pred"
click at [850, 87] on button at bounding box center [852, 87] width 24 height 20
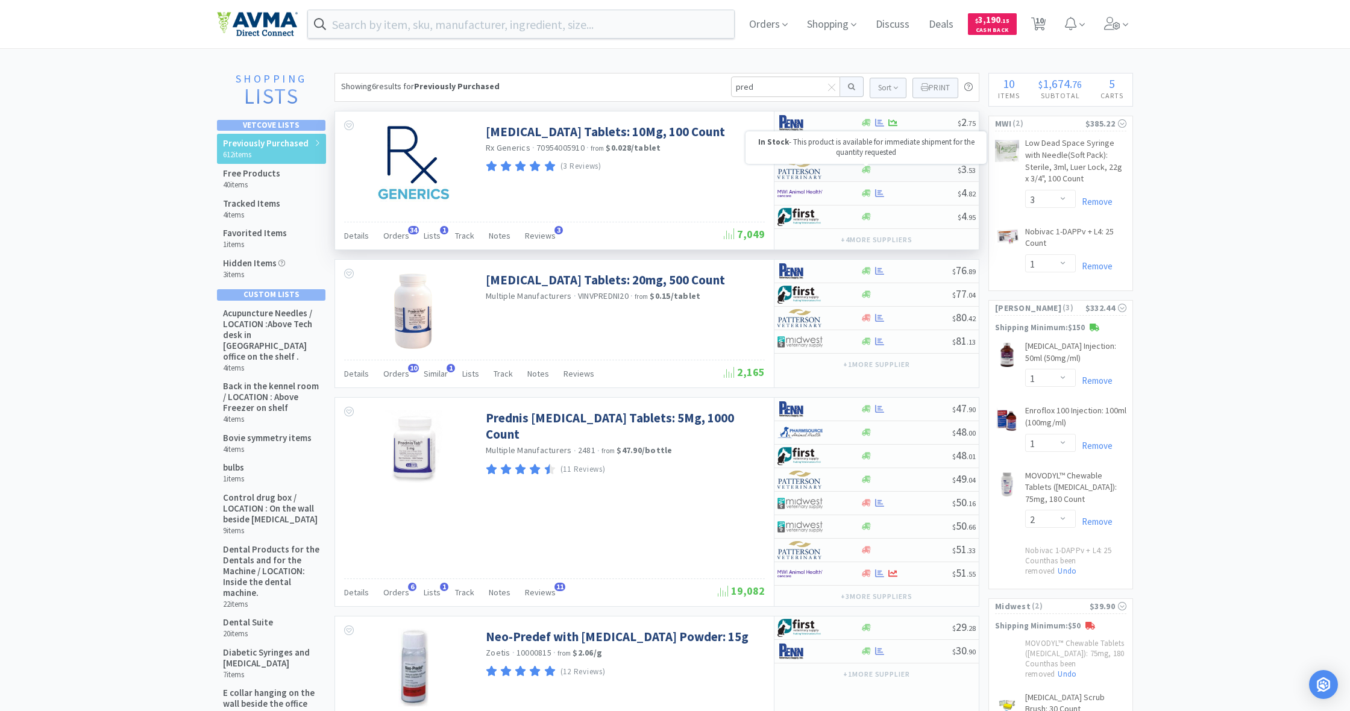
click at [865, 170] on icon at bounding box center [866, 169] width 9 height 7
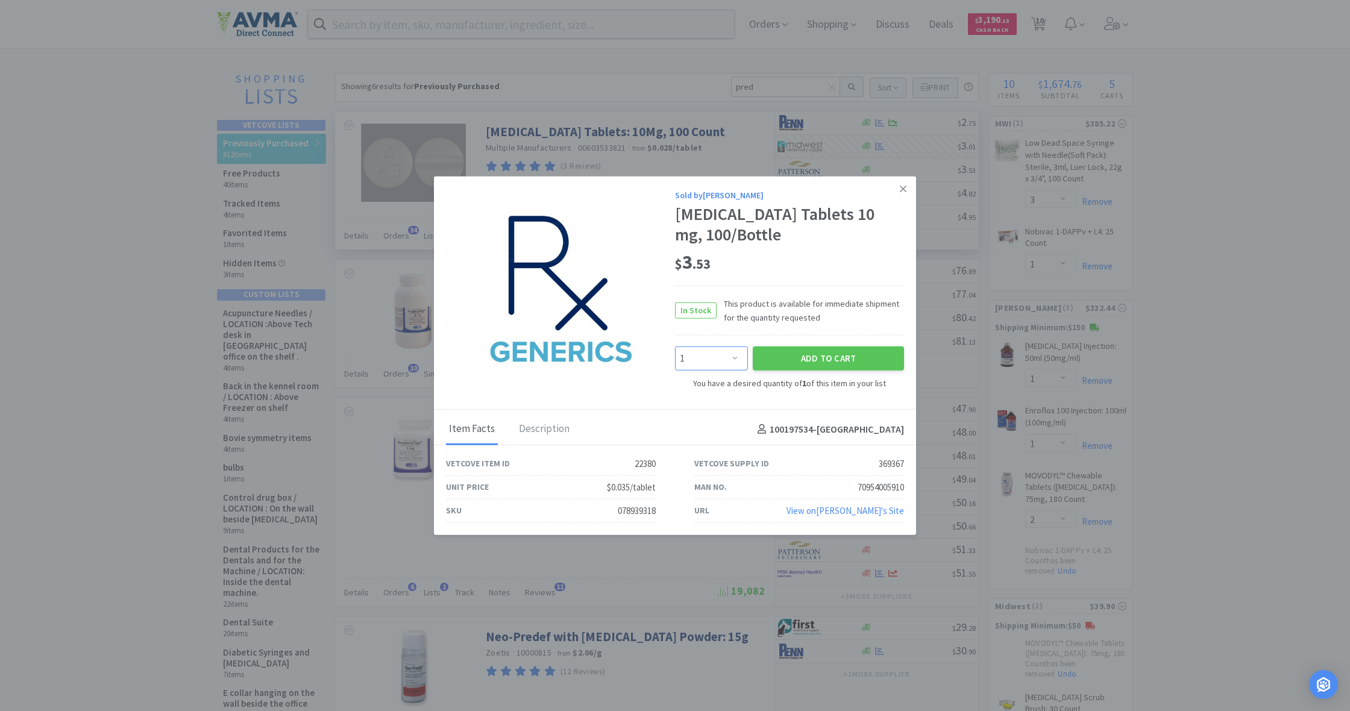
select select "2"
click at [799, 359] on button "Add to Cart" at bounding box center [828, 359] width 151 height 24
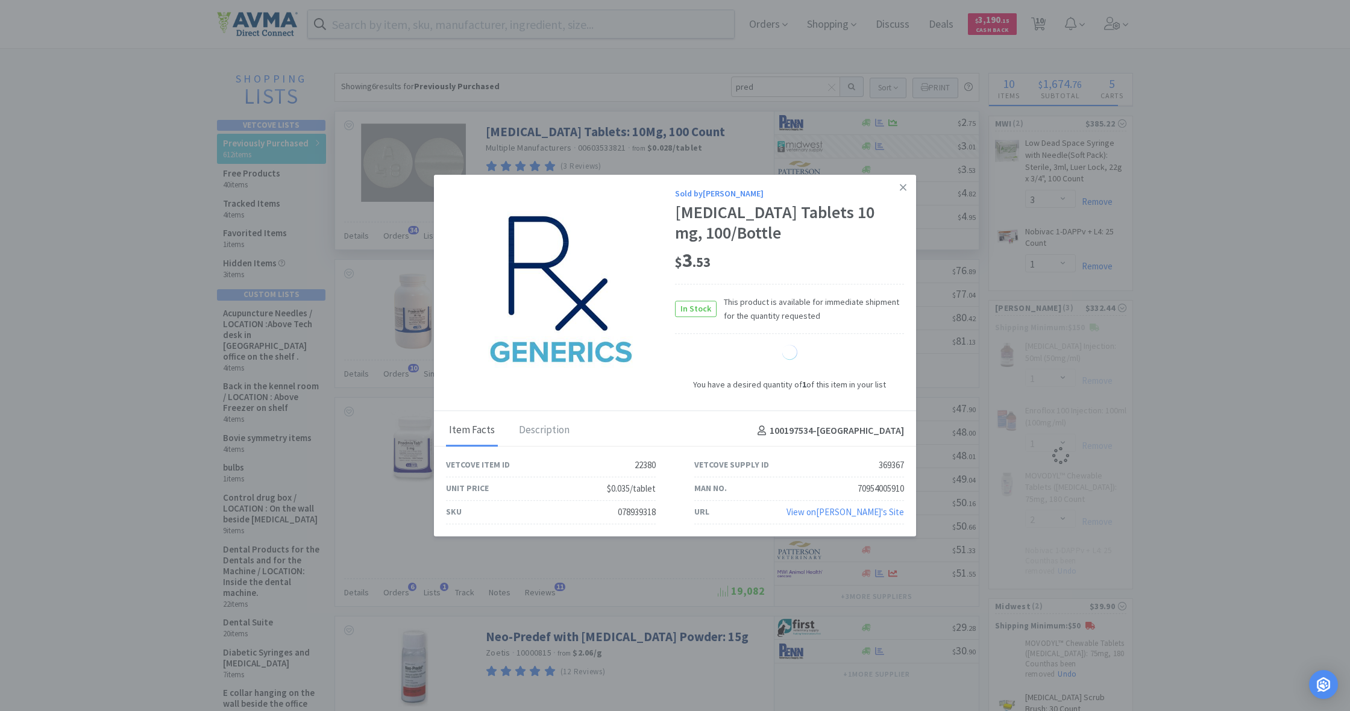
select select "2"
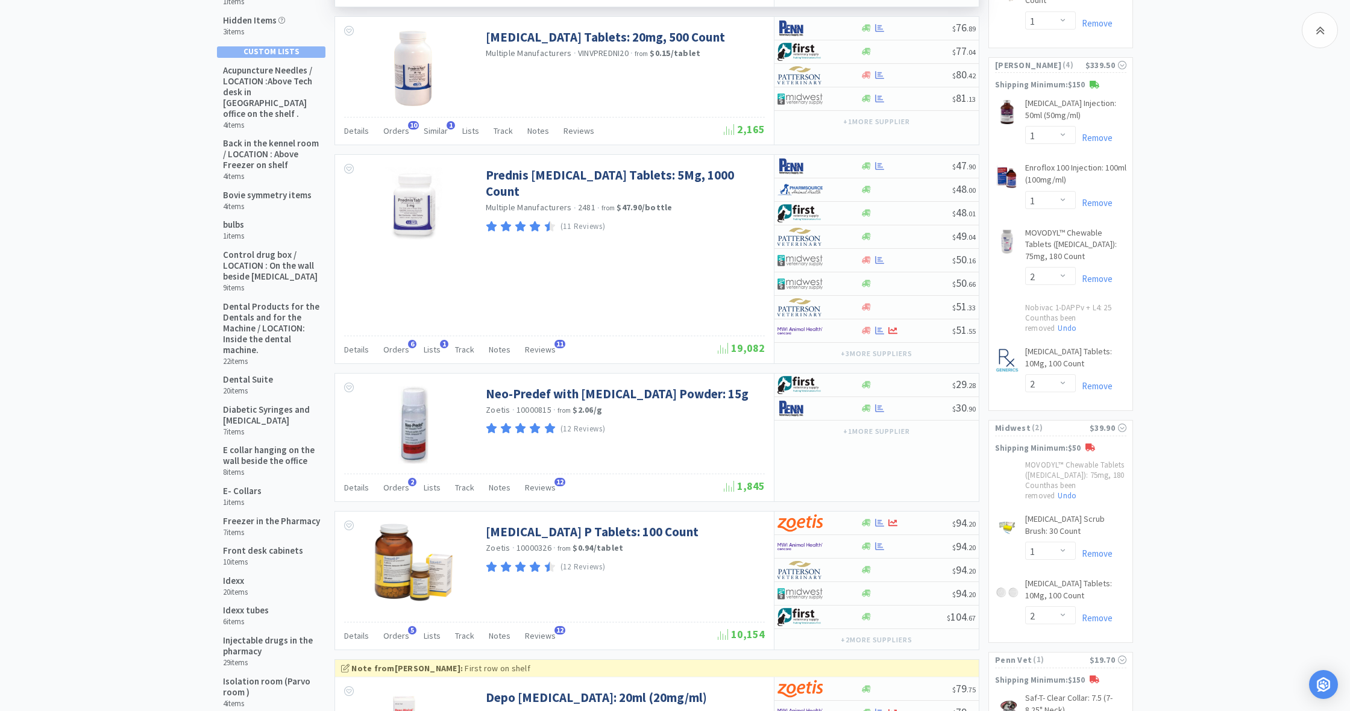
scroll to position [248, 0]
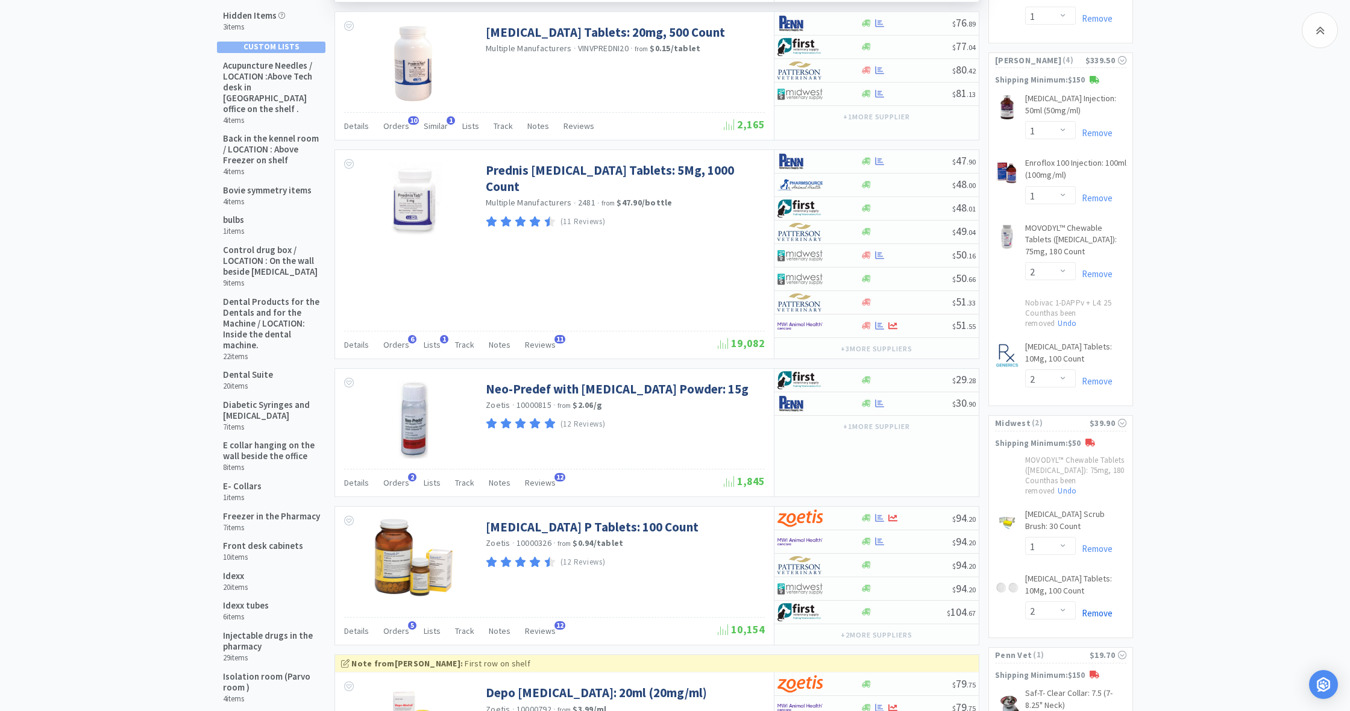
click at [1093, 607] on link "Remove" at bounding box center [1094, 612] width 37 height 11
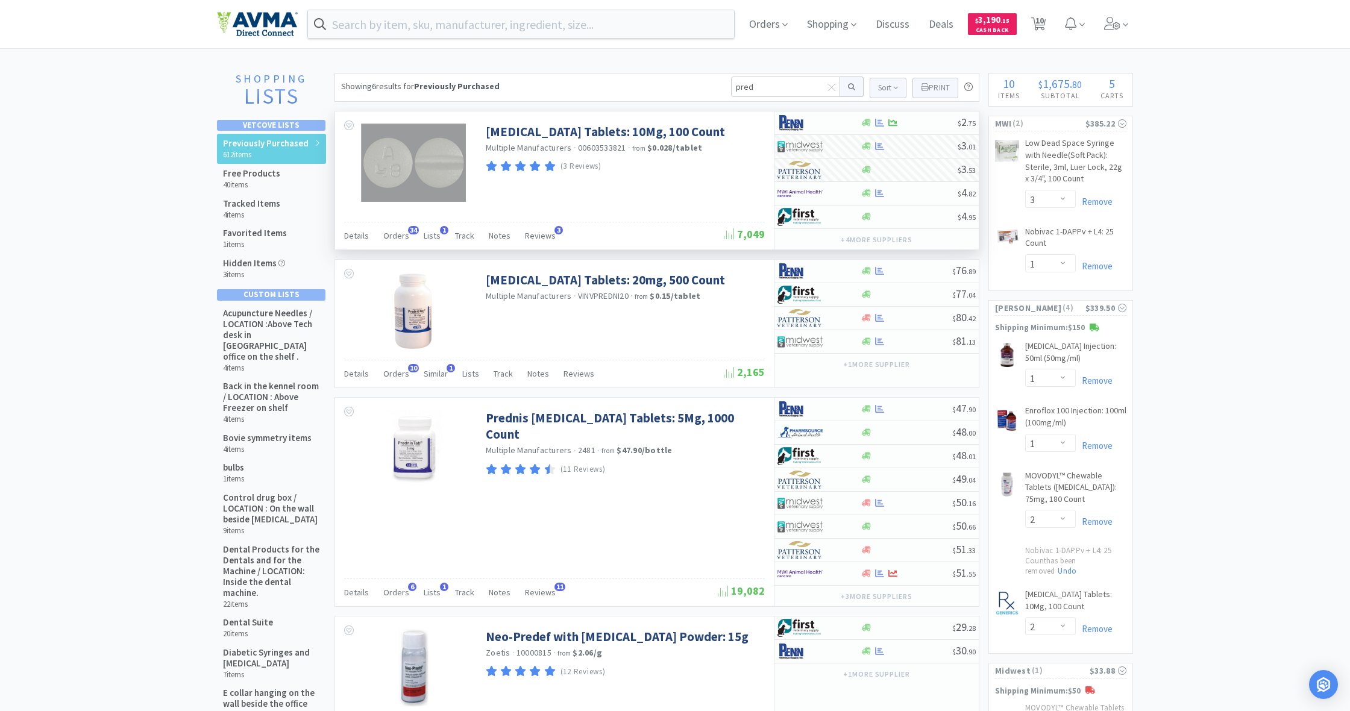
scroll to position [0, 0]
drag, startPoint x: 744, startPoint y: 84, endPoint x: 713, endPoint y: 87, distance: 30.9
click at [713, 84] on div "Showing 6 results for Previously Purchased pred Sort Print Previously Purchased…" at bounding box center [656, 87] width 645 height 29
type input "dhpp"
click at [850, 87] on button at bounding box center [852, 87] width 24 height 20
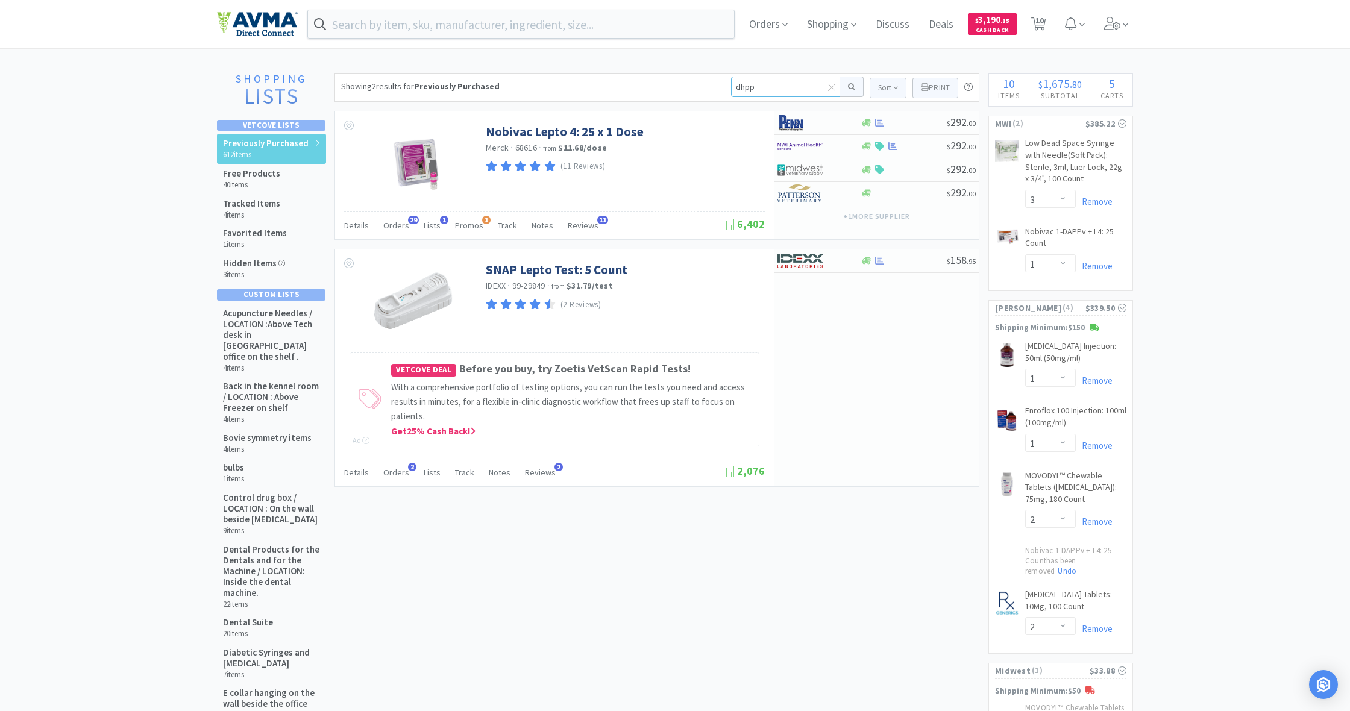
drag, startPoint x: 755, startPoint y: 88, endPoint x: 724, endPoint y: 86, distance: 30.8
click at [724, 86] on div "Showing 2 results for Previously Purchased dhpp Sort Print Previously Purchased…" at bounding box center [656, 87] width 645 height 29
type input "dhpp"
click at [850, 87] on button at bounding box center [852, 87] width 24 height 20
click at [845, 81] on button at bounding box center [852, 87] width 24 height 20
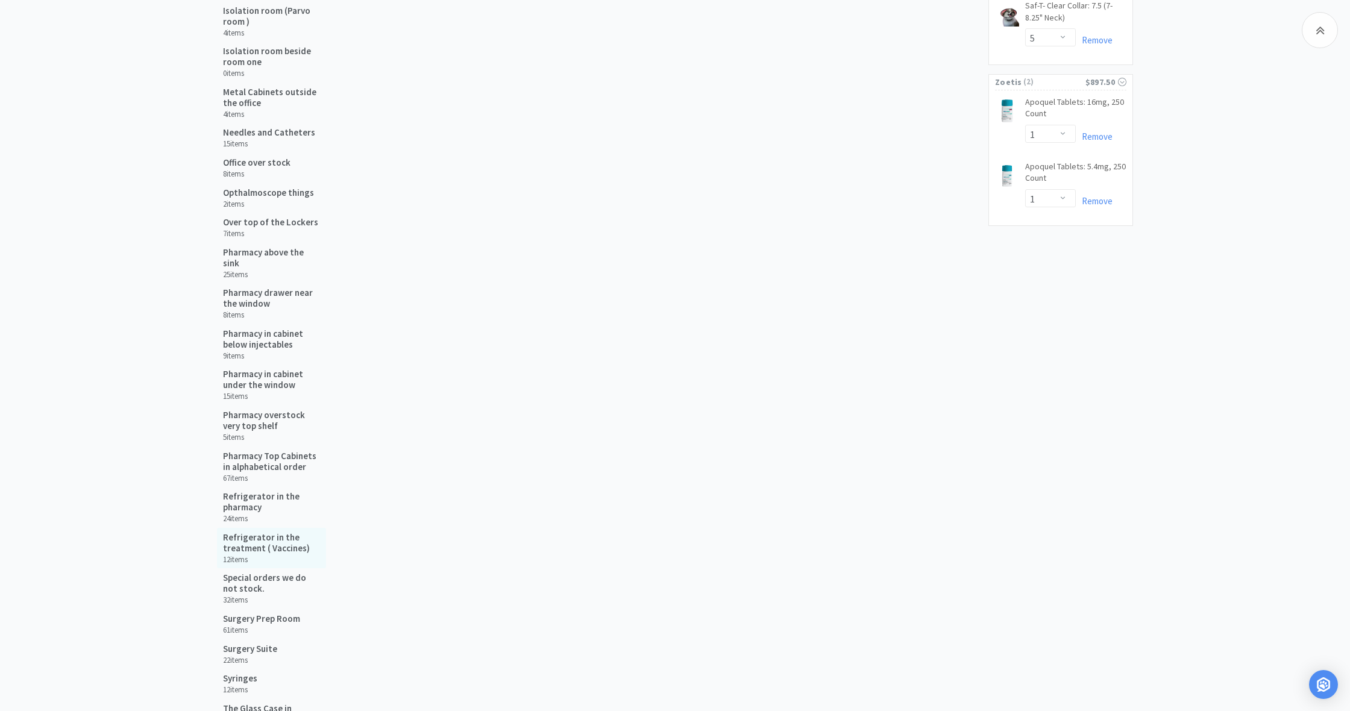
scroll to position [914, 1]
click at [254, 532] on h5 "Refrigerator in the treatment ( Vaccines)" at bounding box center [271, 543] width 97 height 22
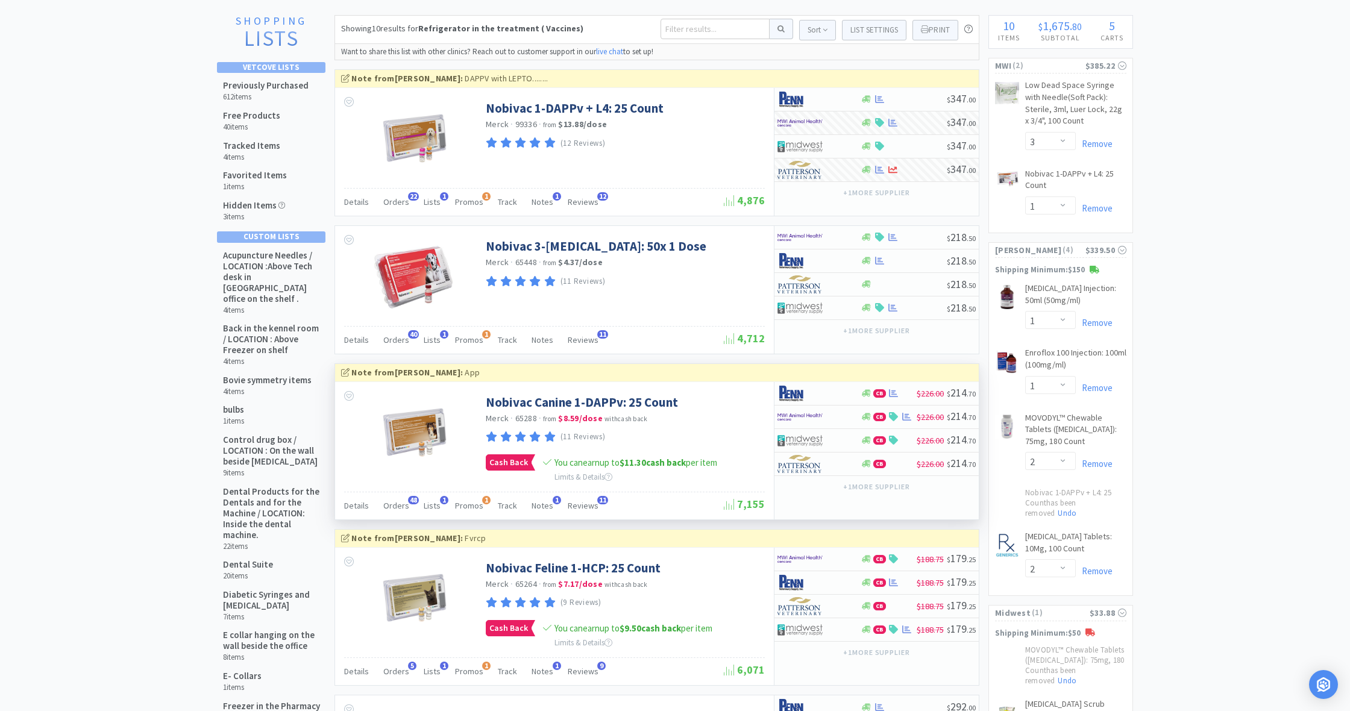
scroll to position [58, 0]
click at [865, 460] on icon at bounding box center [866, 463] width 9 height 7
select select "1"
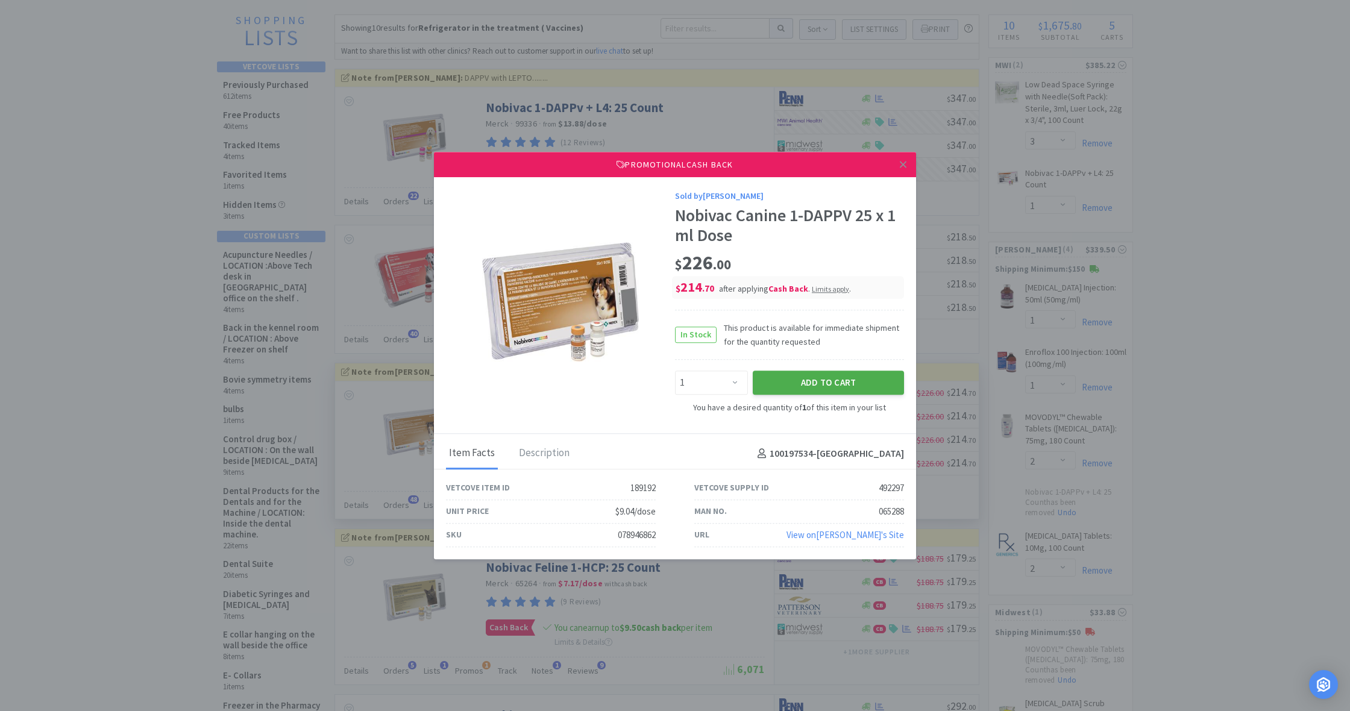
click at [817, 381] on button "Add to Cart" at bounding box center [828, 383] width 151 height 24
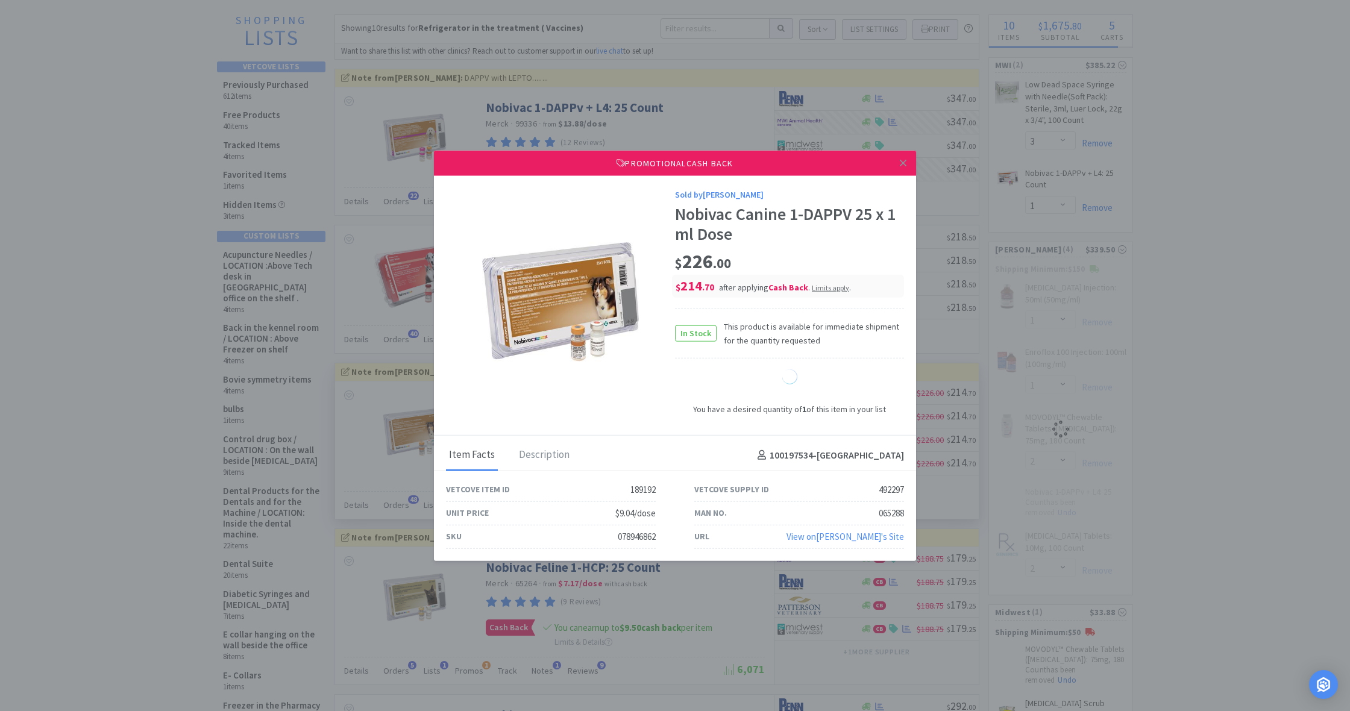
select select "1"
select select "2"
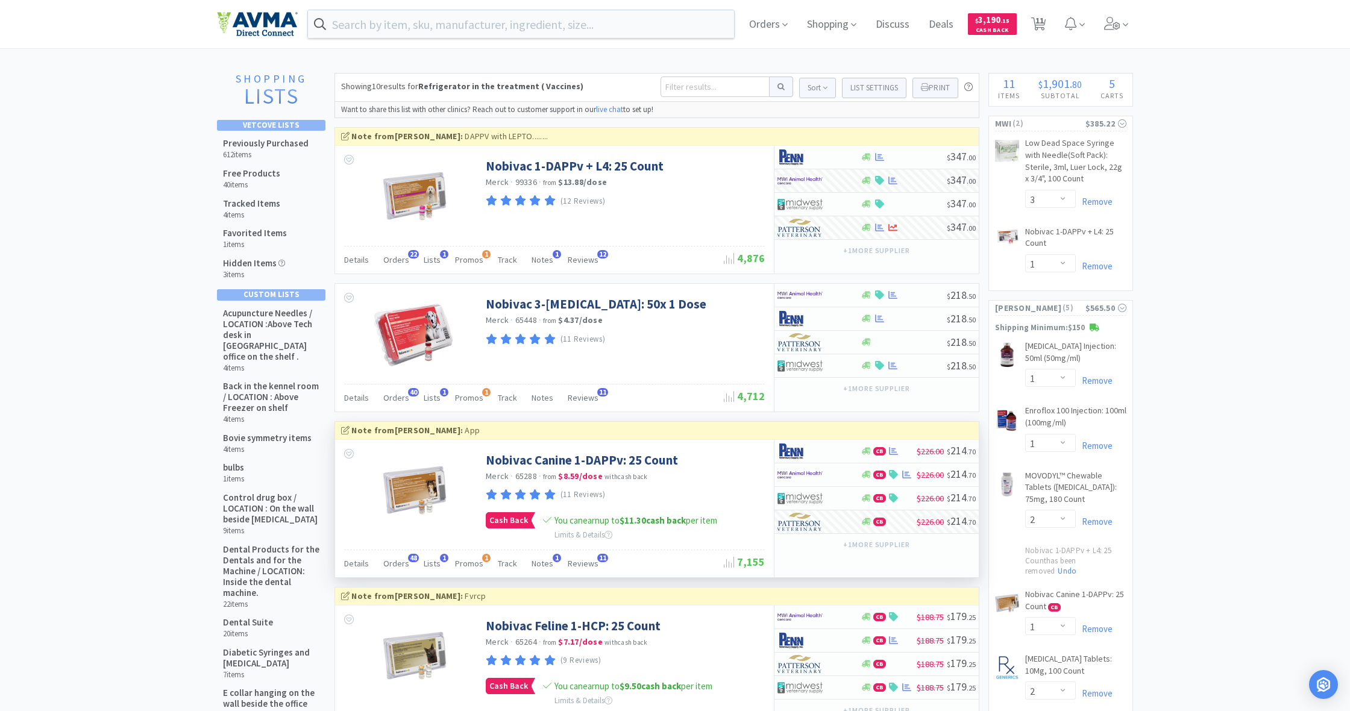
scroll to position [0, 0]
click at [1040, 25] on span "11" at bounding box center [1039, 20] width 8 height 48
select select "1"
select select "3"
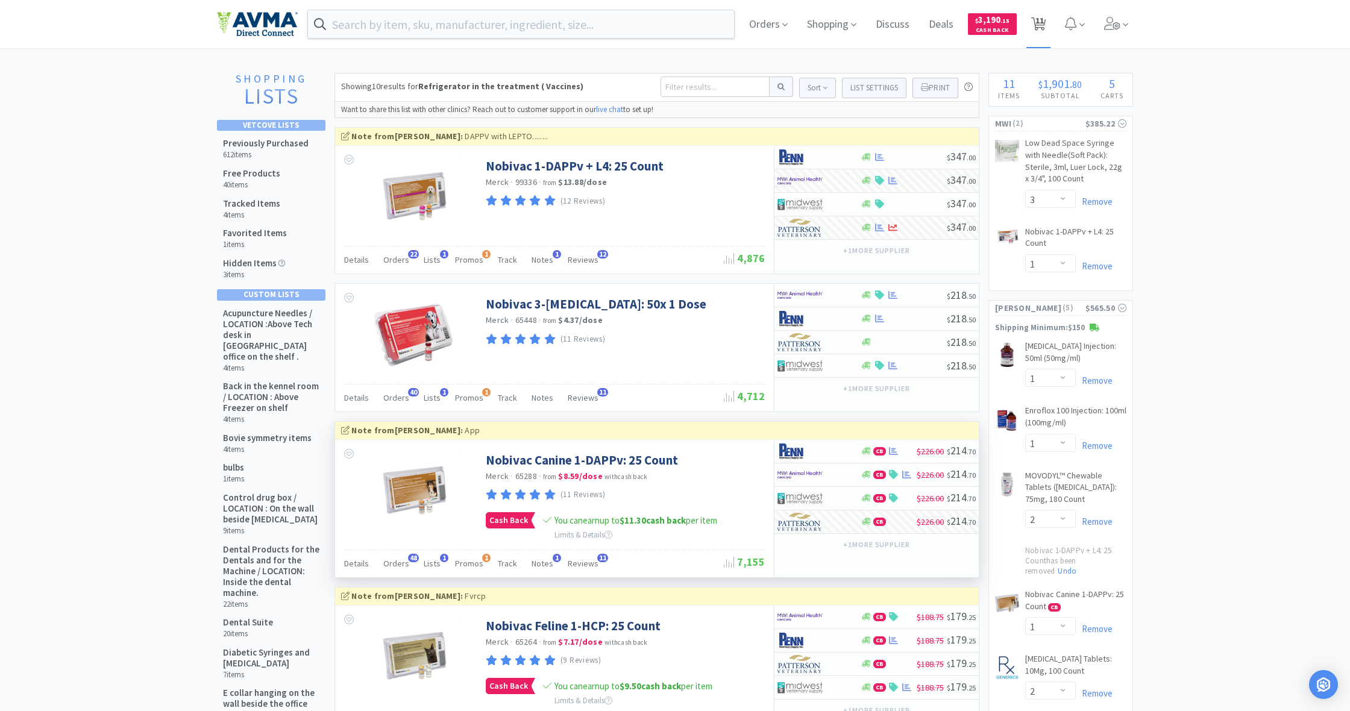
select select "1"
select select "2"
select select "1"
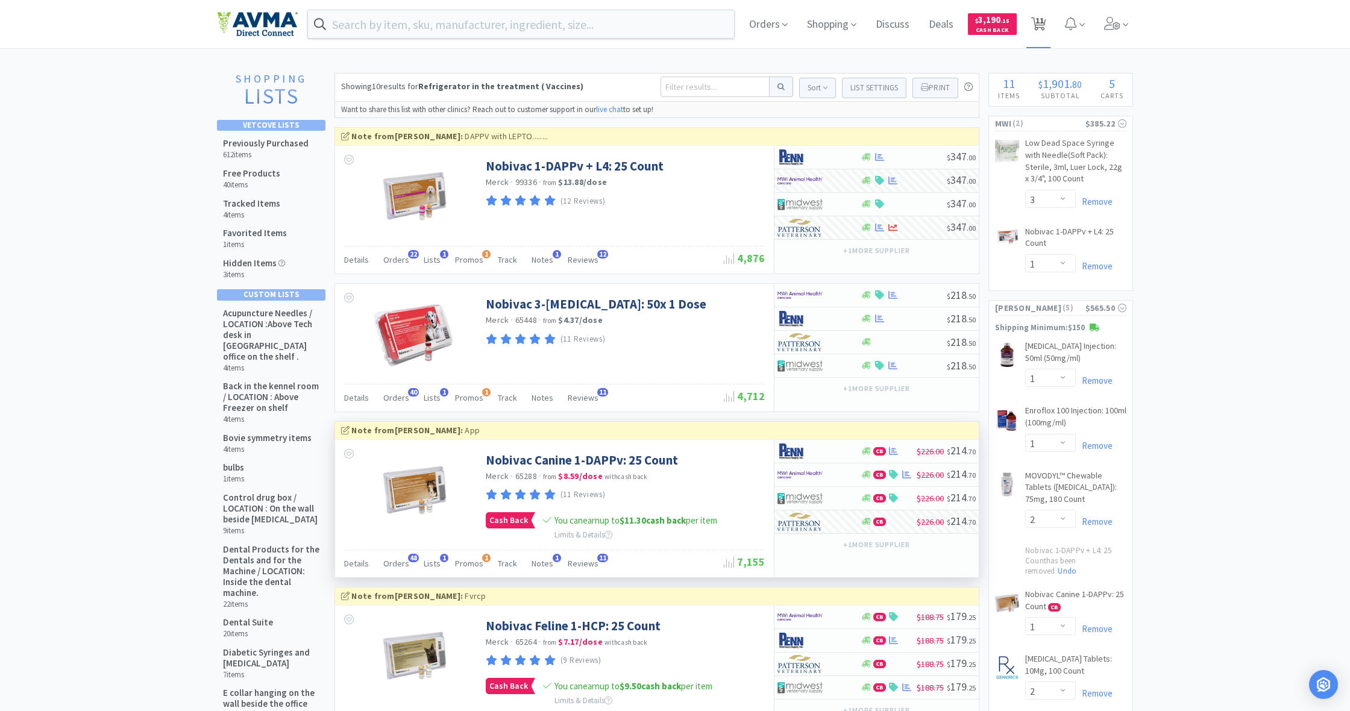
select select "2"
select select "1"
select select "5"
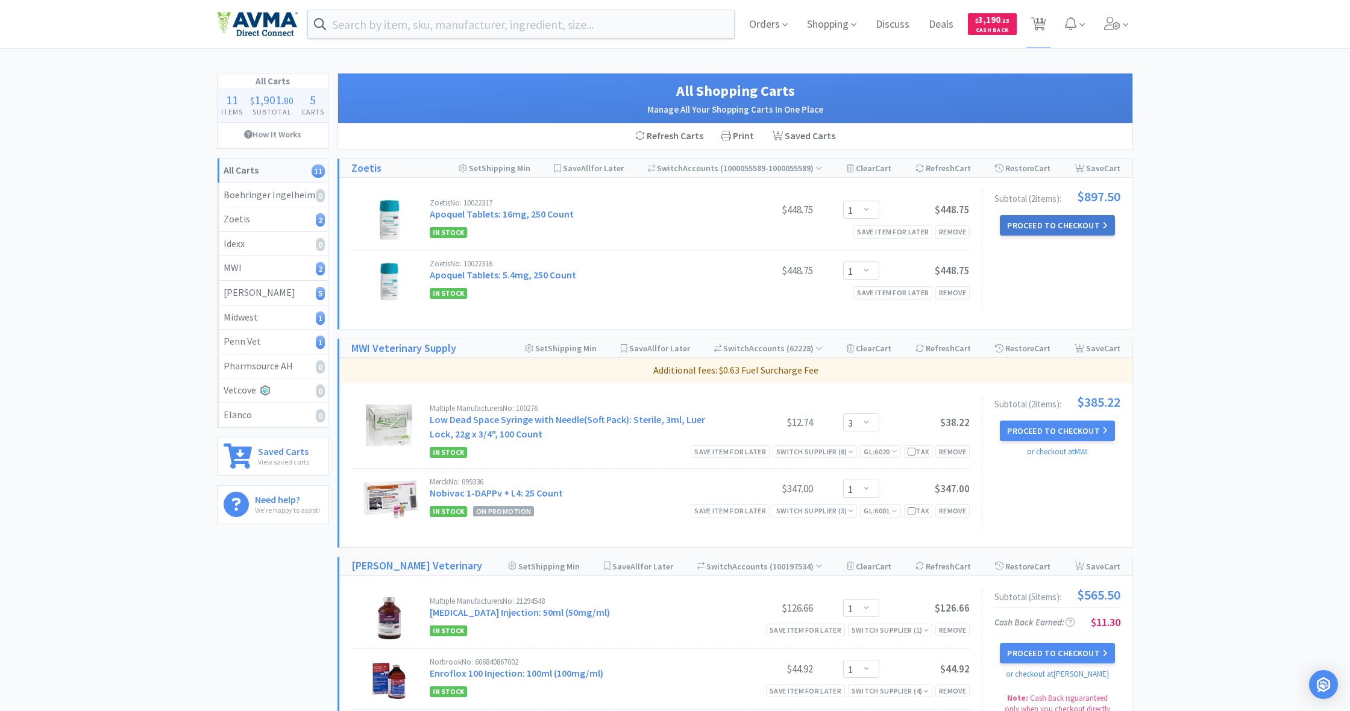
click at [1050, 227] on button "Proceed to Checkout" at bounding box center [1057, 225] width 114 height 20
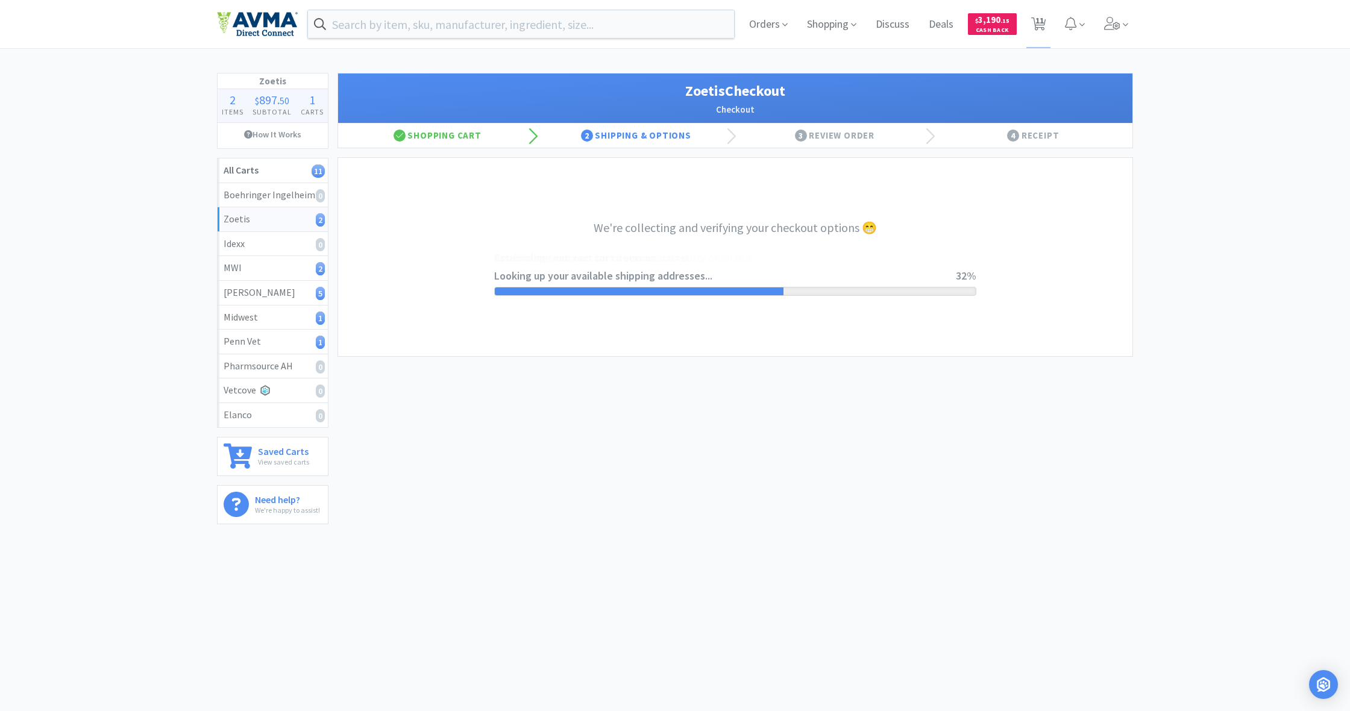
select select "invoice"
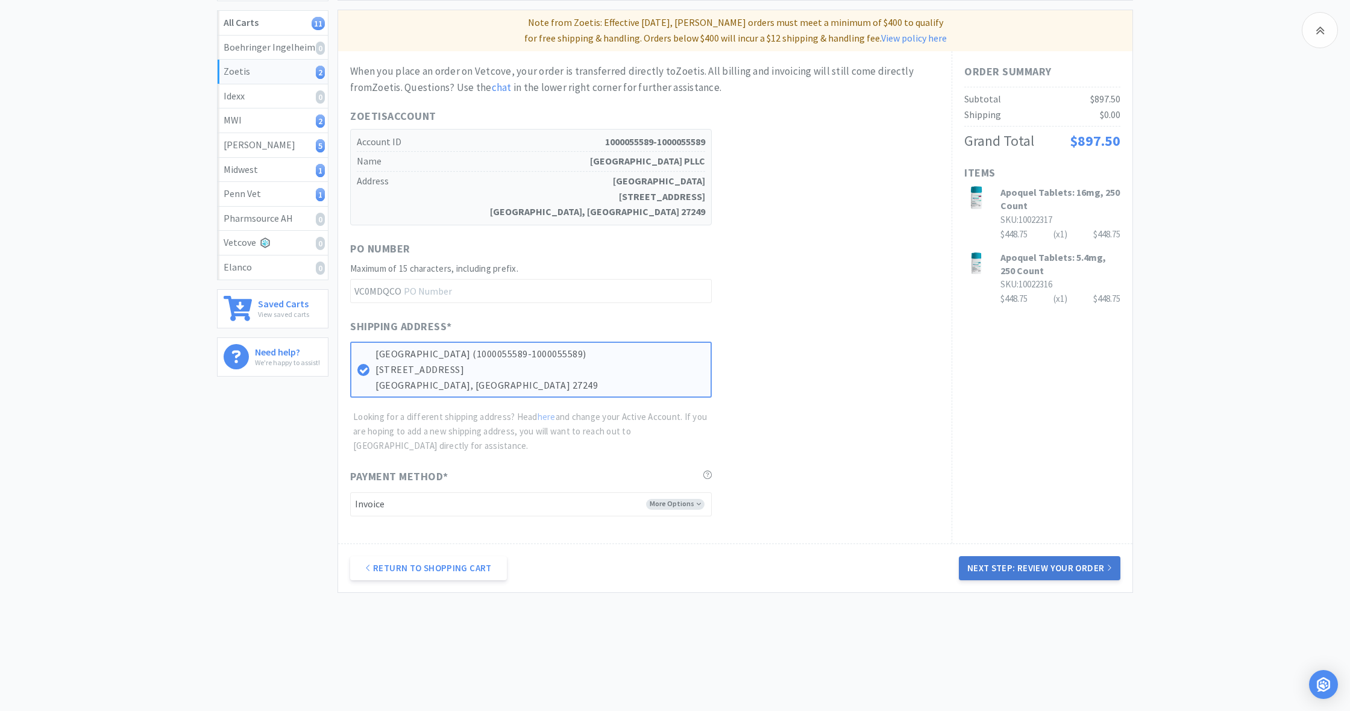
scroll to position [147, 0]
click at [1042, 560] on button "Next Step: Review Your Order" at bounding box center [1040, 569] width 162 height 24
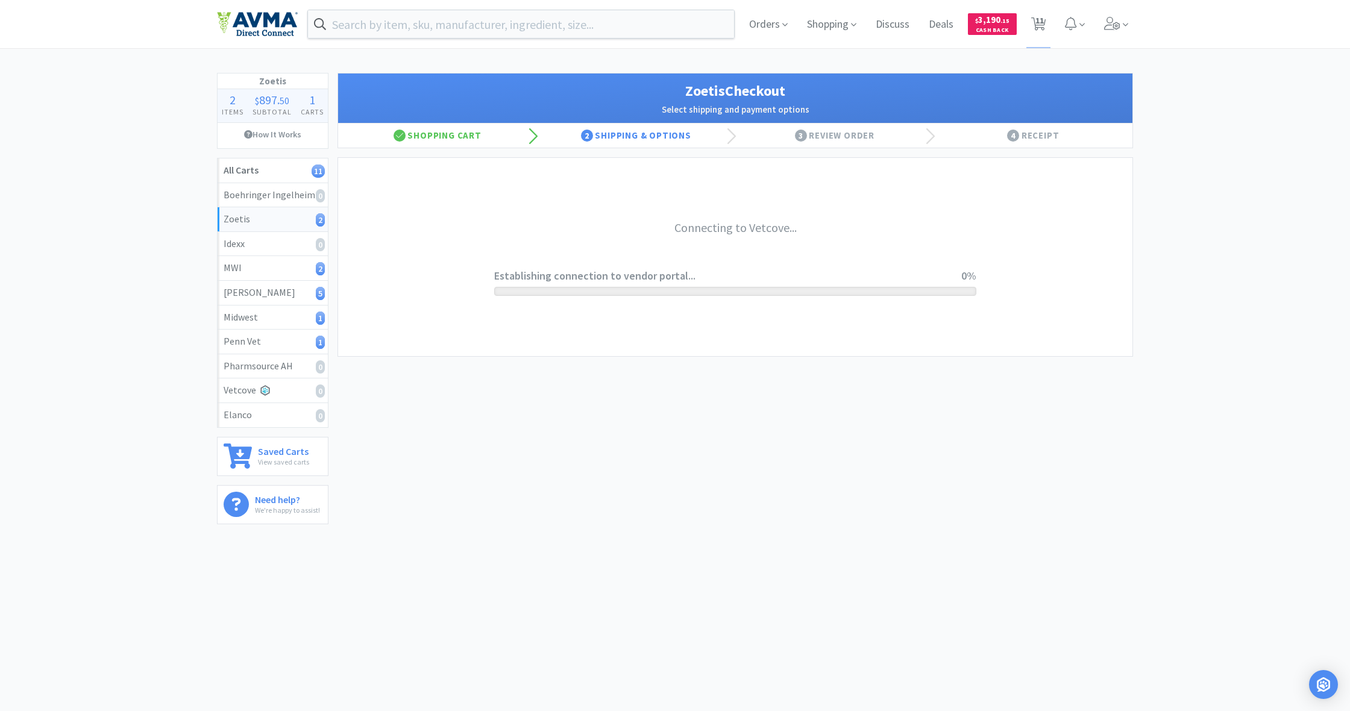
scroll to position [0, 0]
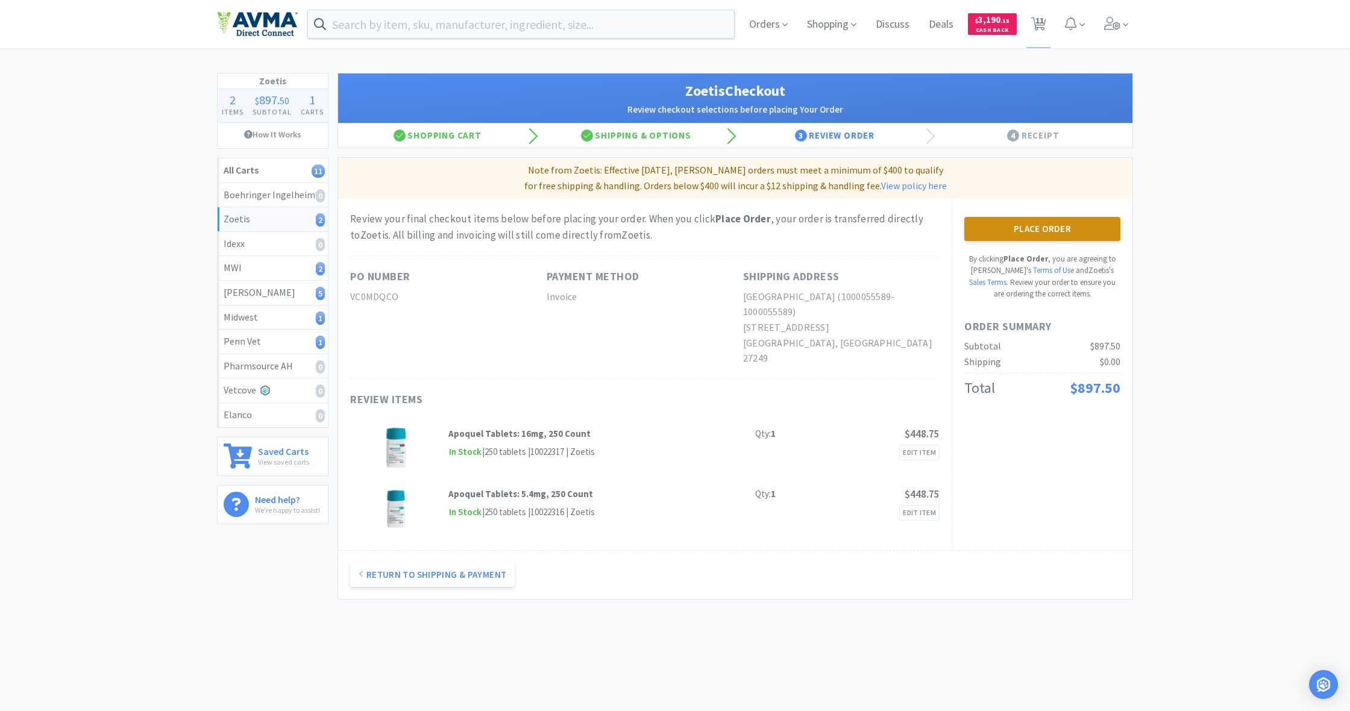
click at [1035, 227] on button "Place Order" at bounding box center [1042, 229] width 156 height 24
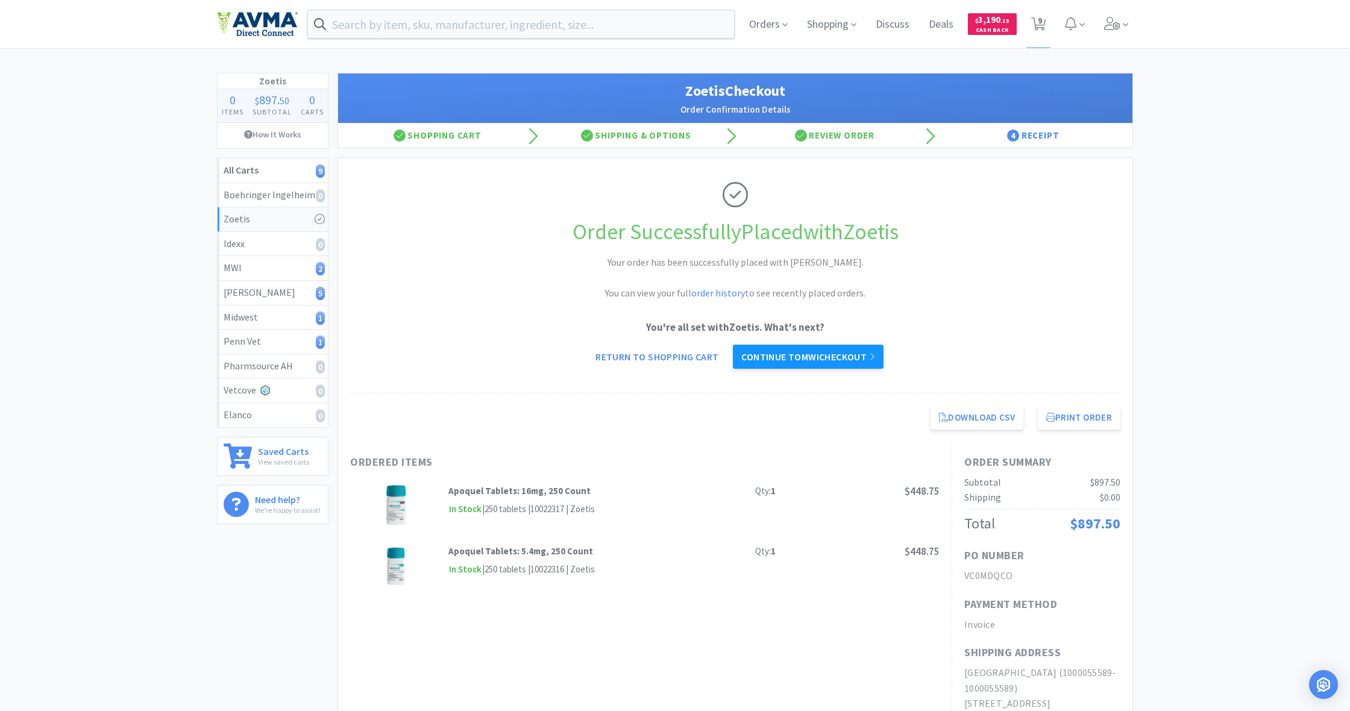
click at [809, 356] on link "Continue to MWI checkout" at bounding box center [808, 357] width 150 height 24
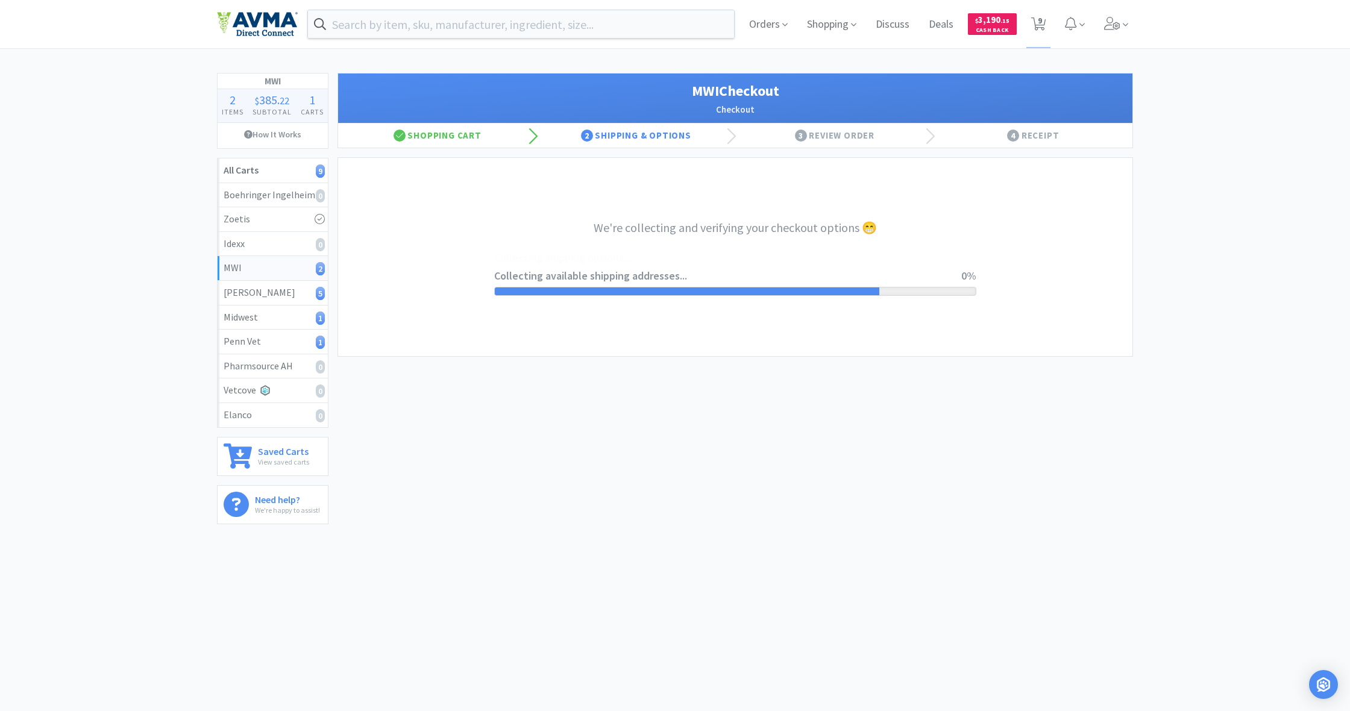
select select "STD_"
select select "FX9"
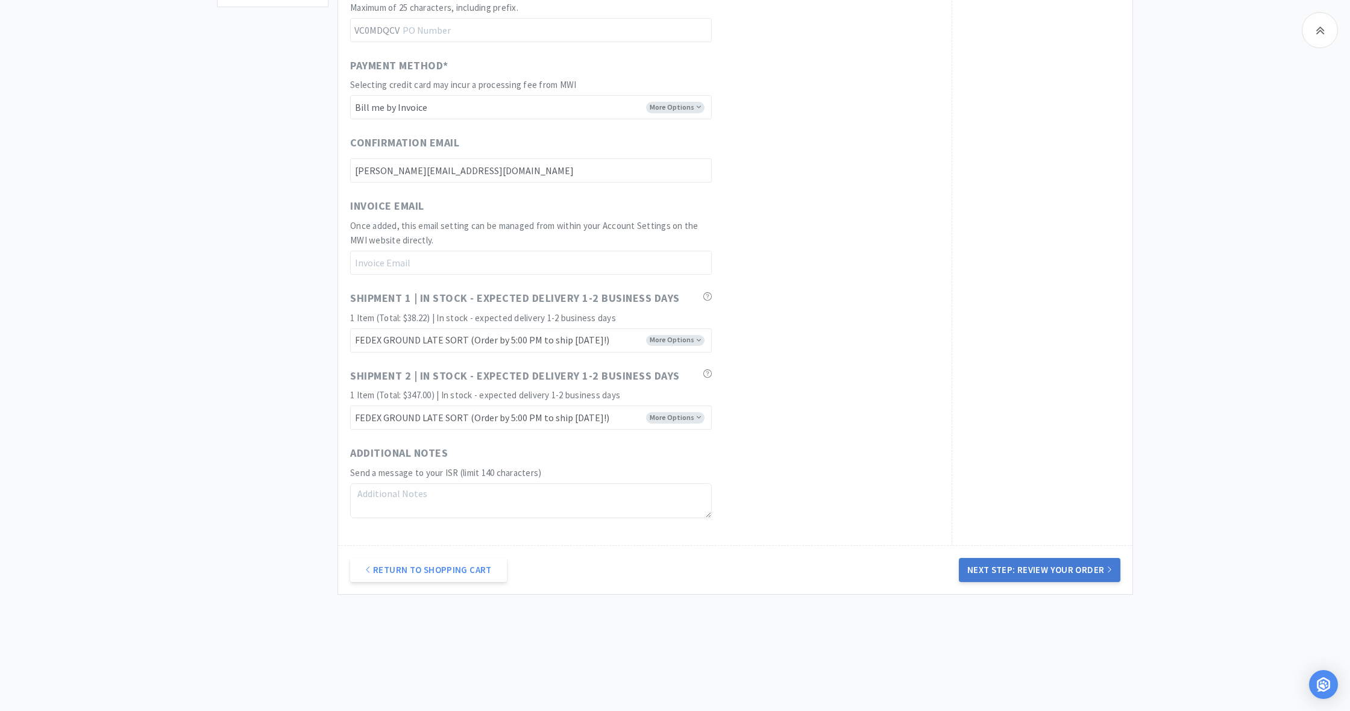
scroll to position [516, 0]
click at [1029, 562] on button "Next Step: Review Your Order" at bounding box center [1040, 571] width 162 height 24
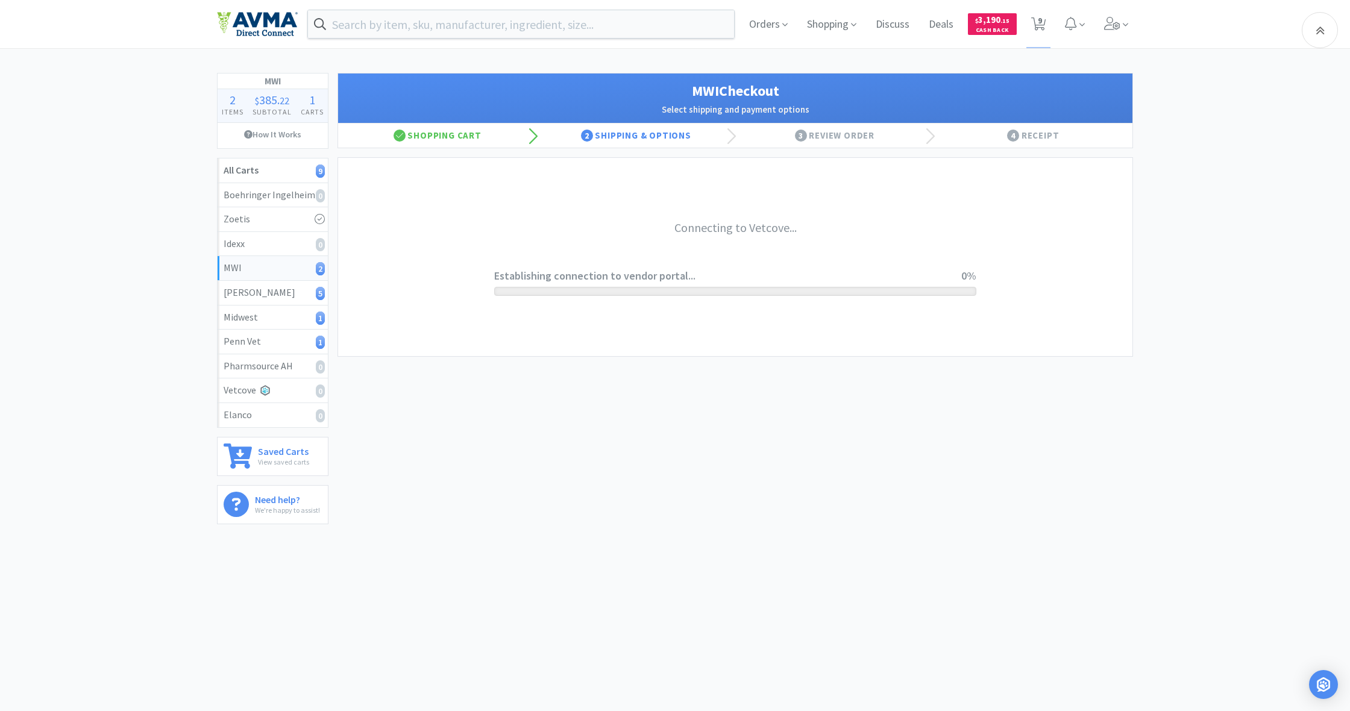
scroll to position [0, 0]
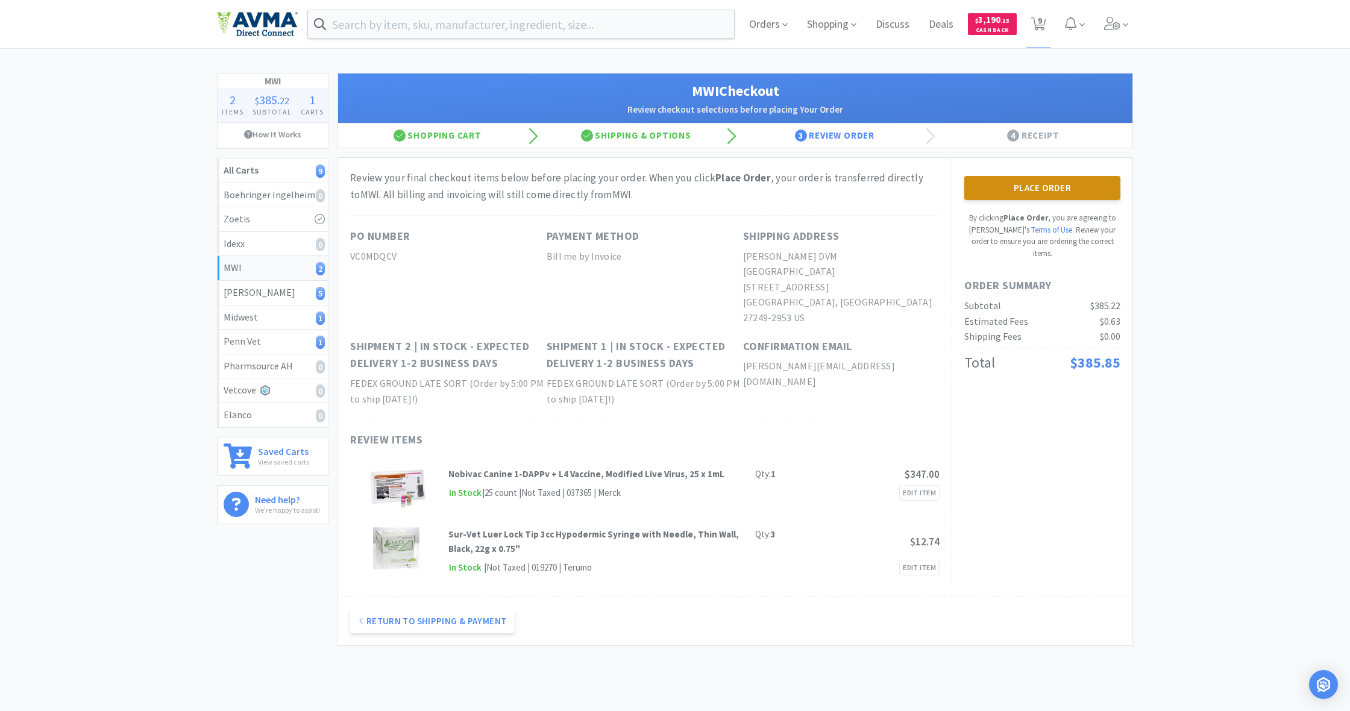
click at [1038, 187] on button "Place Order" at bounding box center [1042, 188] width 156 height 24
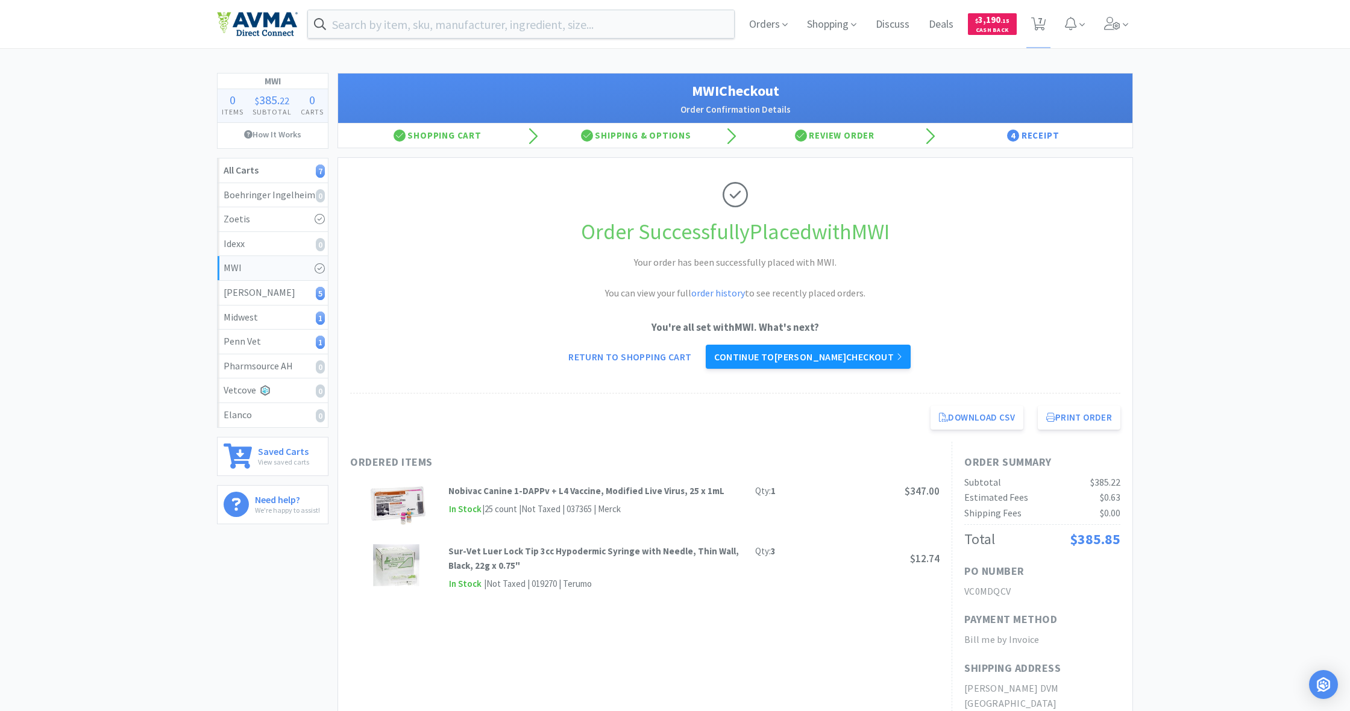
click at [832, 353] on link "Continue to Patterson checkout" at bounding box center [808, 357] width 204 height 24
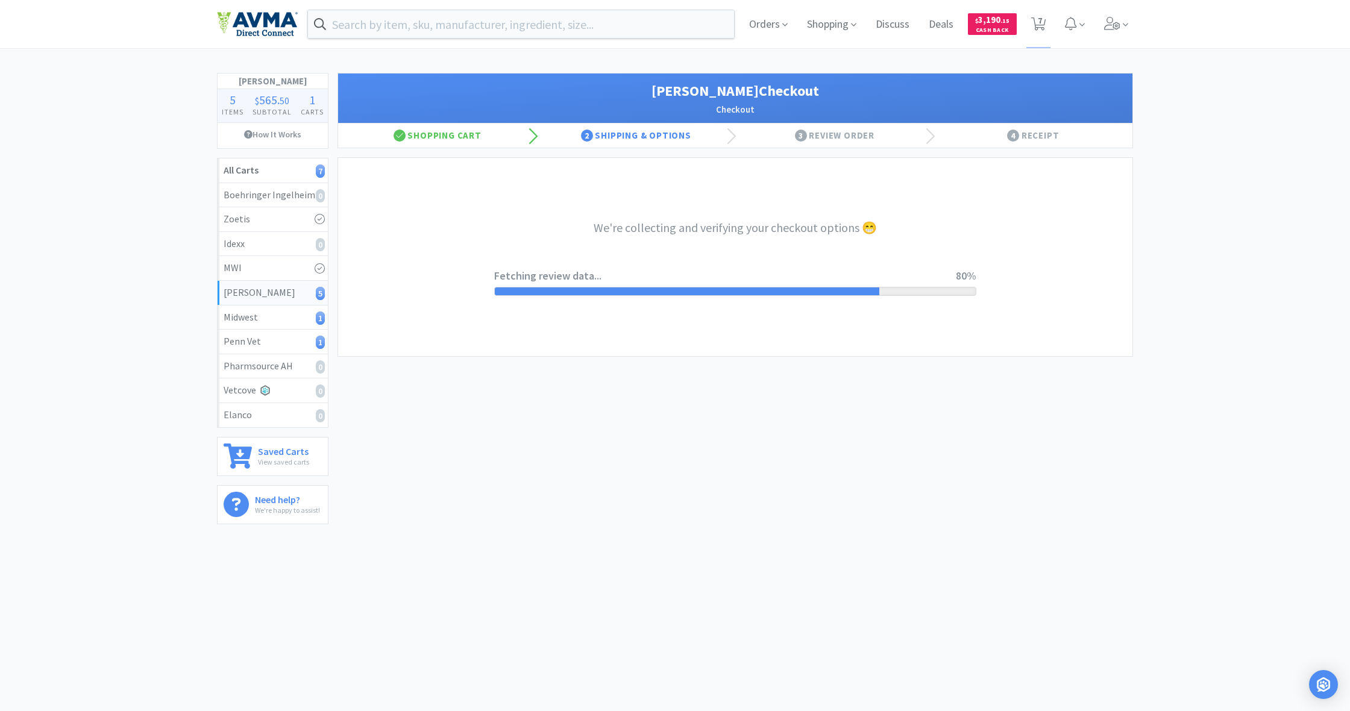
select select "1"
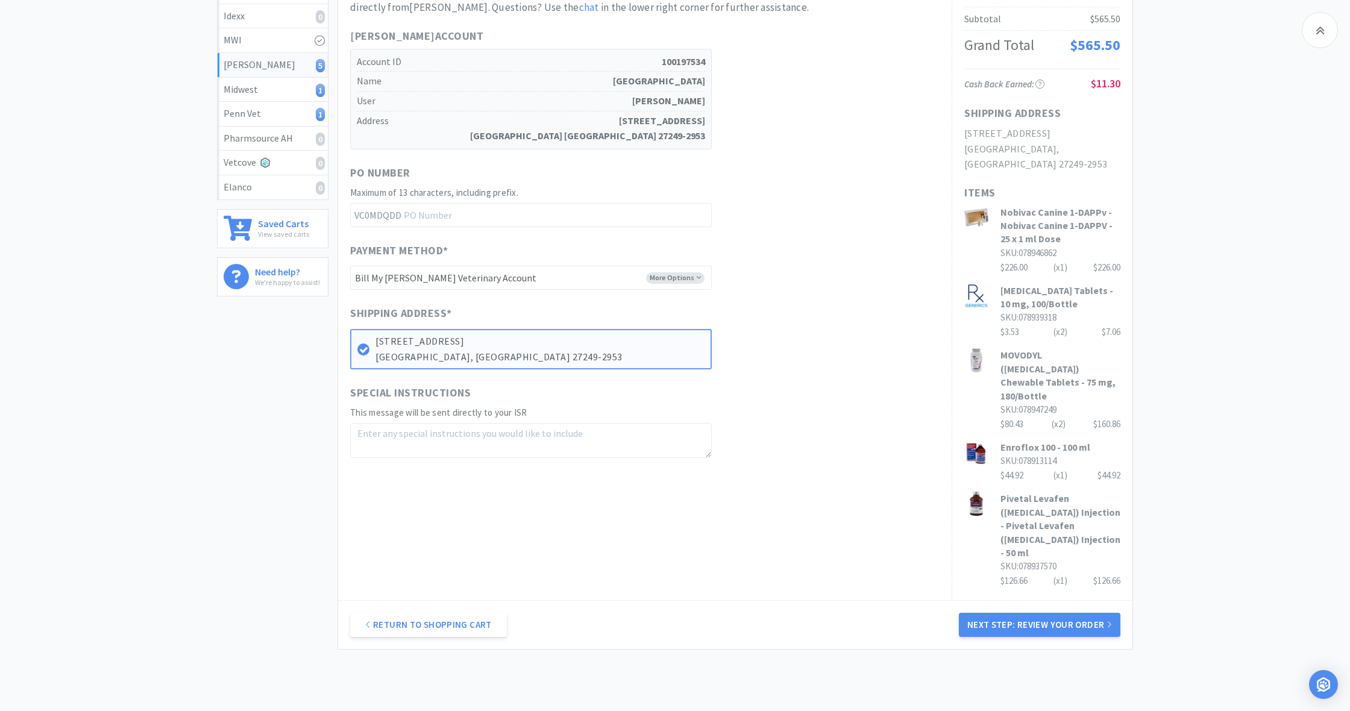
scroll to position [227, 0]
click at [1061, 613] on button "Next Step: Review Your Order" at bounding box center [1040, 625] width 162 height 24
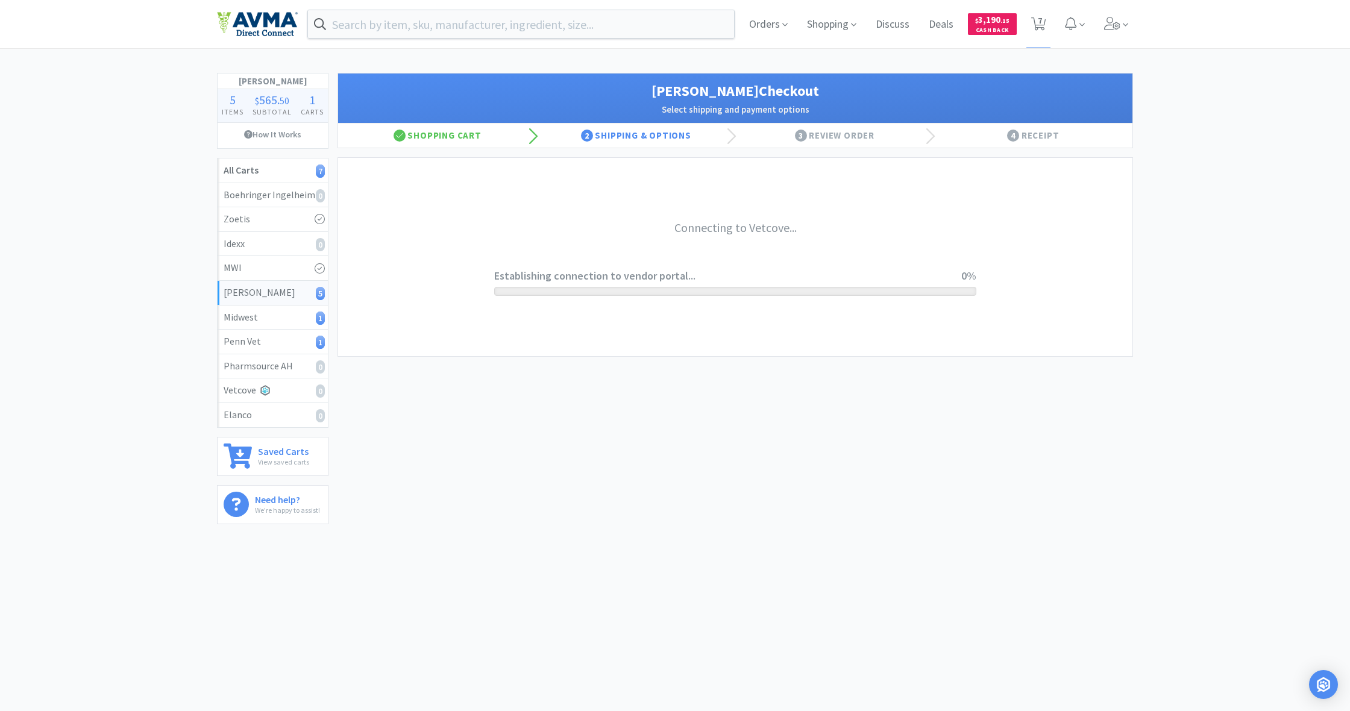
scroll to position [0, 0]
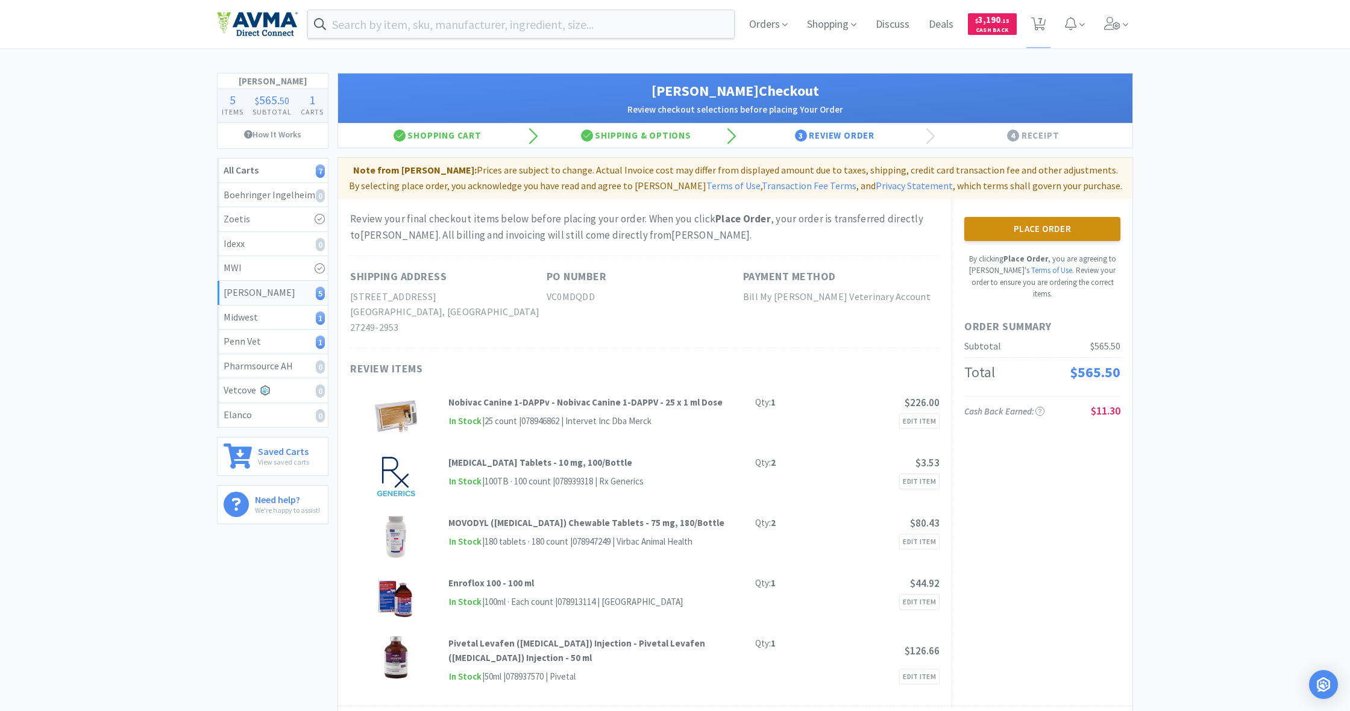
click at [1044, 228] on button "Place Order" at bounding box center [1042, 229] width 156 height 24
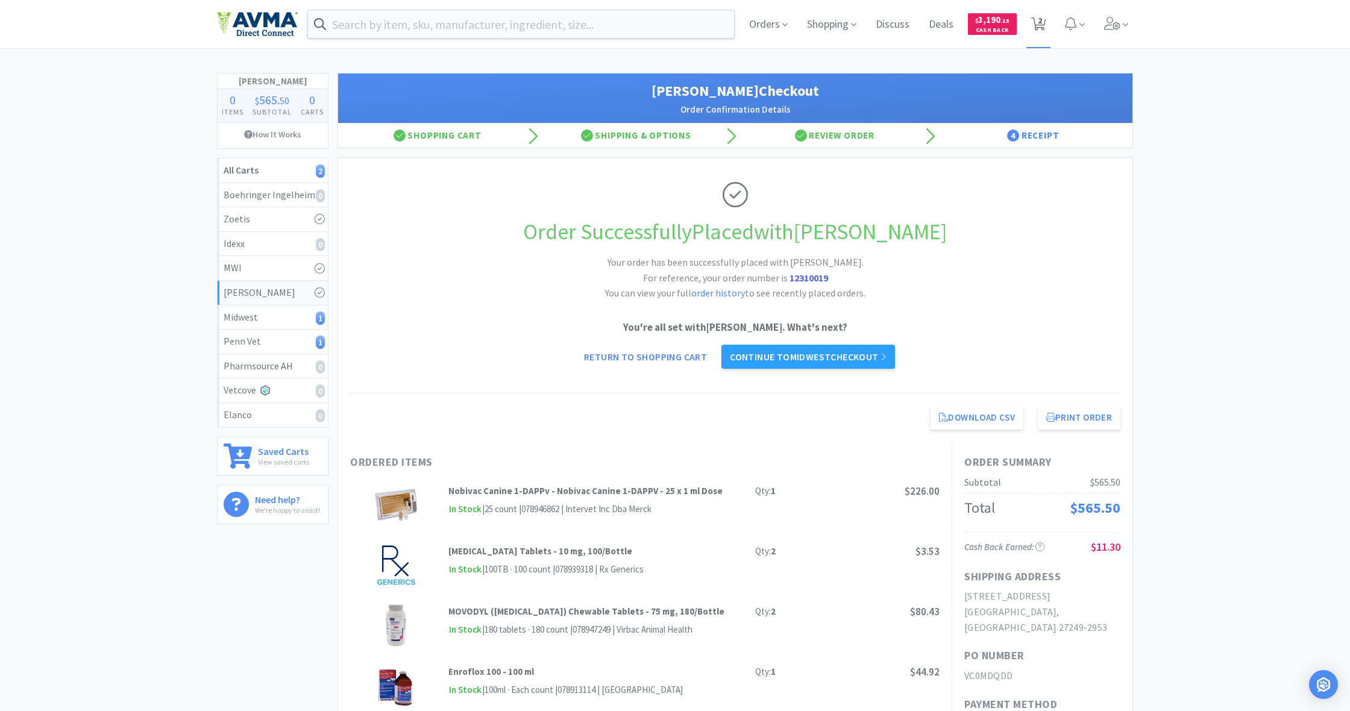
click at [1041, 28] on span "2" at bounding box center [1040, 20] width 4 height 48
select select "1"
select select "5"
